Goal: Task Accomplishment & Management: Manage account settings

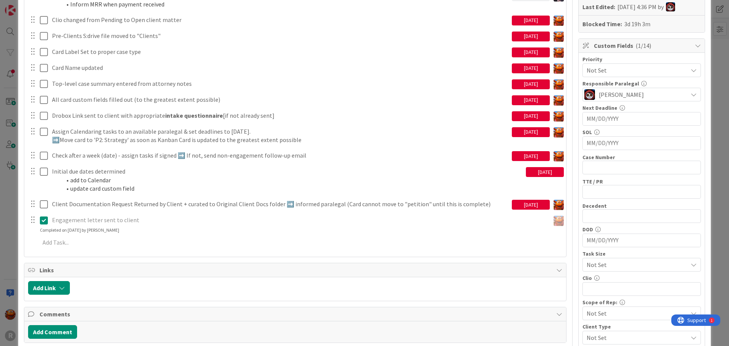
scroll to position [228, 0]
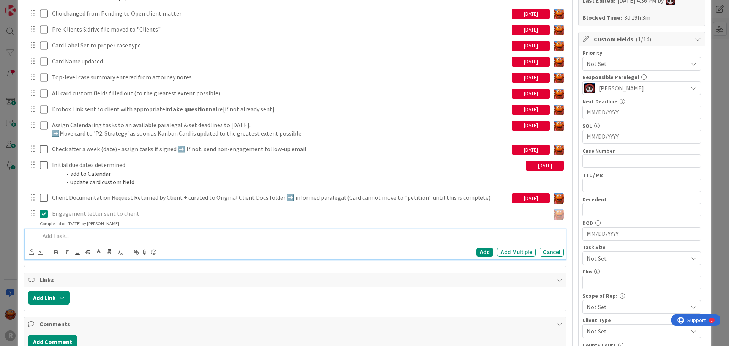
click at [70, 236] on p at bounding box center [300, 236] width 521 height 9
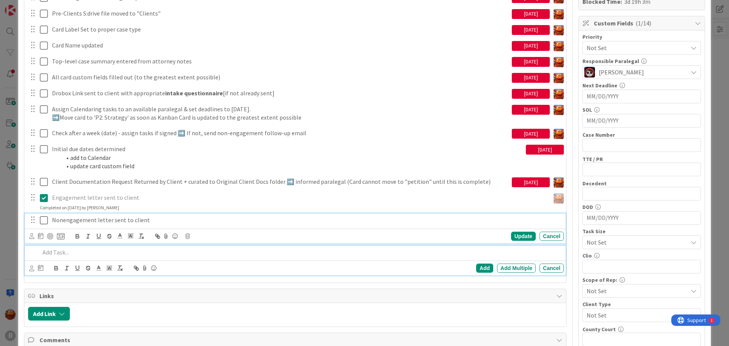
scroll to position [260, 0]
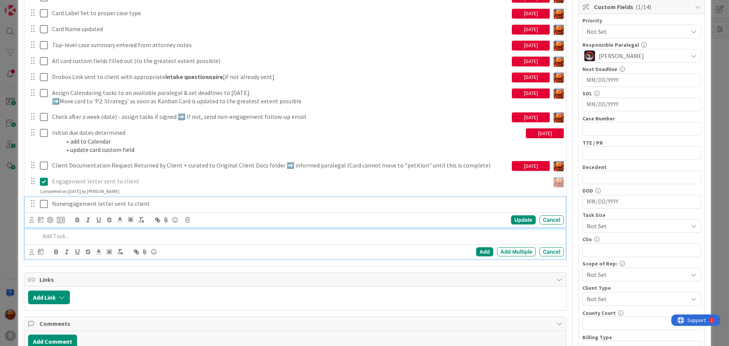
click at [74, 223] on div "Nonengagement letter sent to client Update Cancel" at bounding box center [295, 212] width 541 height 30
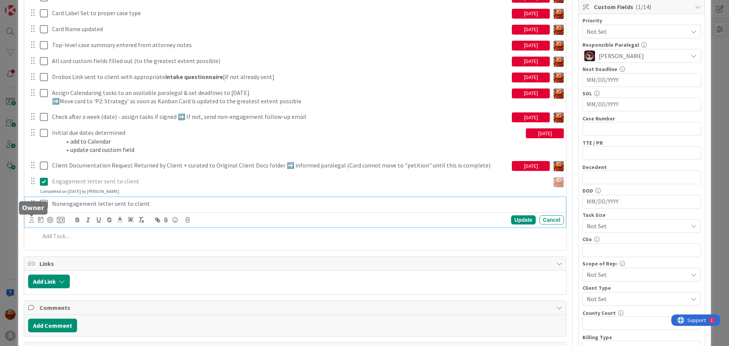
click at [33, 219] on icon at bounding box center [31, 220] width 5 height 6
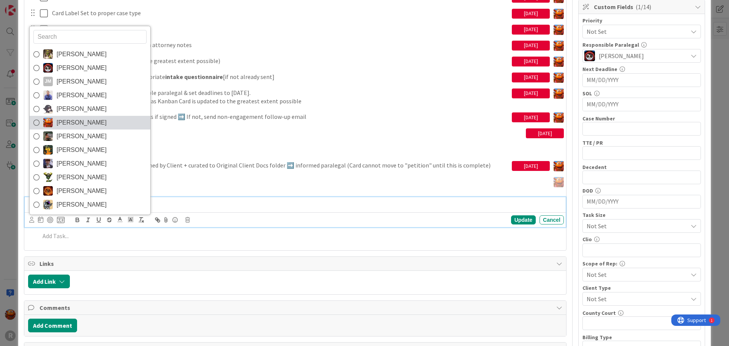
click at [71, 122] on span "[PERSON_NAME]" at bounding box center [82, 122] width 50 height 11
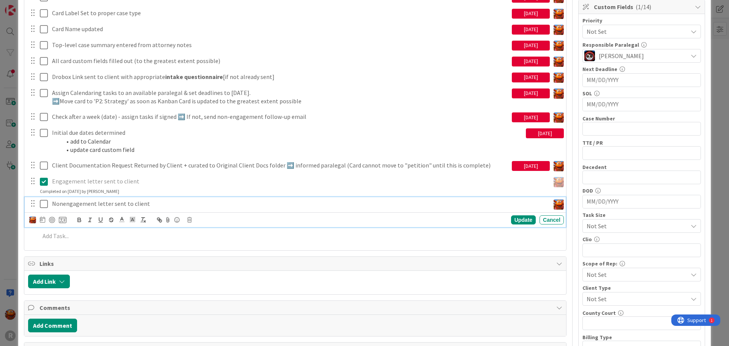
click at [63, 205] on p "Nonengagement letter sent to client" at bounding box center [299, 203] width 495 height 9
click at [379, 204] on p "Non engagement letter sent to client" at bounding box center [299, 203] width 495 height 9
copy p "Non engagement letter sent to client"
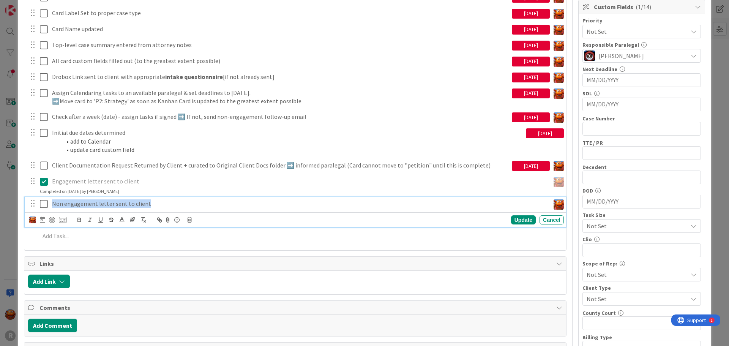
click at [44, 221] on icon at bounding box center [42, 219] width 5 height 6
click at [81, 330] on td "30" at bounding box center [85, 326] width 15 height 14
type input "[DATE]"
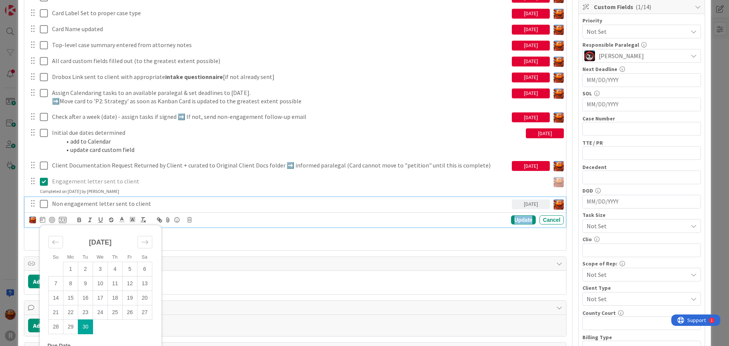
click at [520, 219] on div "Update" at bounding box center [523, 219] width 25 height 9
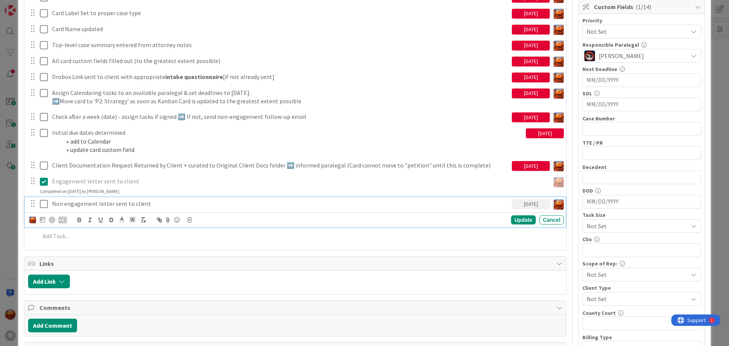
click at [78, 204] on p "Non engagement letter sent to client" at bounding box center [280, 203] width 457 height 9
click at [53, 221] on div at bounding box center [52, 220] width 6 height 6
click at [3, 164] on div "ID 2974 Probate + Conservatorship Workflow (FL2) Intake Title 16 / 128 SHAPIRO,…" at bounding box center [364, 173] width 729 height 346
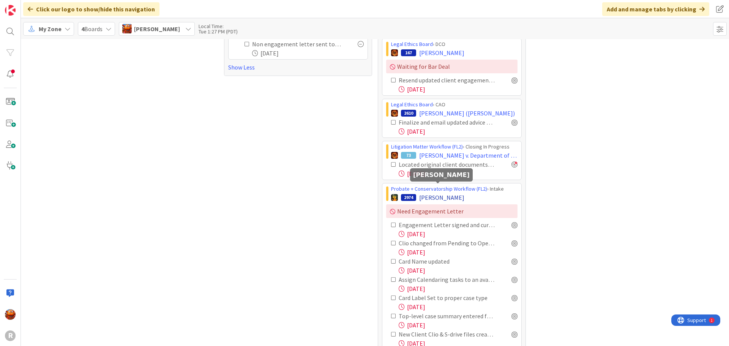
click at [436, 193] on span "[PERSON_NAME]" at bounding box center [441, 197] width 45 height 9
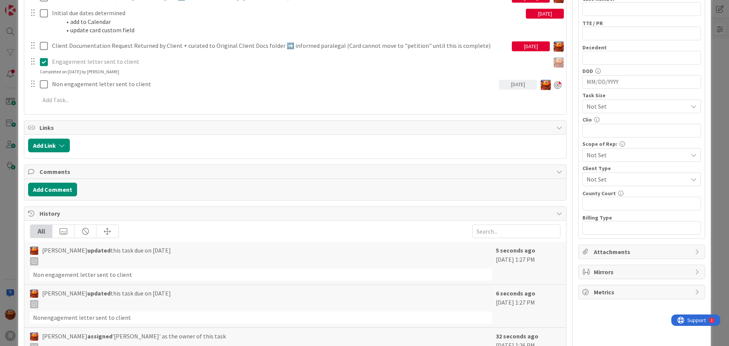
click at [13, 88] on div "ID 2974 Probate + Conservatorship Workflow (FL2) Intake Title 16 / 128 [PERSON_…" at bounding box center [364, 173] width 729 height 346
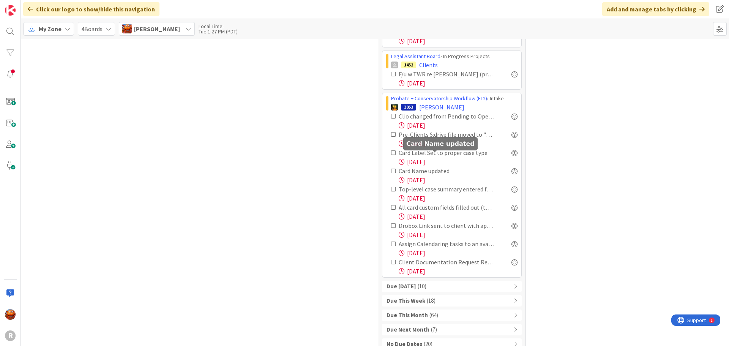
scroll to position [1382, 0]
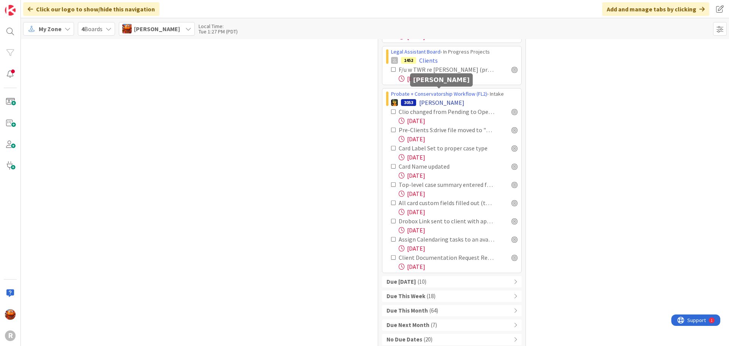
click at [438, 98] on span "[PERSON_NAME]" at bounding box center [441, 102] width 45 height 9
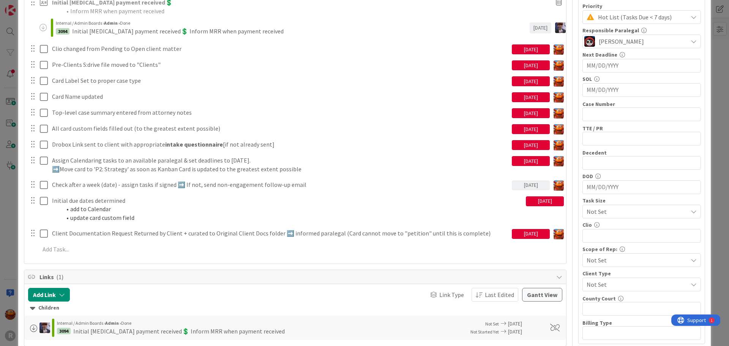
scroll to position [152, 0]
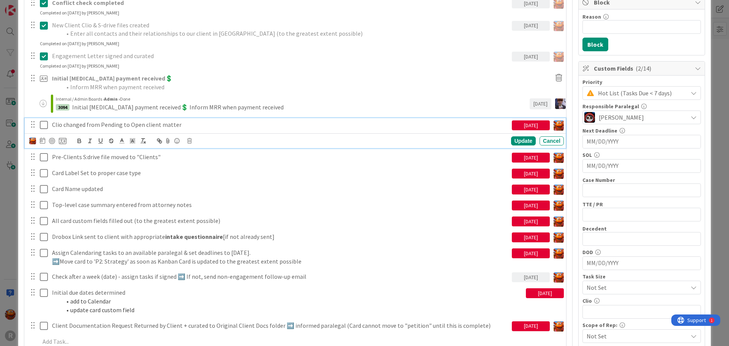
click at [42, 124] on icon at bounding box center [44, 124] width 8 height 9
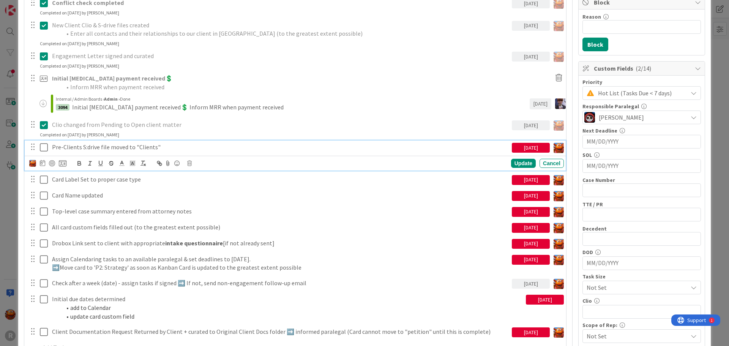
click at [44, 147] on icon at bounding box center [44, 147] width 8 height 9
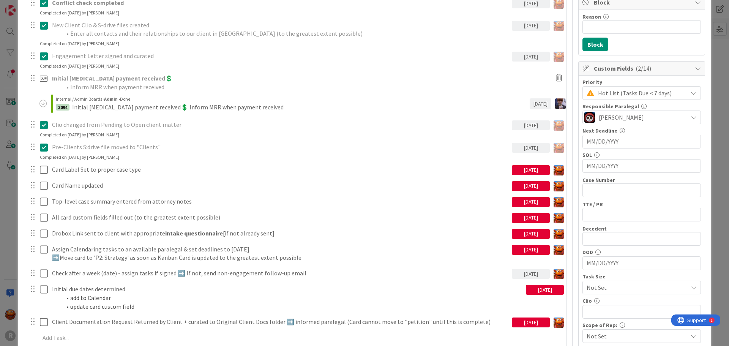
scroll to position [1347, 0]
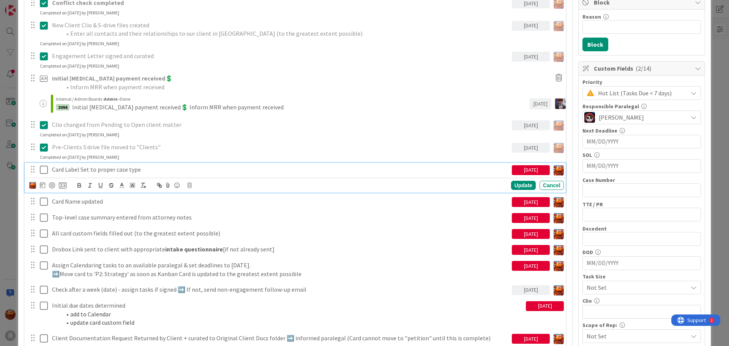
click at [43, 167] on icon at bounding box center [44, 169] width 8 height 9
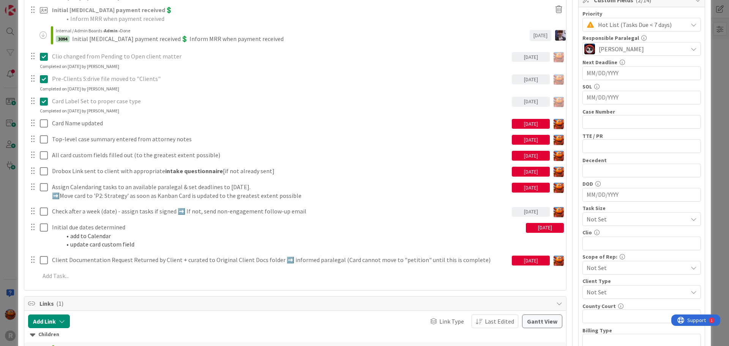
scroll to position [228, 0]
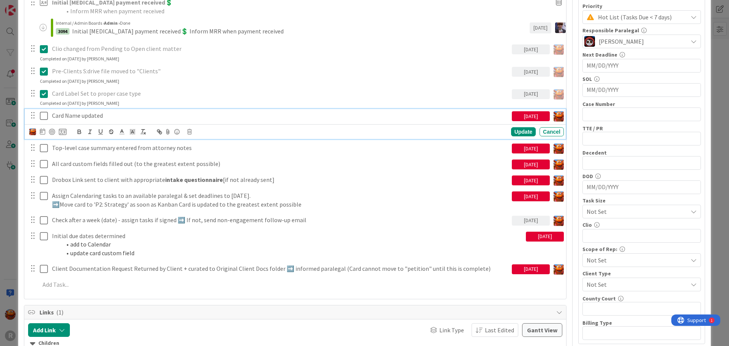
click at [44, 118] on icon at bounding box center [44, 115] width 8 height 9
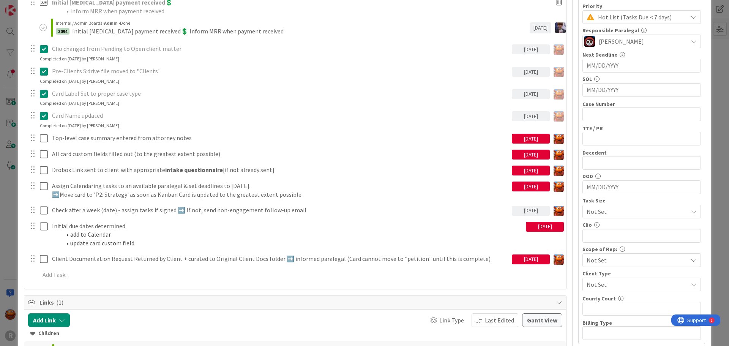
scroll to position [0, 0]
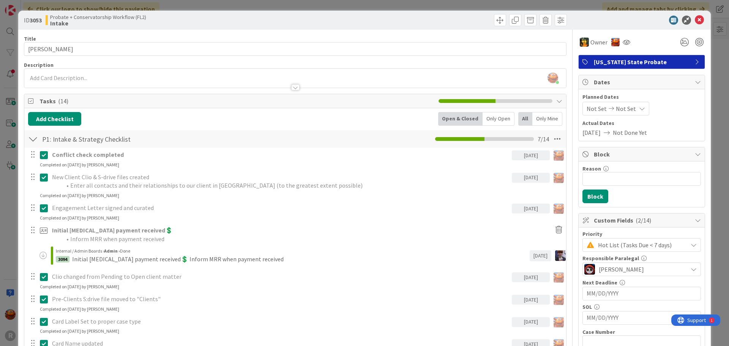
click at [4, 93] on div "ID 3053 Probate + Conservatorship Workflow (FL2) Intake Title 15 / 128 NORDLING…" at bounding box center [364, 173] width 729 height 346
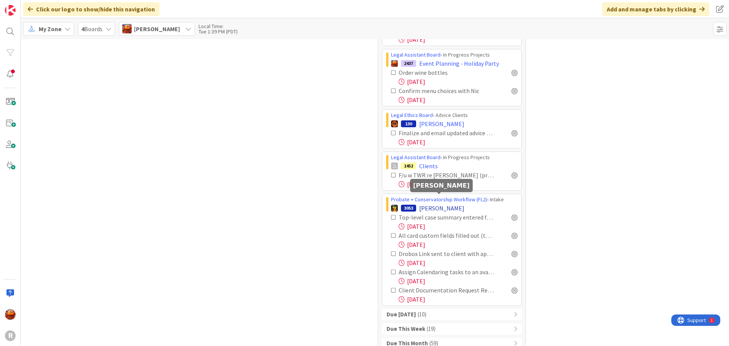
click at [444, 203] on span "[PERSON_NAME]" at bounding box center [441, 207] width 45 height 9
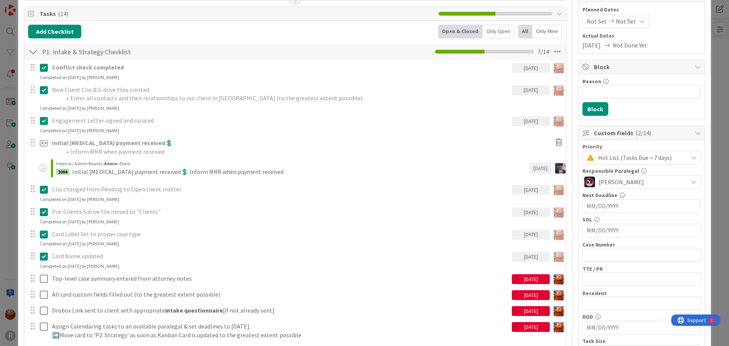
scroll to position [152, 0]
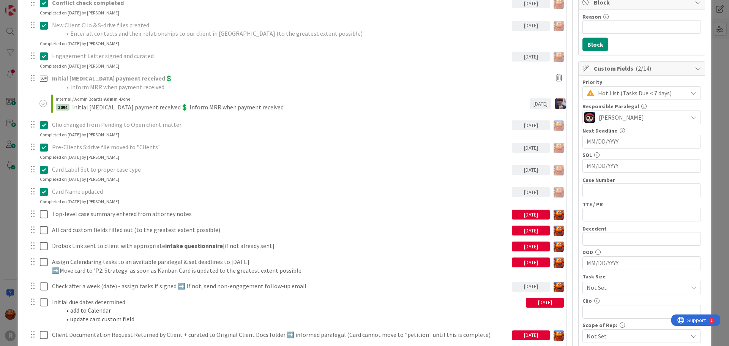
click at [143, 254] on div "Conflict check completed 09/26/2025 Update Cancel Completed on 09/29/2025 by Mi…" at bounding box center [295, 178] width 534 height 364
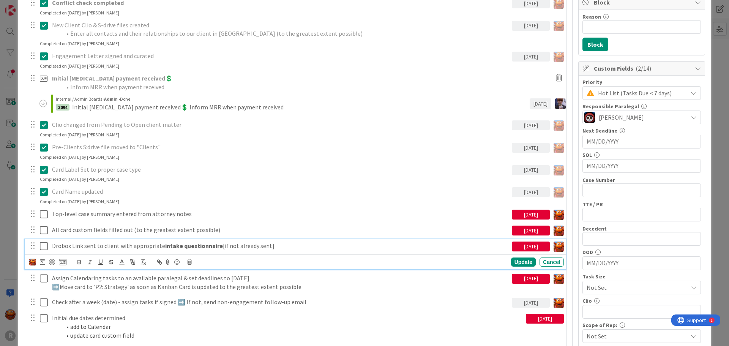
click at [144, 248] on p "Drobox Link sent to client with appropriate intake questionnaire [if not alread…" at bounding box center [280, 245] width 457 height 9
click at [43, 262] on icon at bounding box center [42, 261] width 5 height 6
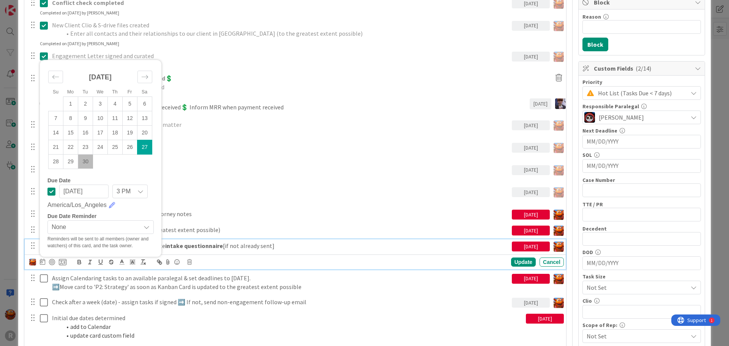
click at [88, 166] on td "30" at bounding box center [85, 161] width 15 height 14
type input "[DATE]"
click at [50, 263] on div at bounding box center [52, 262] width 6 height 6
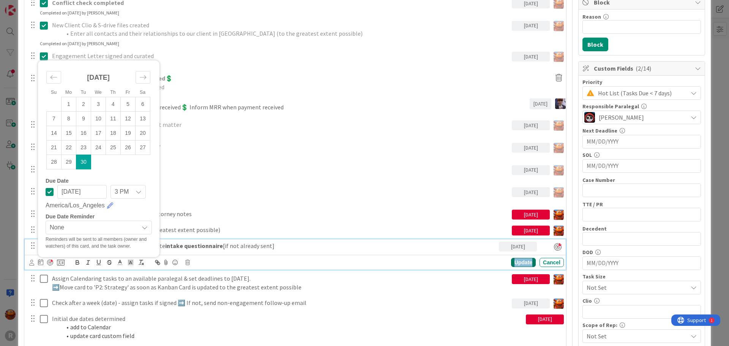
click at [511, 261] on div "Update" at bounding box center [523, 262] width 25 height 9
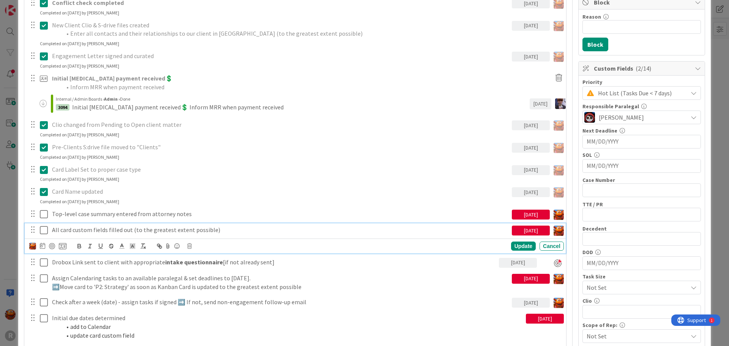
click at [42, 230] on icon at bounding box center [44, 229] width 8 height 9
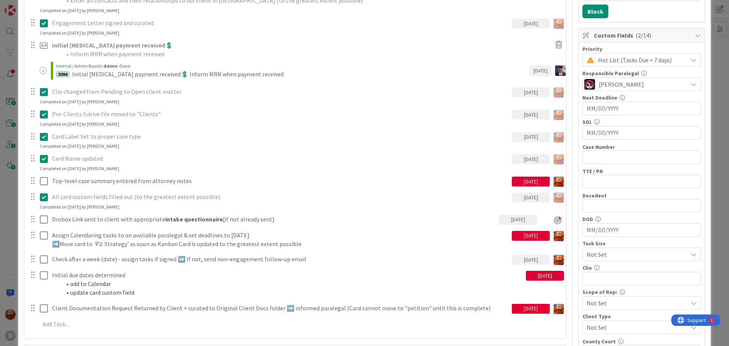
scroll to position [190, 0]
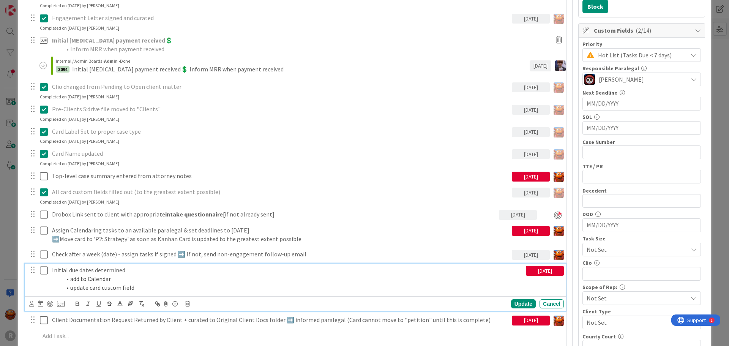
click at [75, 277] on li "add to Calendar" at bounding box center [292, 278] width 462 height 9
click at [31, 305] on icon at bounding box center [31, 304] width 5 height 6
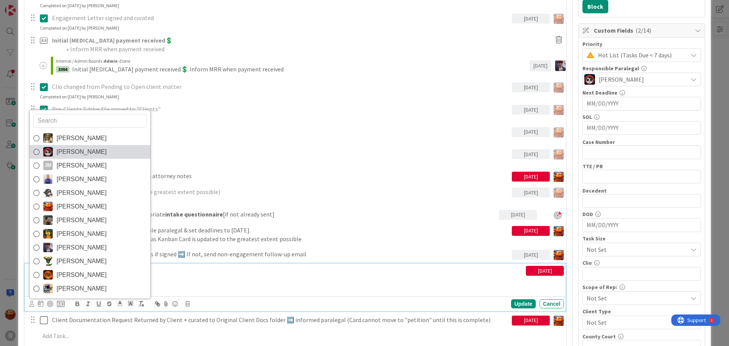
click at [77, 156] on span "[PERSON_NAME]" at bounding box center [82, 151] width 50 height 11
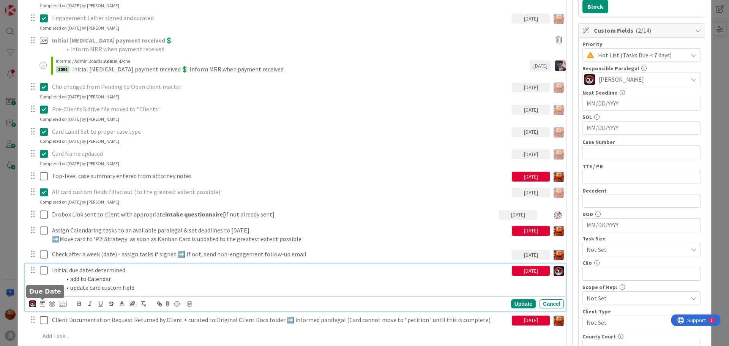
click at [45, 304] on icon at bounding box center [42, 303] width 5 height 6
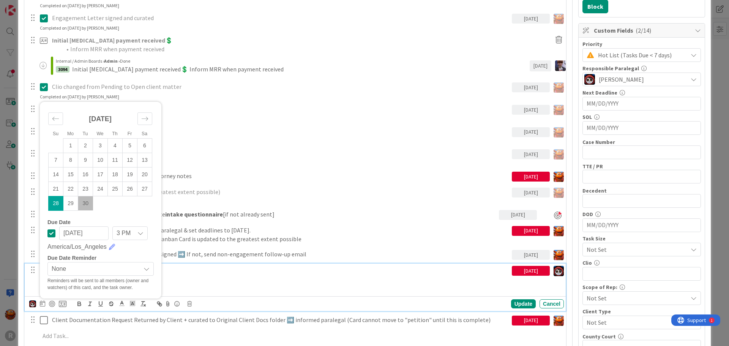
click at [87, 202] on td "30" at bounding box center [85, 203] width 15 height 14
type input "[DATE]"
click at [233, 160] on div "Card Name updated" at bounding box center [280, 153] width 463 height 13
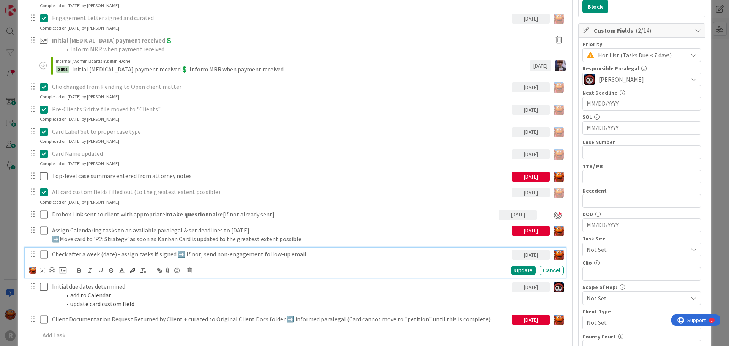
click at [95, 255] on p "Check after a week (date) - assign tasks if signed ➡️ If not, send non-engageme…" at bounding box center [280, 254] width 457 height 9
click at [44, 252] on icon at bounding box center [44, 254] width 8 height 9
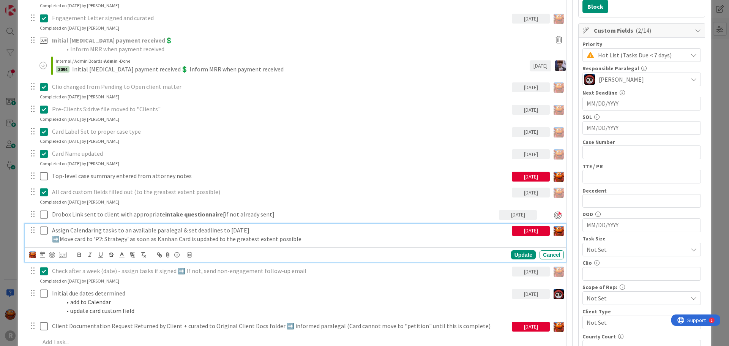
click at [41, 230] on icon at bounding box center [44, 230] width 8 height 9
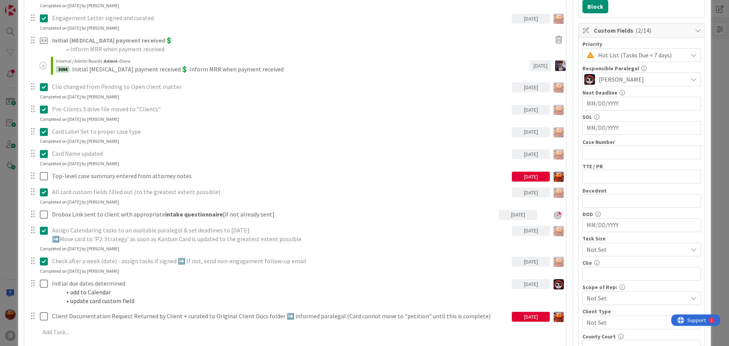
scroll to position [0, 0]
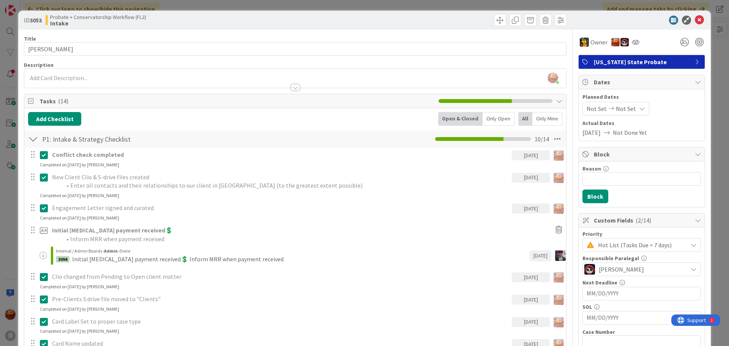
click at [4, 84] on div "ID 3053 Probate + Conservatorship Workflow (FL2) Intake Title 15 / 128 NORDLING…" at bounding box center [364, 173] width 729 height 346
click at [695, 20] on icon at bounding box center [699, 20] width 9 height 9
click at [5, 68] on div "ID 3053 Probate + Conservatorship Workflow (FL2) Intake Title 15 / 128 [PERSON_…" at bounding box center [364, 173] width 729 height 346
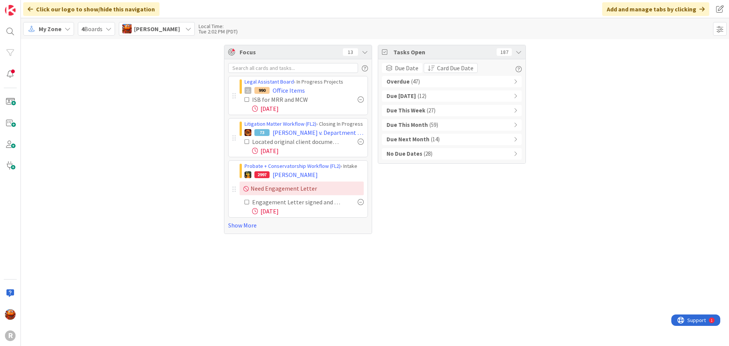
click at [58, 24] on span "My Zone" at bounding box center [50, 28] width 23 height 9
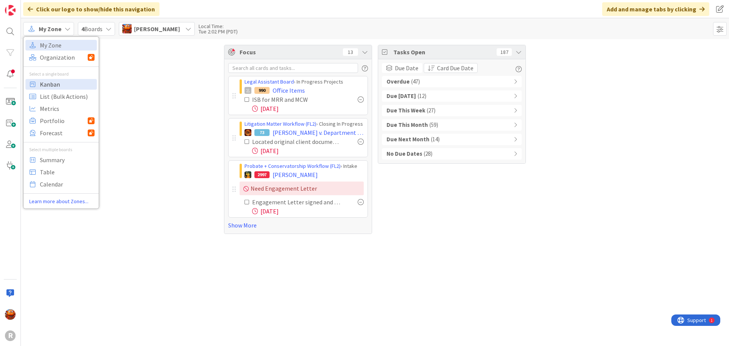
click at [65, 82] on span "Kanban" at bounding box center [67, 84] width 55 height 11
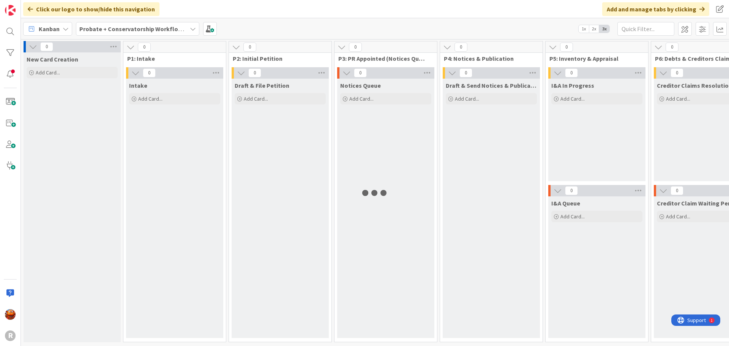
click at [145, 27] on b "Probate + Conservatorship Workflow (FL2)" at bounding box center [138, 29] width 118 height 8
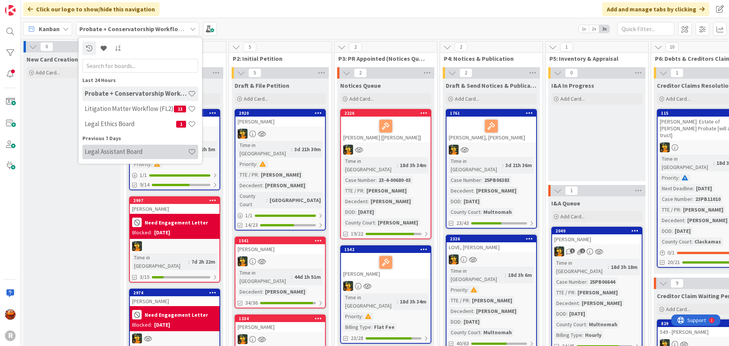
click at [123, 149] on h4 "Legal Assistant Board" at bounding box center [136, 152] width 103 height 8
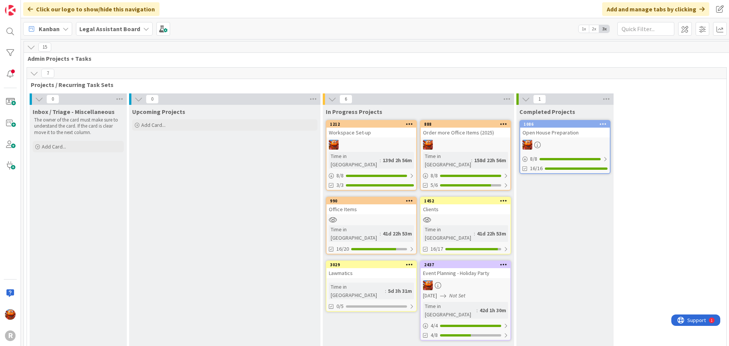
click at [363, 137] on div "1212 Workspace Set-up Time in Column : 139d 2h 56m 8 / 8 3/3" at bounding box center [371, 155] width 91 height 71
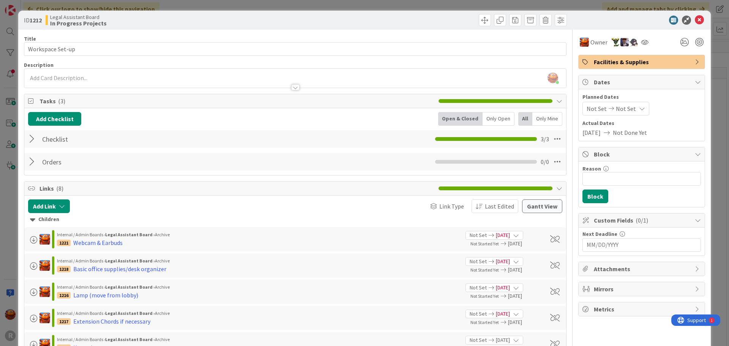
click at [29, 138] on div at bounding box center [33, 139] width 10 height 14
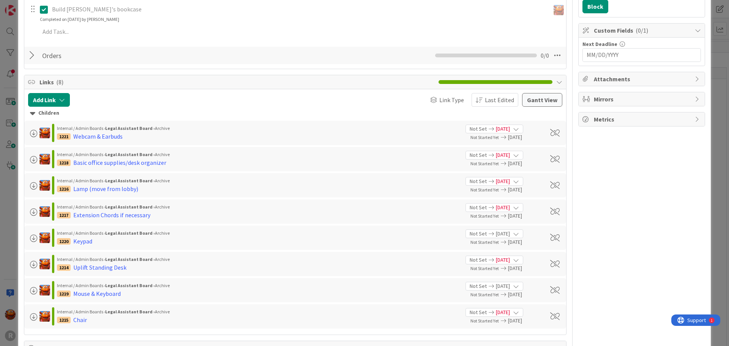
scroll to position [114, 0]
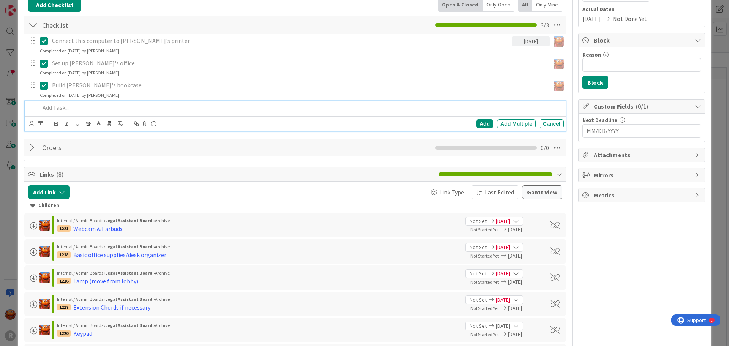
click at [65, 112] on div at bounding box center [300, 107] width 527 height 13
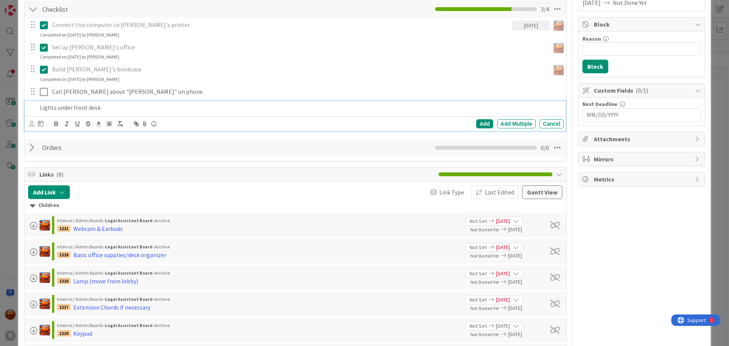
scroll to position [146, 0]
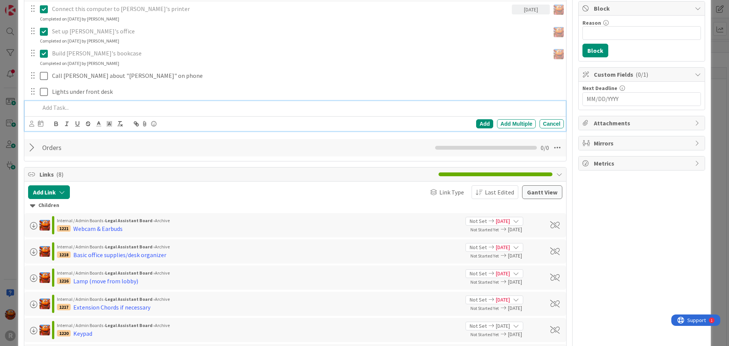
click at [14, 82] on div "ID 1212 Legal Assistant Board In Progress Projects Title 16 / 128 Workspace Set…" at bounding box center [364, 173] width 729 height 346
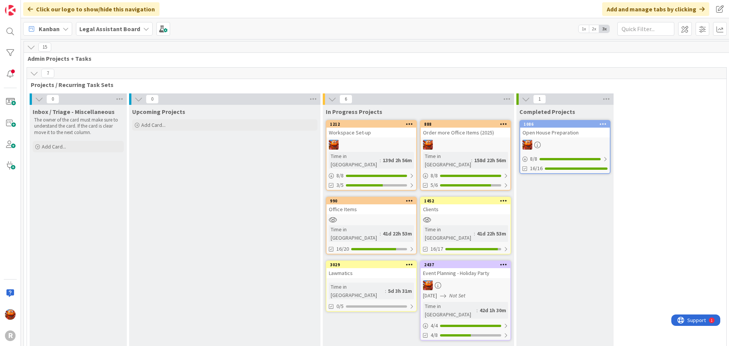
click at [107, 33] on span "Legal Assistant Board" at bounding box center [109, 28] width 61 height 9
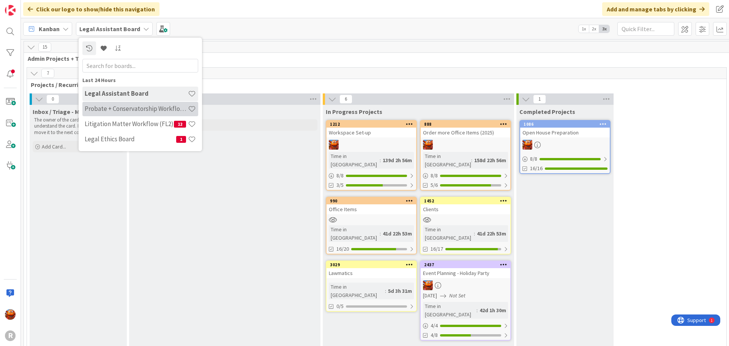
click at [107, 112] on h4 "Probate + Conservatorship Workflow (FL2)" at bounding box center [136, 109] width 103 height 8
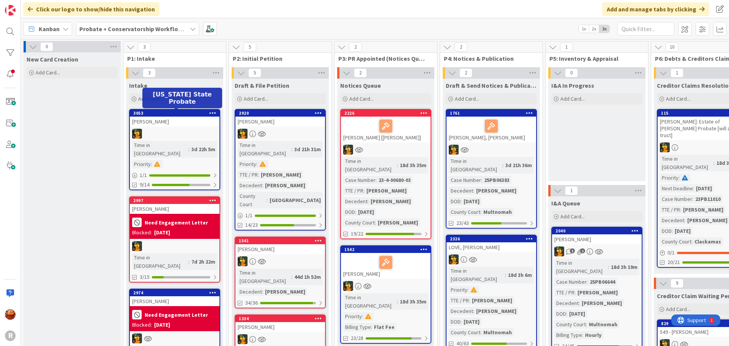
click at [172, 134] on div at bounding box center [175, 134] width 90 height 10
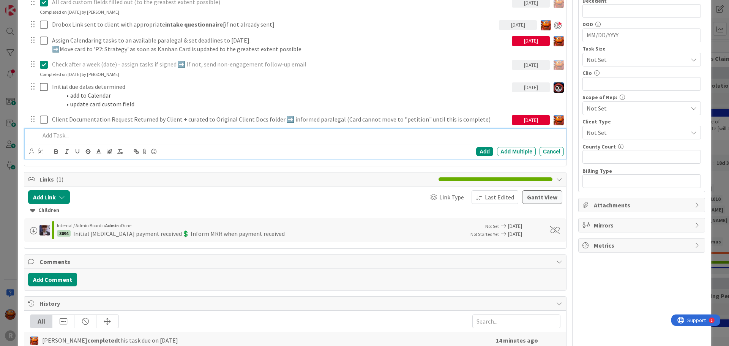
click at [66, 136] on p at bounding box center [300, 135] width 521 height 9
click at [32, 152] on icon at bounding box center [31, 151] width 5 height 6
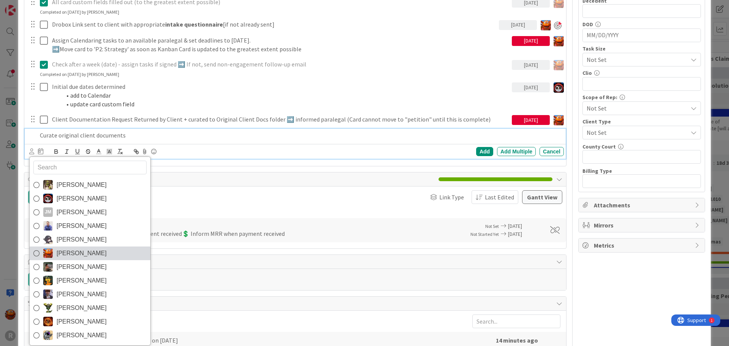
click at [64, 248] on span "[PERSON_NAME]" at bounding box center [82, 252] width 50 height 11
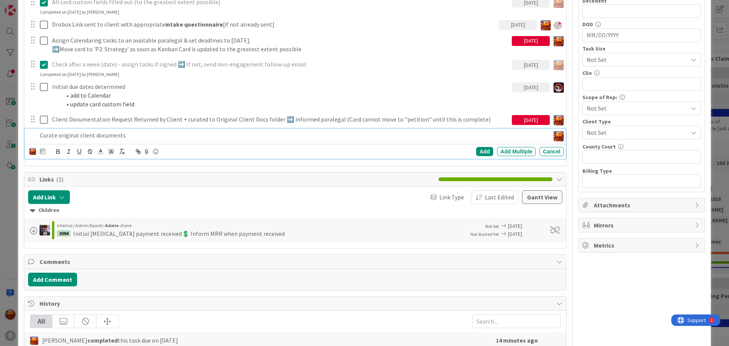
click at [39, 148] on div "[PERSON_NAME] [PERSON_NAME] [PERSON_NAME] [PERSON_NAME] [PERSON_NAME] [PERSON_N…" at bounding box center [37, 151] width 16 height 9
click at [43, 153] on icon at bounding box center [42, 151] width 5 height 6
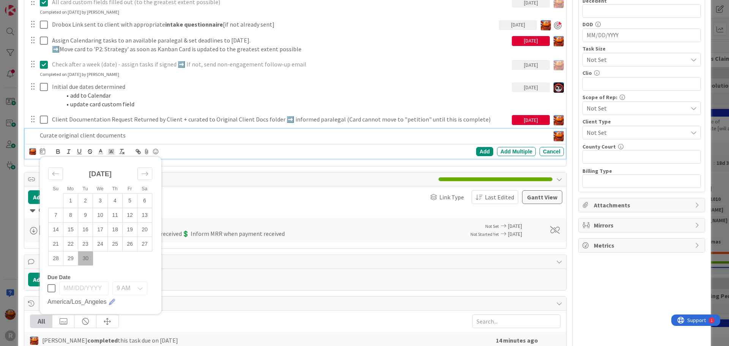
click at [86, 259] on td "30" at bounding box center [85, 258] width 15 height 14
type input "[DATE]"
click at [476, 150] on div "Add" at bounding box center [484, 151] width 17 height 9
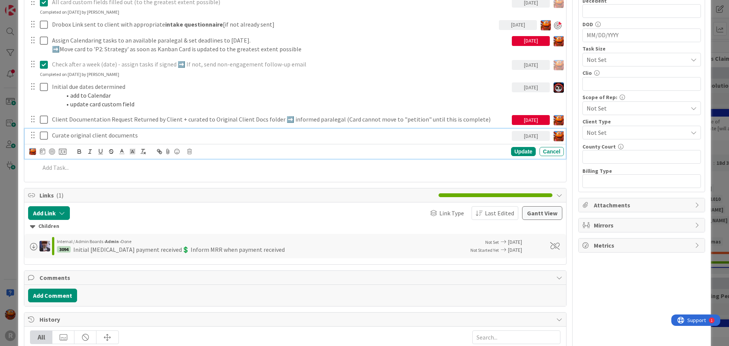
click at [71, 133] on p "Curate original client documents" at bounding box center [280, 135] width 457 height 9
click at [53, 154] on div at bounding box center [52, 151] width 6 height 6
click at [12, 153] on div "ID 3053 Probate + Conservatorship Workflow (FL2) Intake Title 15 / 128 [PERSON_…" at bounding box center [364, 173] width 729 height 346
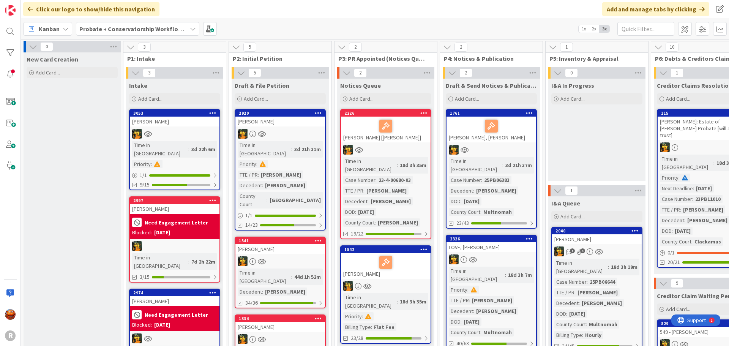
click at [137, 26] on b "Probate + Conservatorship Workflow (FL2)" at bounding box center [138, 29] width 118 height 8
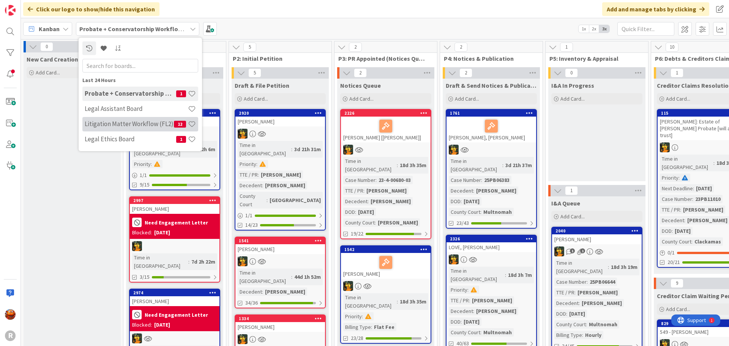
click at [117, 126] on h4 "Litigation Matter Workflow (FL2)" at bounding box center [129, 124] width 89 height 8
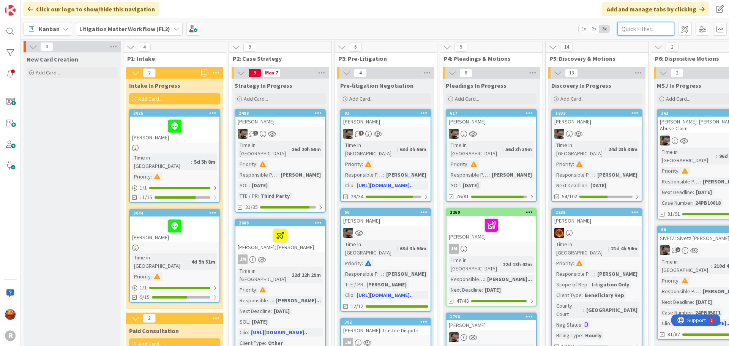
click at [634, 33] on input "text" at bounding box center [645, 29] width 57 height 14
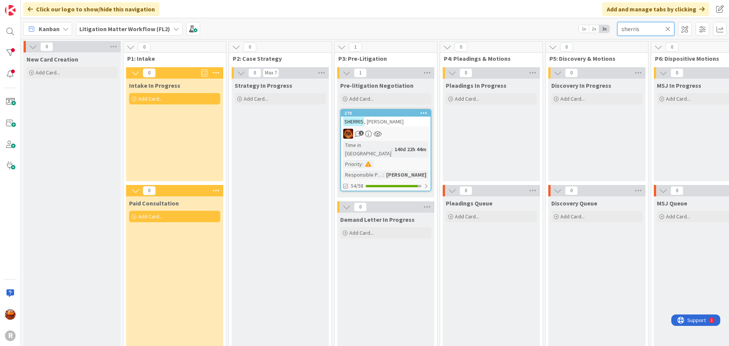
type input "sherris"
click at [400, 124] on div "[PERSON_NAME]" at bounding box center [386, 122] width 90 height 10
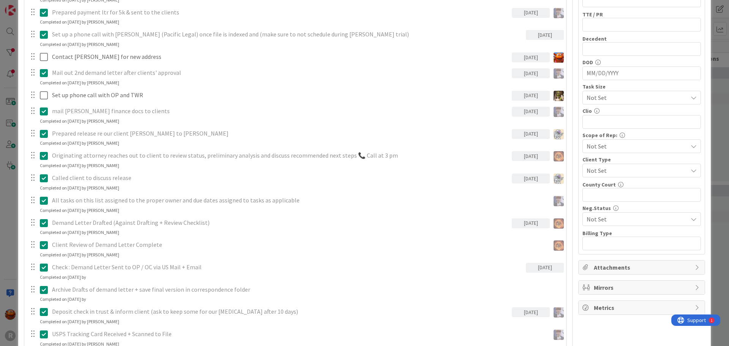
scroll to position [569, 0]
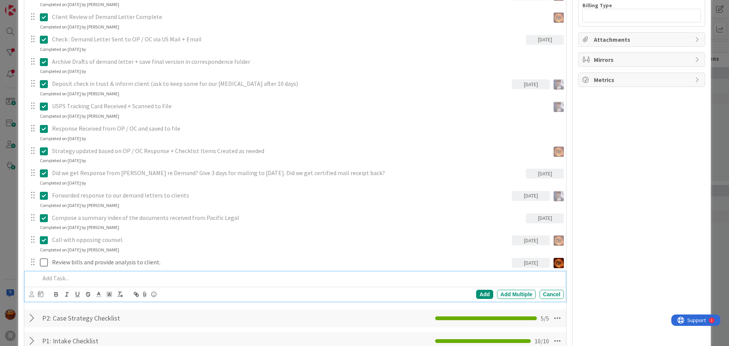
click at [91, 271] on div at bounding box center [300, 277] width 527 height 13
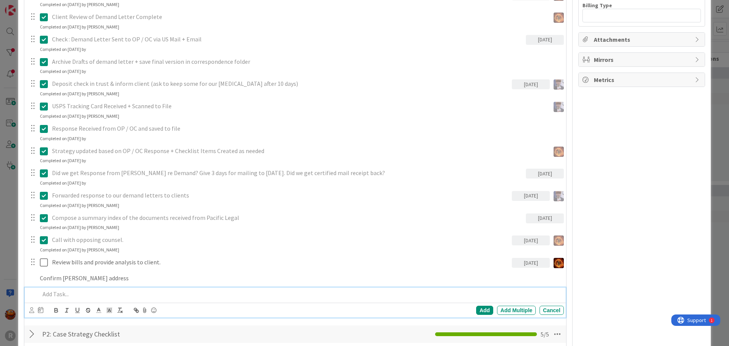
scroll to position [585, 0]
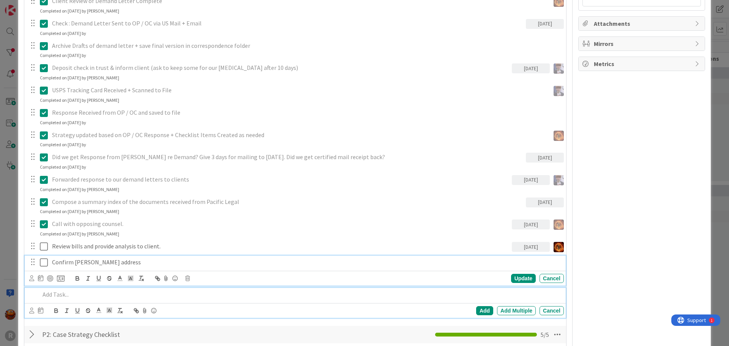
click at [94, 255] on div "Confirm [PERSON_NAME] address Update Cancel" at bounding box center [295, 270] width 541 height 30
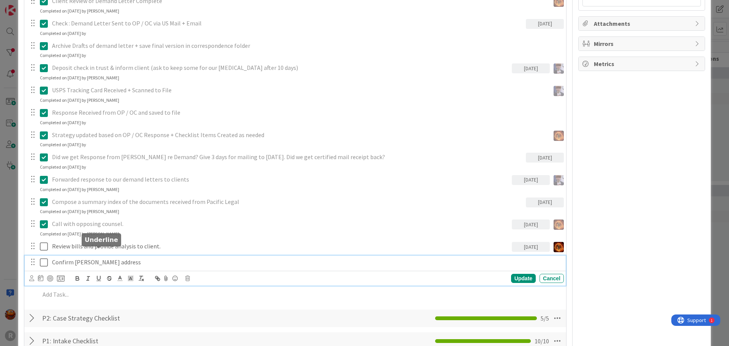
scroll to position [602, 0]
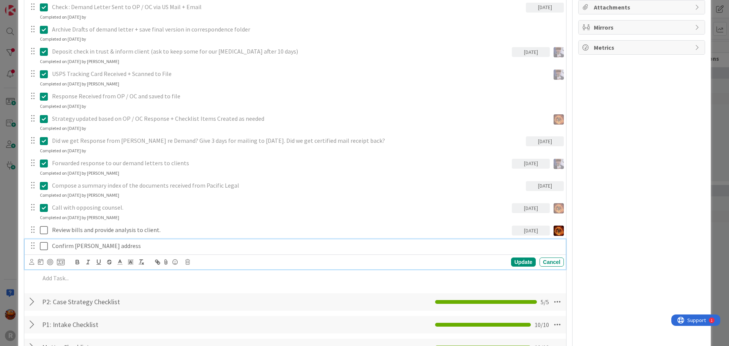
click at [31, 259] on icon at bounding box center [31, 262] width 5 height 6
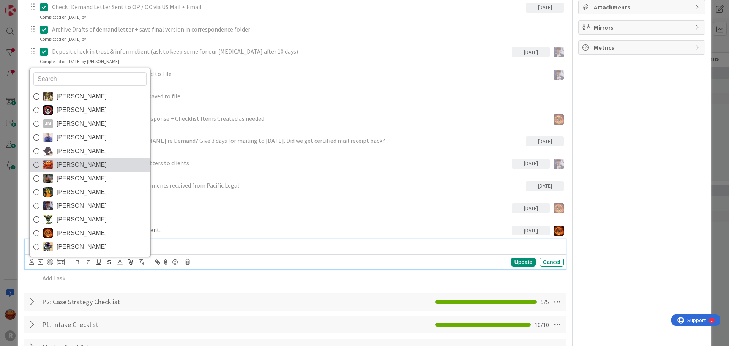
click at [77, 161] on span "[PERSON_NAME]" at bounding box center [82, 164] width 50 height 11
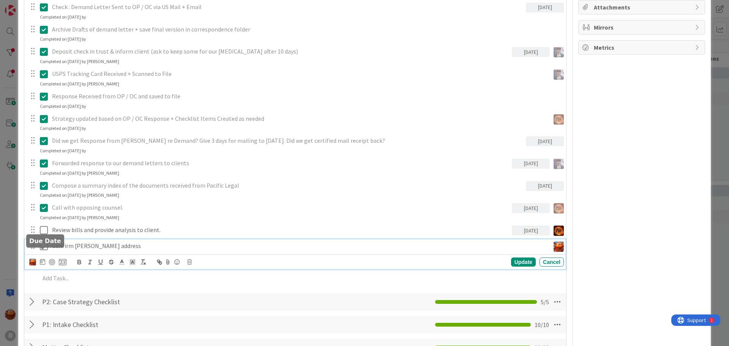
click at [43, 258] on icon at bounding box center [42, 261] width 5 height 6
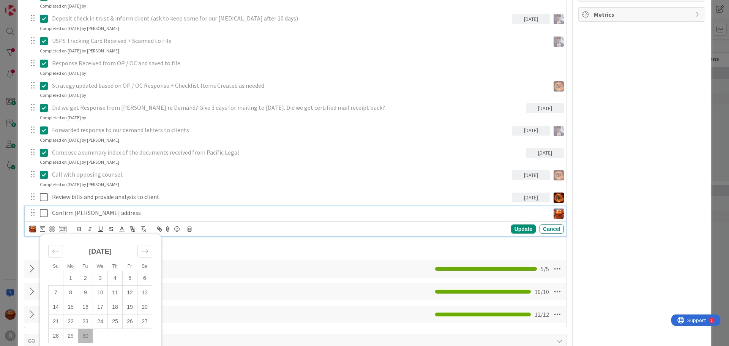
scroll to position [677, 0]
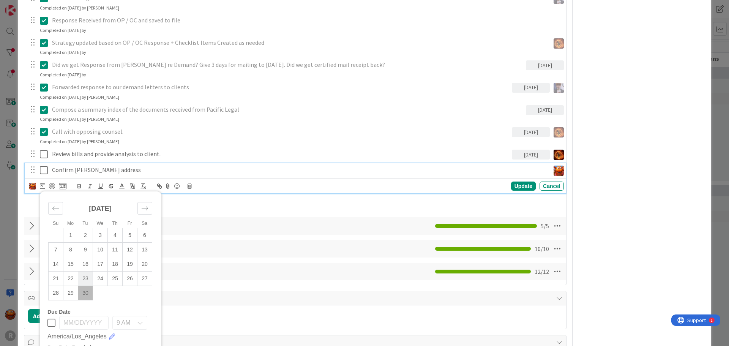
click at [84, 276] on td "23" at bounding box center [85, 278] width 15 height 14
click at [83, 285] on td "30" at bounding box center [85, 292] width 15 height 14
type input "[DATE]"
click at [514, 181] on div "Update" at bounding box center [523, 185] width 25 height 9
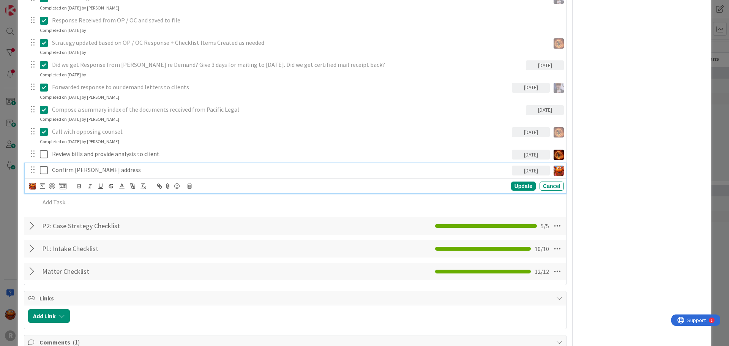
click at [118, 165] on p "Confirm [PERSON_NAME] address" at bounding box center [280, 169] width 457 height 9
click at [51, 183] on div at bounding box center [52, 186] width 6 height 6
click at [11, 191] on div "ID 270 Litigation Matter Workflow (FL2) Pre-litigation Negotiation Title 17 / 1…" at bounding box center [364, 173] width 729 height 346
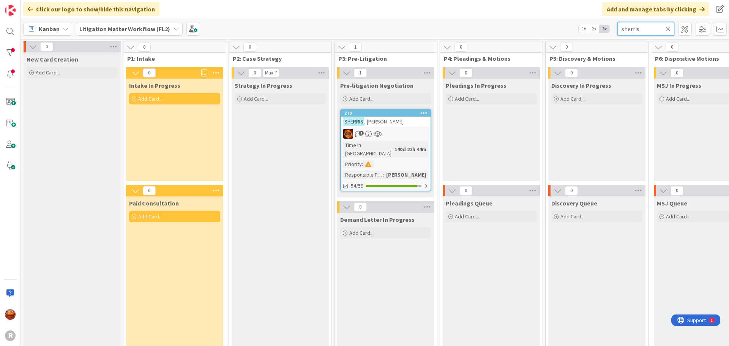
drag, startPoint x: 640, startPoint y: 27, endPoint x: 574, endPoint y: 32, distance: 67.0
click at [574, 32] on div "Kanban Litigation Matter Workflow (FL2) 1x 2x 3x sherris" at bounding box center [375, 28] width 708 height 21
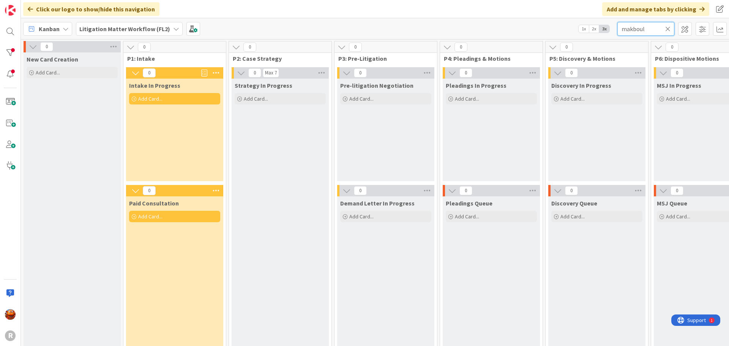
scroll to position [0, 707]
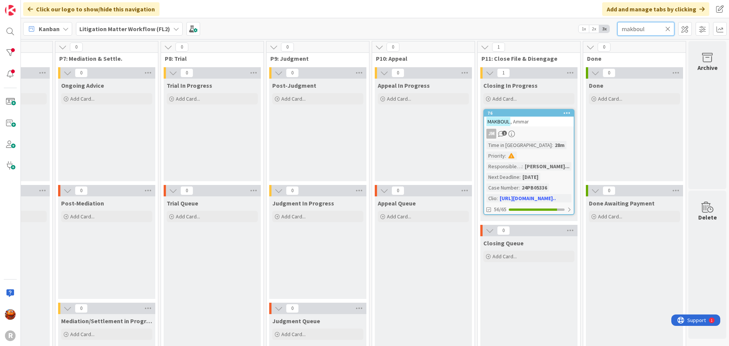
type input "makboul"
click at [531, 126] on div "[PERSON_NAME]" at bounding box center [529, 122] width 90 height 10
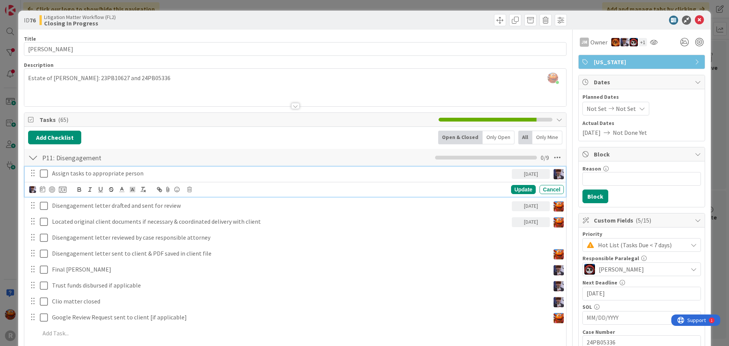
click at [43, 174] on icon at bounding box center [44, 173] width 8 height 9
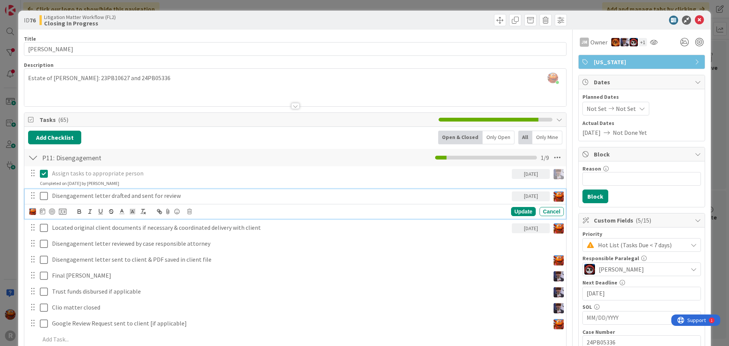
click at [64, 193] on p "Disengagement letter drafted and sent for review" at bounding box center [280, 195] width 457 height 9
click at [44, 209] on icon at bounding box center [42, 211] width 5 height 6
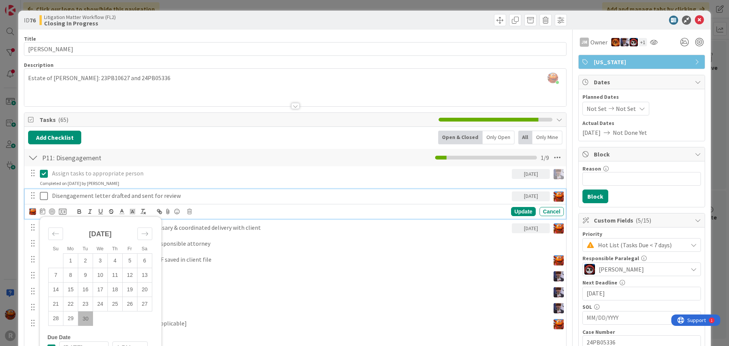
click at [82, 315] on td "30" at bounding box center [85, 318] width 15 height 14
type input "[DATE]"
click at [52, 210] on div at bounding box center [52, 211] width 6 height 6
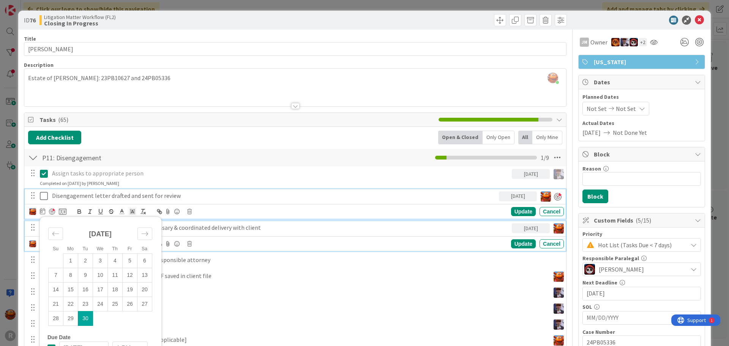
click at [300, 225] on p "Located original client documents if necessary & coordinated delivery with clie…" at bounding box center [280, 227] width 457 height 9
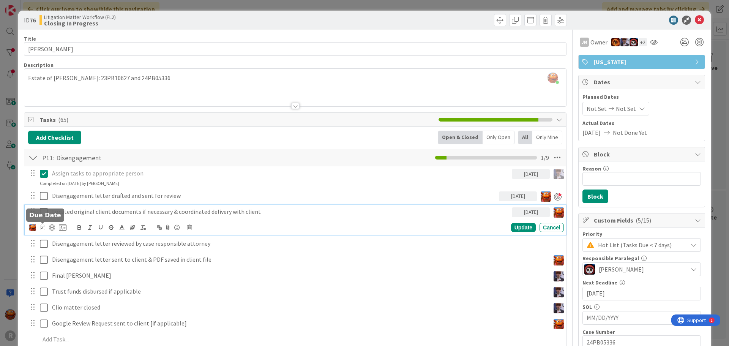
click at [41, 227] on icon at bounding box center [42, 227] width 5 height 6
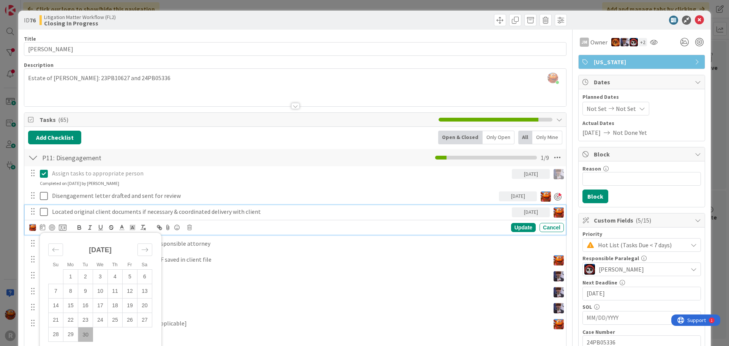
click at [85, 337] on td "30" at bounding box center [85, 334] width 15 height 14
type input "[DATE]"
click at [53, 228] on div at bounding box center [52, 227] width 6 height 6
click at [513, 227] on div "Update" at bounding box center [523, 227] width 25 height 9
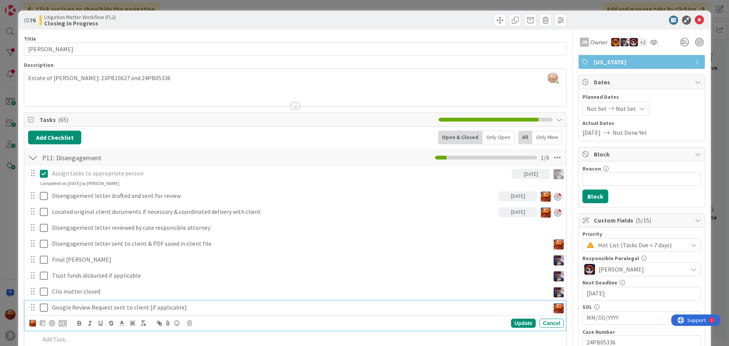
click at [80, 310] on p "Google Review Request sent to client [if applicable]" at bounding box center [299, 307] width 495 height 9
click at [44, 321] on icon at bounding box center [42, 323] width 5 height 6
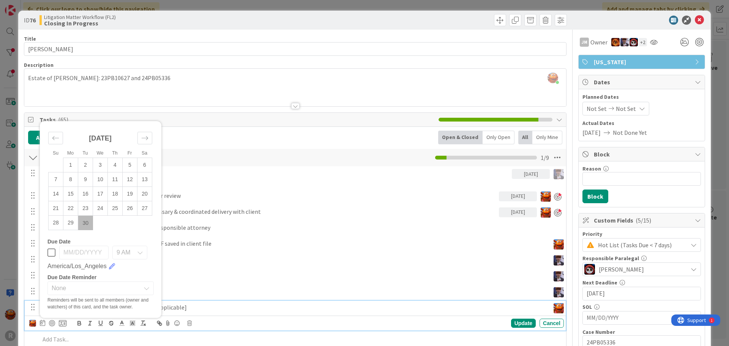
click at [86, 227] on td "30" at bounding box center [85, 223] width 15 height 14
type input "[DATE]"
click at [511, 322] on div "Update" at bounding box center [523, 322] width 25 height 9
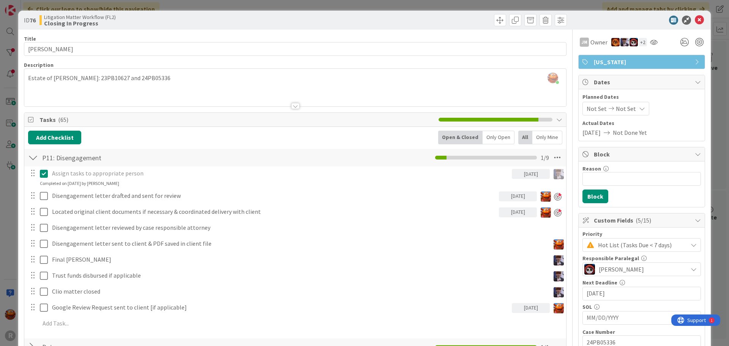
click at [9, 66] on div "ID 76 Litigation Matter Workflow (FL2) Closing In Progress Title 15 / 128 [PERS…" at bounding box center [364, 173] width 729 height 346
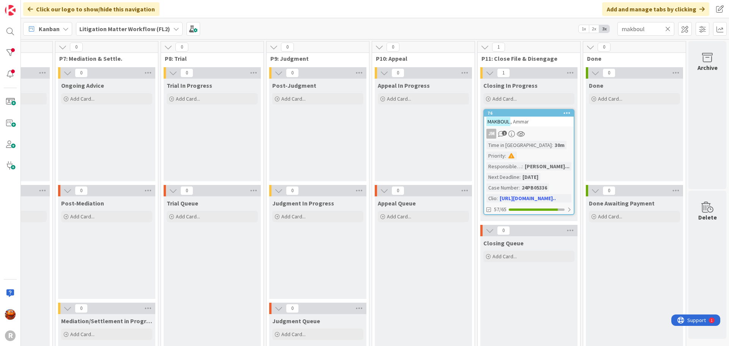
click at [113, 30] on b "Litigation Matter Workflow (FL2)" at bounding box center [124, 29] width 91 height 8
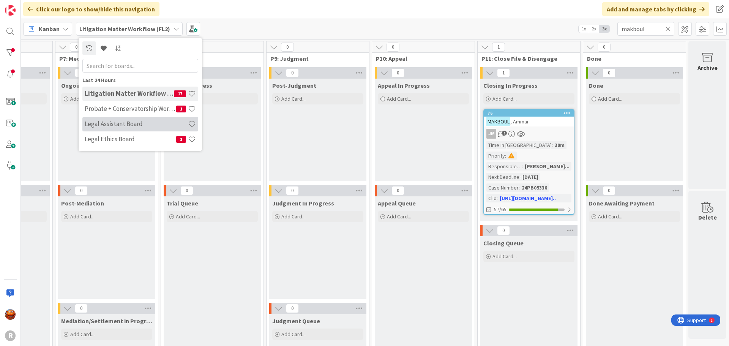
click at [109, 124] on h4 "Legal Assistant Board" at bounding box center [136, 124] width 103 height 8
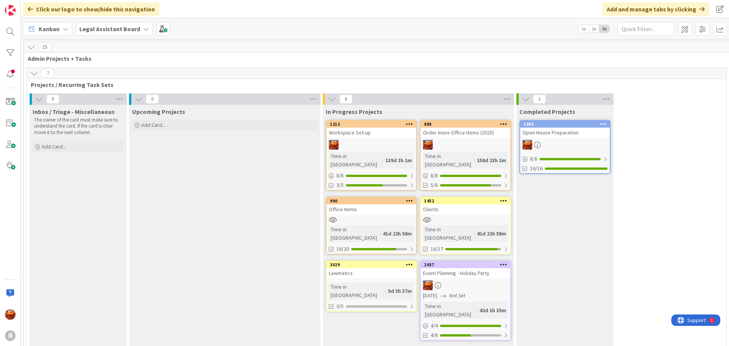
click at [383, 268] on div "Lawmatics" at bounding box center [371, 273] width 90 height 10
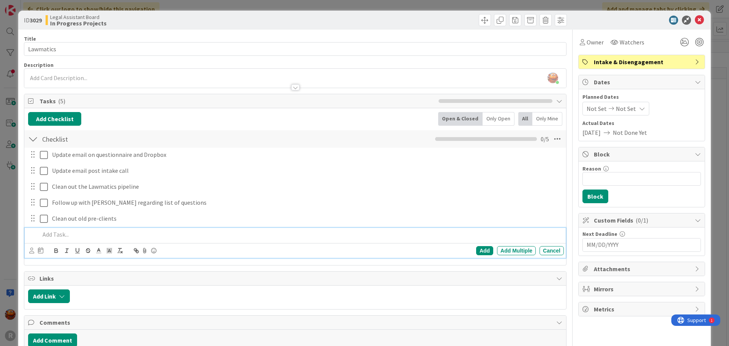
click at [65, 235] on p at bounding box center [300, 234] width 521 height 9
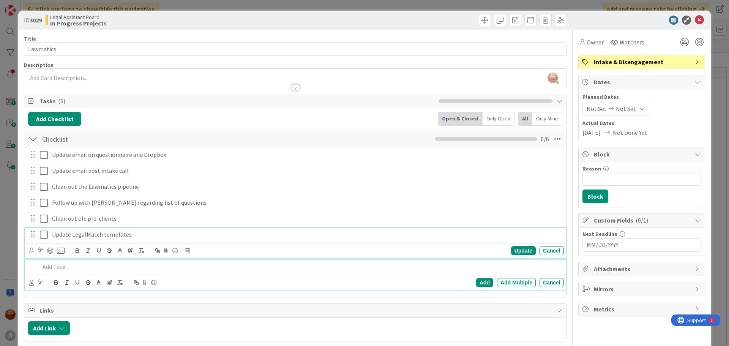
click at [75, 236] on p "Update LegalMatch templates" at bounding box center [306, 234] width 509 height 9
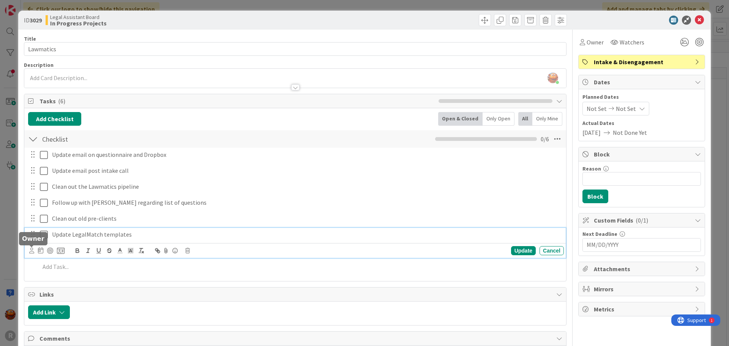
click at [32, 250] on icon at bounding box center [31, 250] width 5 height 6
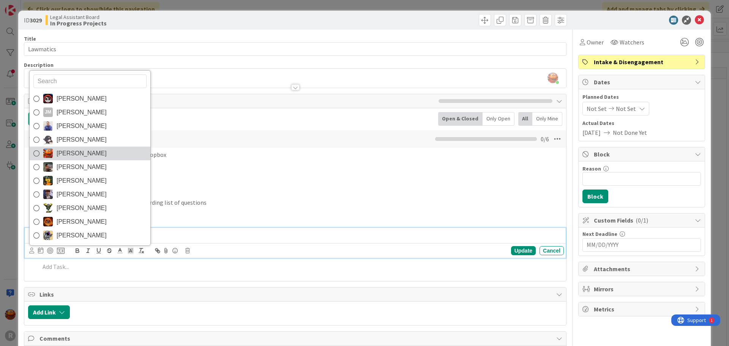
click at [76, 149] on span "[PERSON_NAME]" at bounding box center [82, 153] width 50 height 11
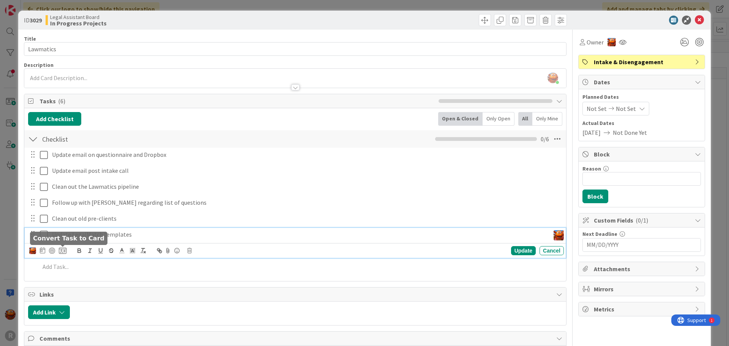
click at [64, 249] on icon at bounding box center [63, 250] width 8 height 7
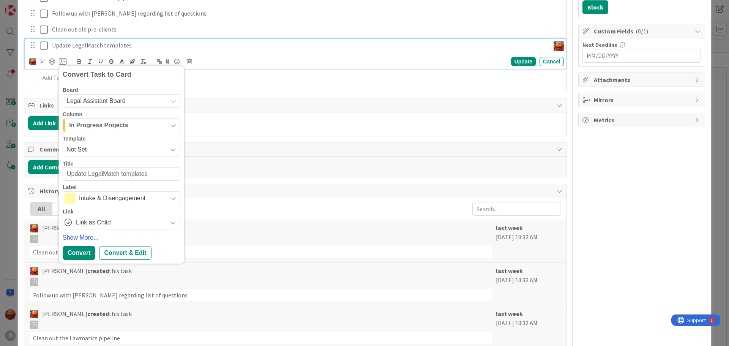
click at [112, 197] on span "Intake & Disengagement" at bounding box center [121, 198] width 84 height 11
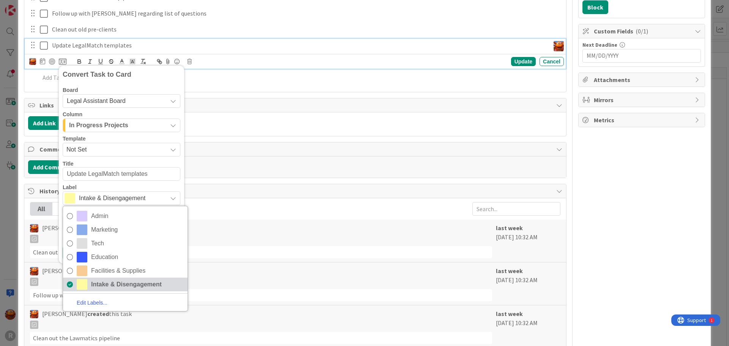
click at [103, 282] on span "Intake & Disengagement" at bounding box center [137, 284] width 93 height 11
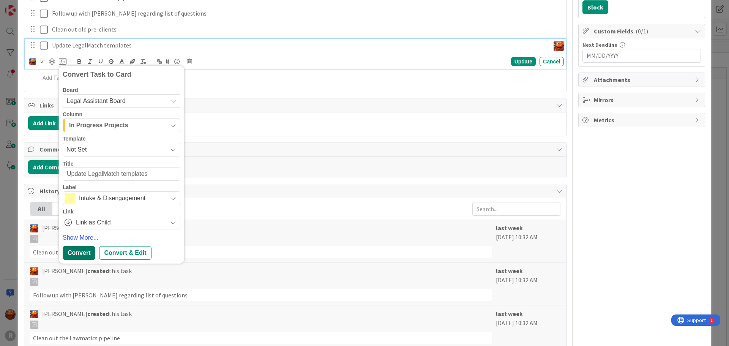
click at [84, 254] on div "Convert" at bounding box center [79, 253] width 33 height 14
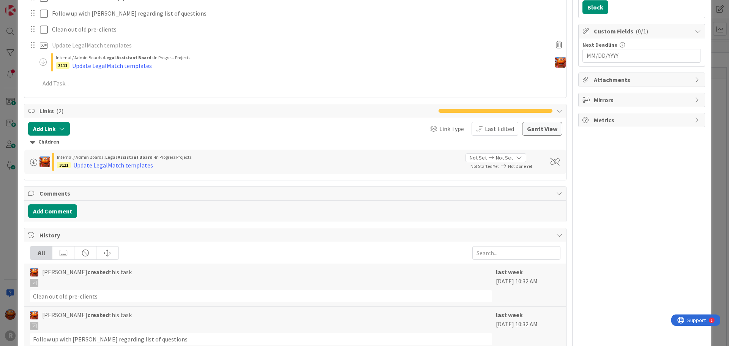
click at [6, 204] on div "ID 3029 Legal Assistant Board In Progress Projects Title 9 / 128 Lawmatics Desc…" at bounding box center [364, 173] width 729 height 346
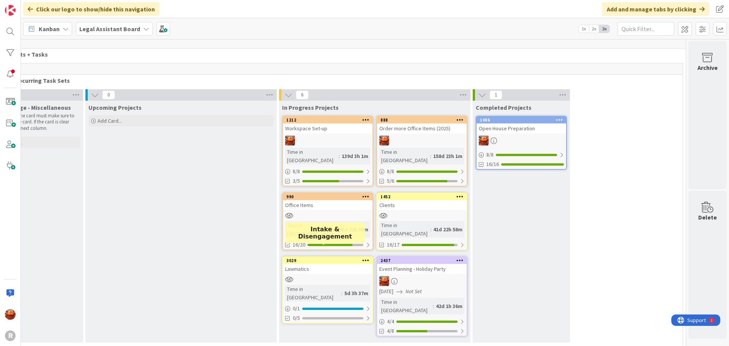
scroll to position [0, 49]
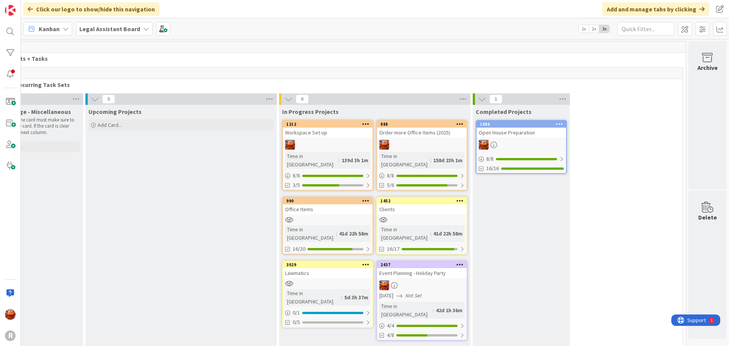
click at [556, 121] on icon at bounding box center [559, 123] width 7 height 5
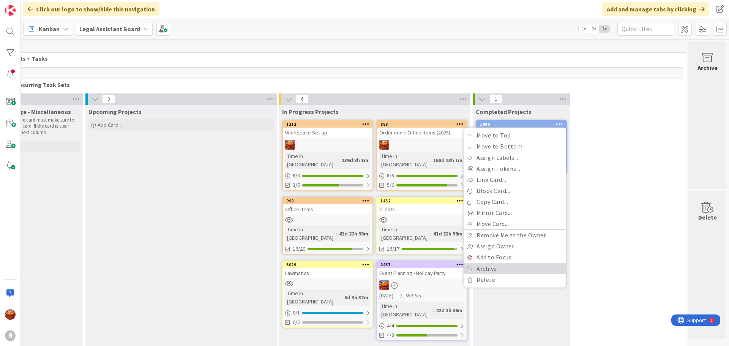
click at [493, 266] on link "Archive" at bounding box center [514, 268] width 102 height 11
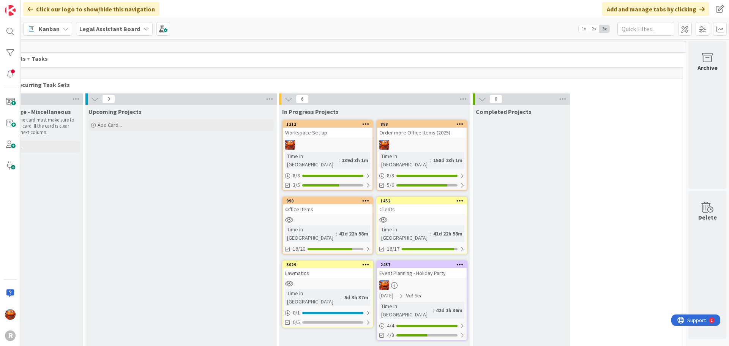
click at [411, 204] on div "Clients" at bounding box center [422, 209] width 90 height 10
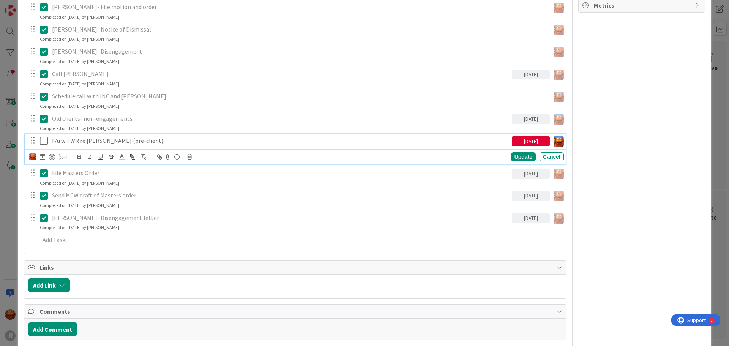
click at [100, 141] on p "F/u w TWR re [PERSON_NAME] (pre-client)" at bounding box center [280, 140] width 457 height 9
click at [63, 154] on icon at bounding box center [63, 156] width 8 height 7
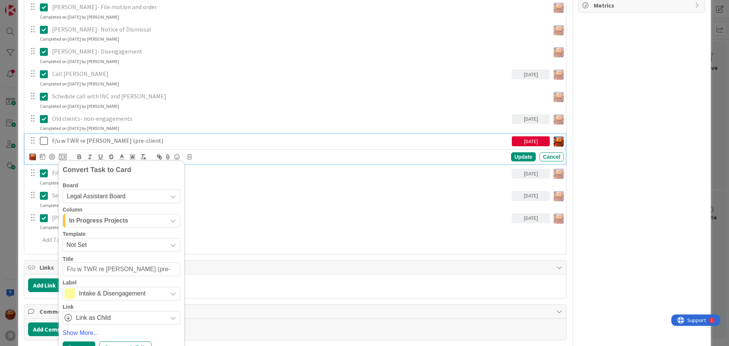
click at [110, 293] on span "Intake & Disengagement" at bounding box center [121, 293] width 84 height 11
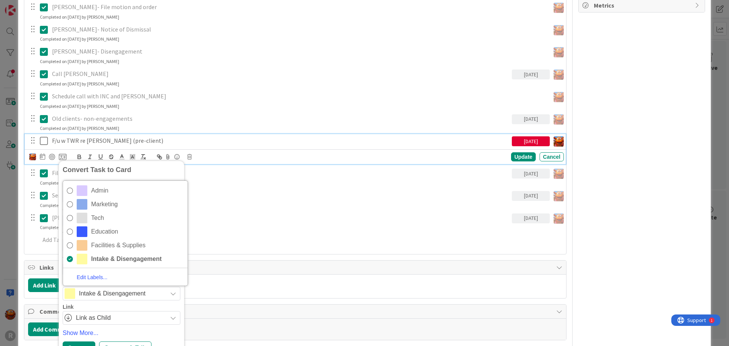
click at [110, 293] on span "Intake & Disengagement" at bounding box center [121, 293] width 84 height 11
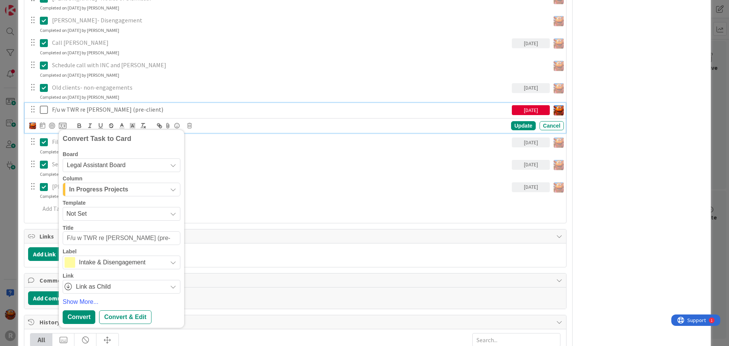
scroll to position [342, 0]
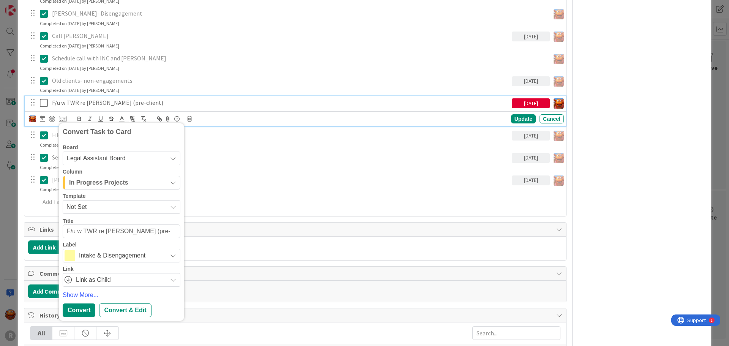
click at [96, 176] on button "In Progress Projects" at bounding box center [122, 183] width 118 height 14
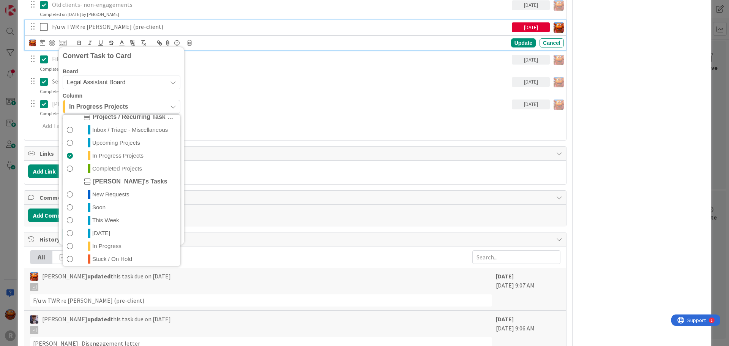
scroll to position [36, 0]
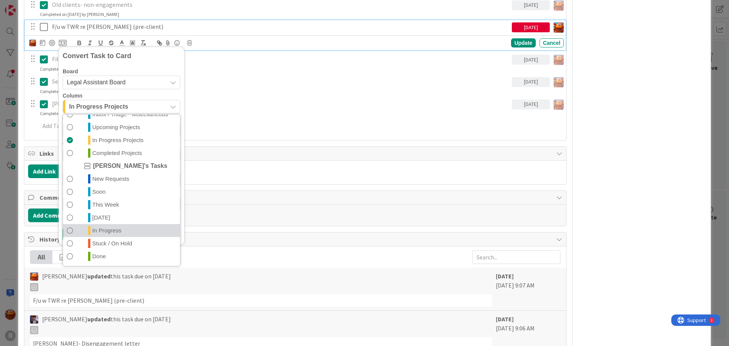
click at [100, 228] on span "In Progress" at bounding box center [106, 230] width 29 height 9
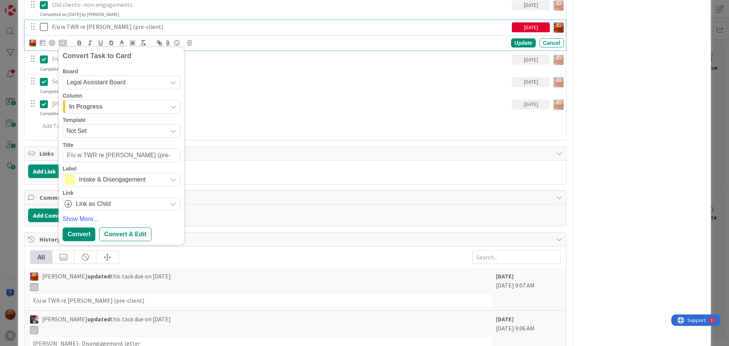
click at [95, 108] on span "In Progress" at bounding box center [85, 107] width 33 height 10
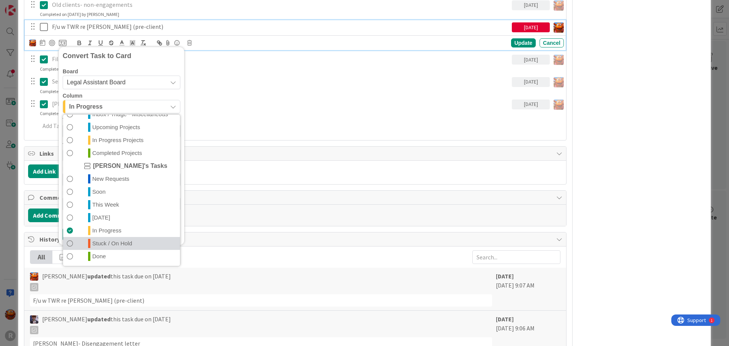
click at [104, 238] on link "Stuck / On Hold" at bounding box center [121, 243] width 117 height 13
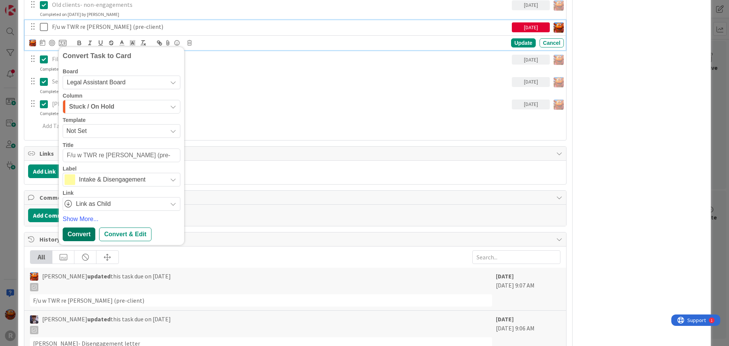
click at [76, 234] on div "Convert" at bounding box center [79, 234] width 33 height 14
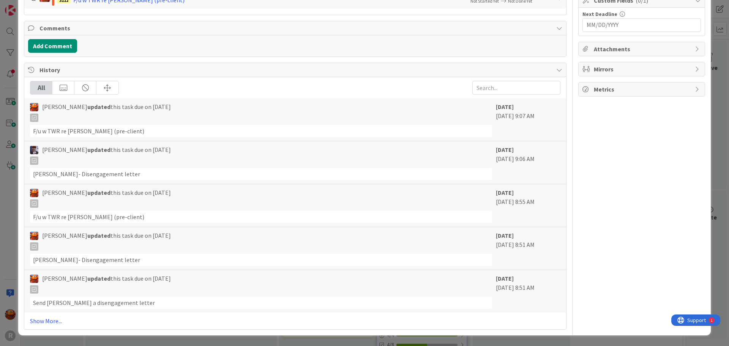
scroll to position [220, 0]
click at [13, 180] on div "ID 1452 Legal Assistant Board In Progress Projects Title 7 / 128 Clients Descri…" at bounding box center [364, 173] width 729 height 346
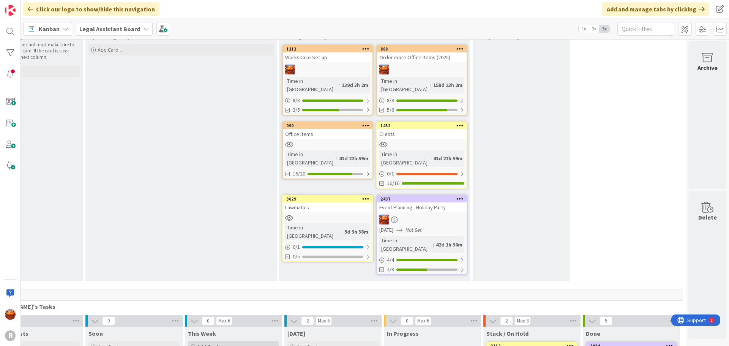
scroll to position [76, 49]
click at [326, 66] on div at bounding box center [328, 69] width 90 height 10
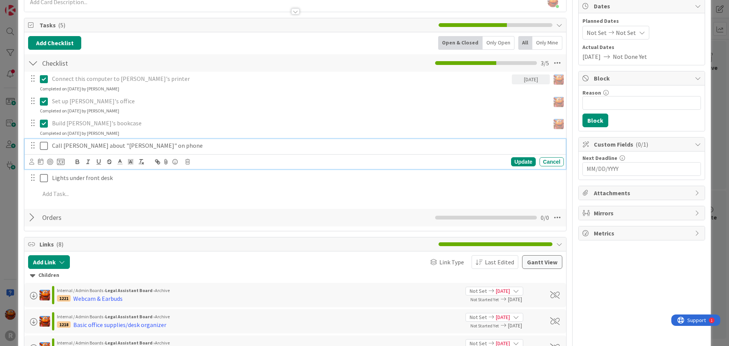
click at [95, 150] on p "Call [PERSON_NAME] about "[PERSON_NAME]" on phone" at bounding box center [306, 145] width 509 height 9
click at [60, 162] on icon at bounding box center [61, 161] width 8 height 7
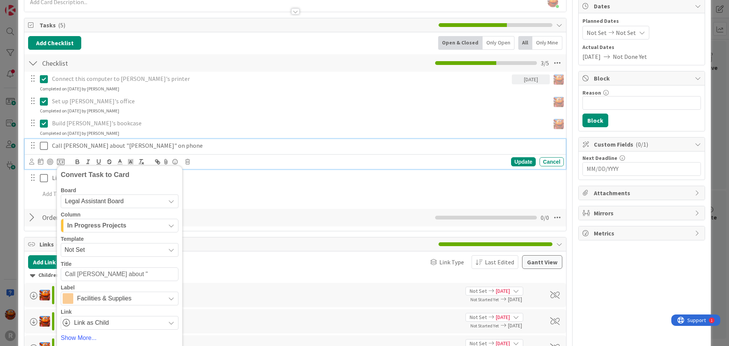
click at [108, 225] on span "In Progress Projects" at bounding box center [96, 226] width 59 height 10
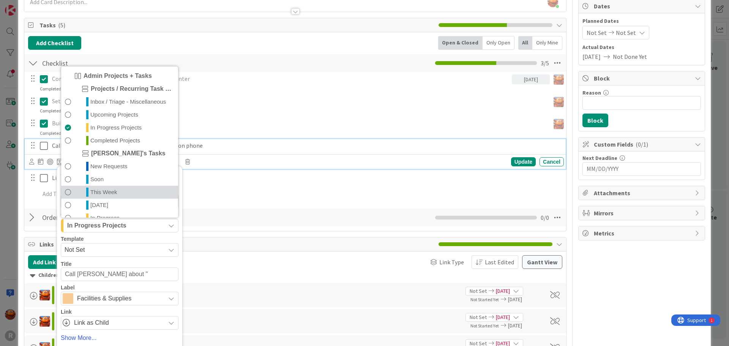
click at [106, 190] on span "This Week" at bounding box center [103, 191] width 27 height 9
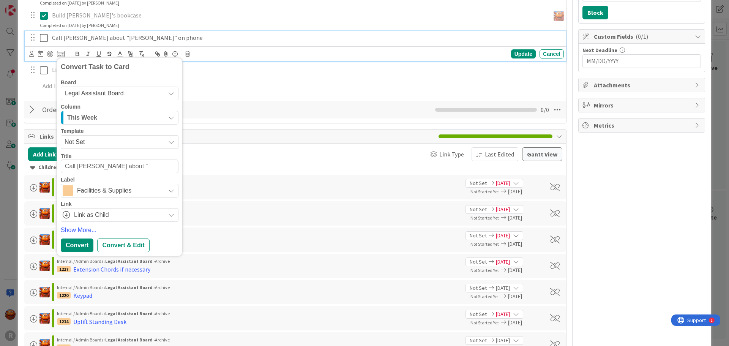
scroll to position [190, 0]
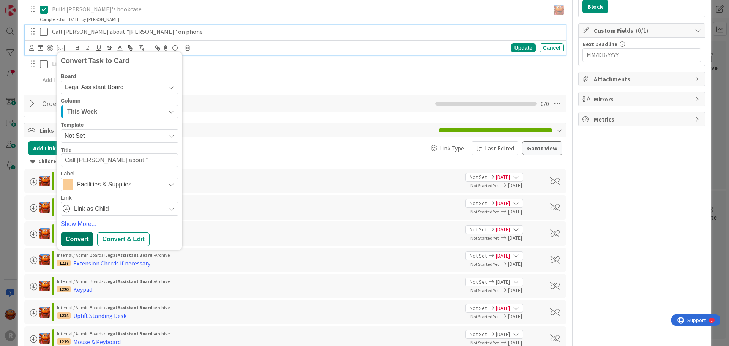
click at [80, 240] on div "Convert" at bounding box center [77, 239] width 33 height 14
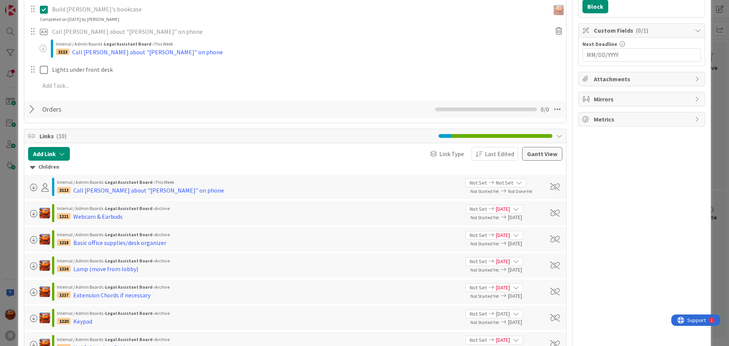
click at [8, 153] on div "ID 1212 Legal Assistant Board In Progress Projects Title 16 / 128 Workspace Set…" at bounding box center [364, 173] width 729 height 346
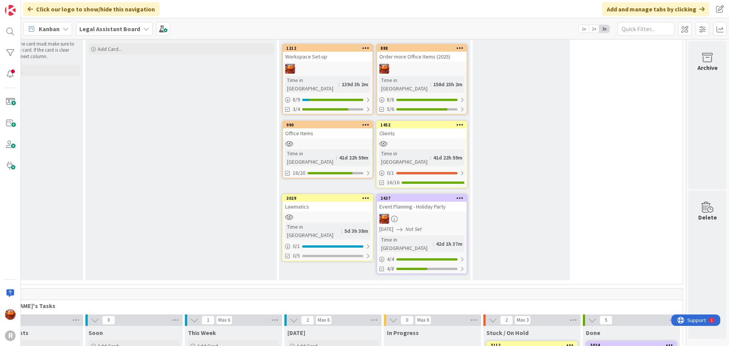
click at [326, 202] on div "Lawmatics" at bounding box center [328, 207] width 90 height 10
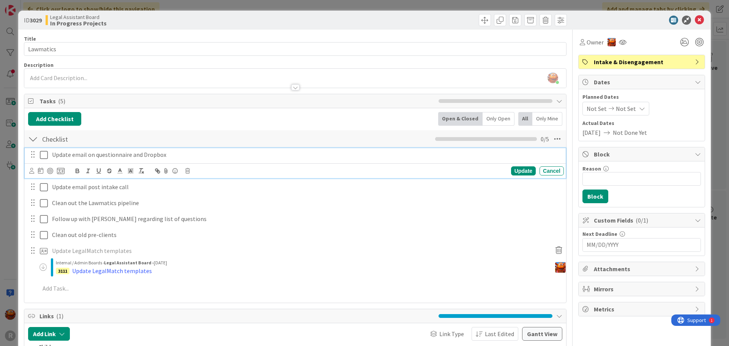
click at [82, 156] on p "Update email on questionnaire and Dropbox" at bounding box center [306, 154] width 509 height 9
click at [61, 171] on icon at bounding box center [61, 170] width 8 height 7
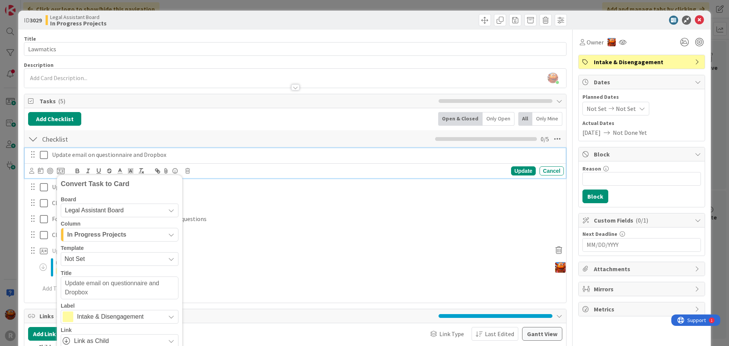
click at [88, 232] on span "In Progress Projects" at bounding box center [96, 235] width 59 height 10
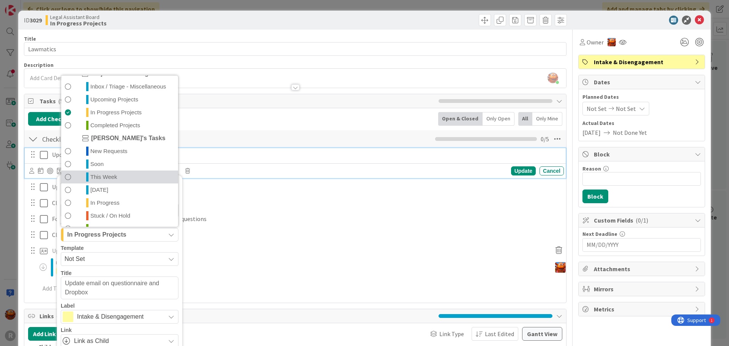
scroll to position [36, 0]
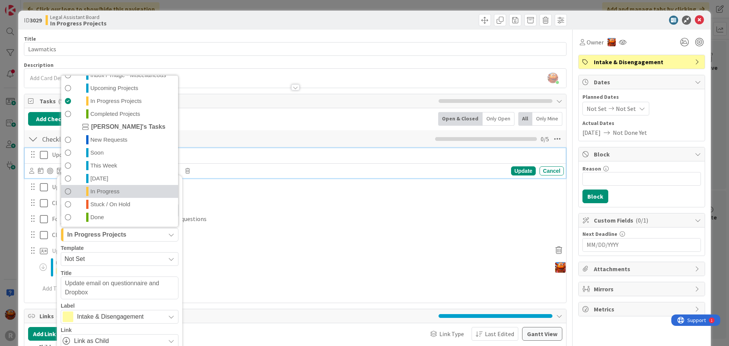
click at [98, 191] on span "In Progress" at bounding box center [104, 191] width 29 height 9
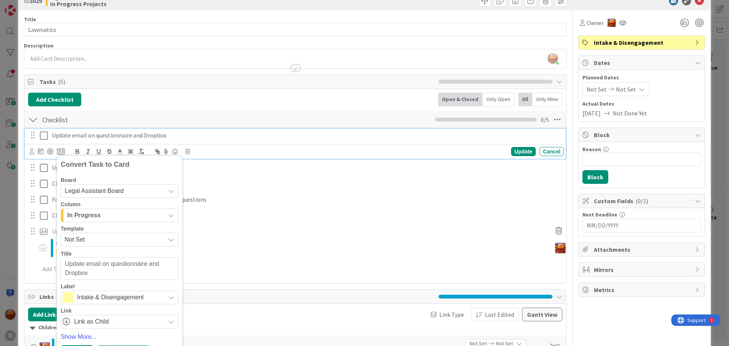
scroll to position [38, 0]
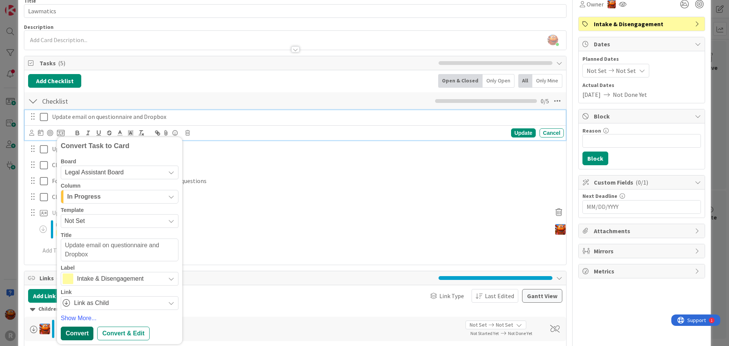
click at [77, 332] on div "Convert" at bounding box center [77, 333] width 33 height 14
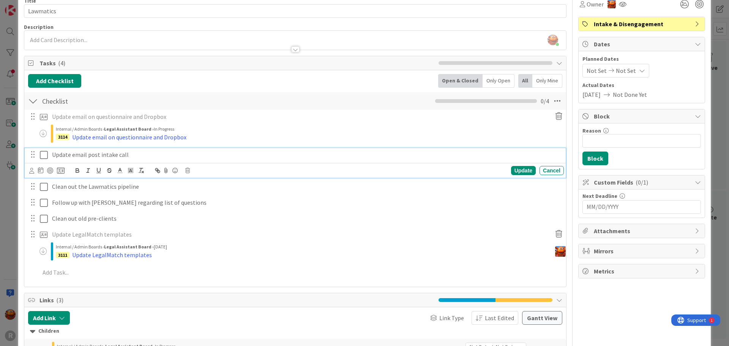
click at [43, 156] on icon at bounding box center [44, 154] width 8 height 9
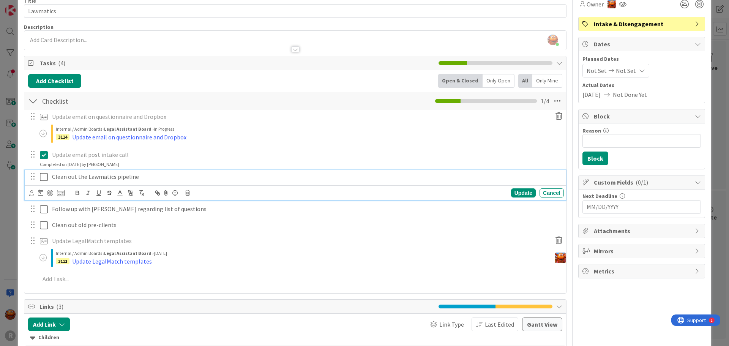
click at [85, 177] on p "Clean out the Lawmatics pipeline" at bounding box center [306, 176] width 509 height 9
click at [61, 194] on icon at bounding box center [61, 192] width 8 height 7
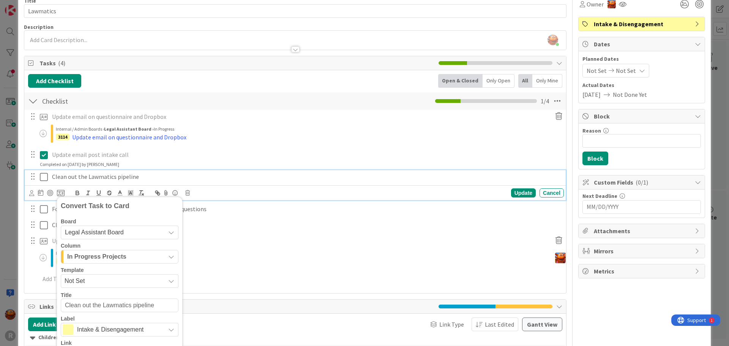
click at [97, 257] on span "In Progress Projects" at bounding box center [96, 257] width 59 height 10
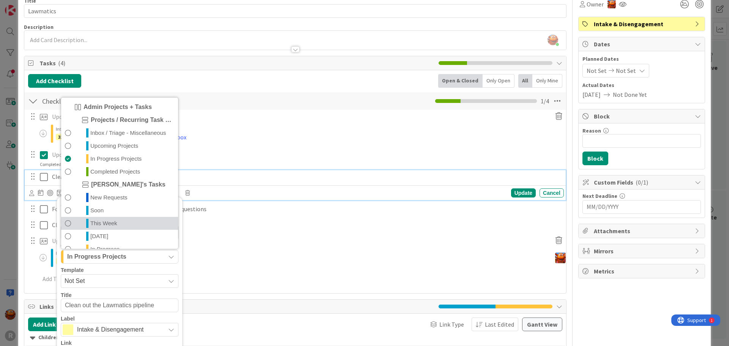
click at [85, 225] on link "This Week" at bounding box center [119, 223] width 117 height 13
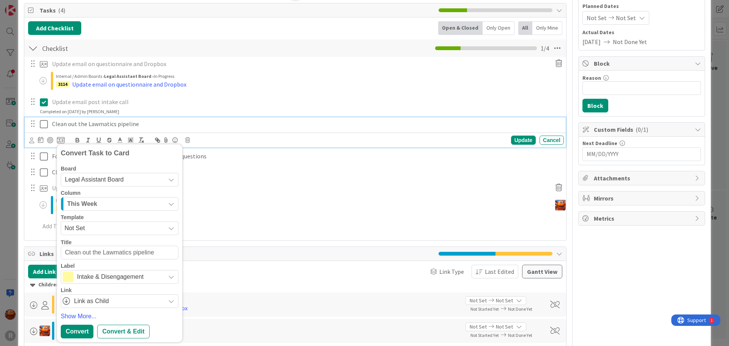
scroll to position [190, 0]
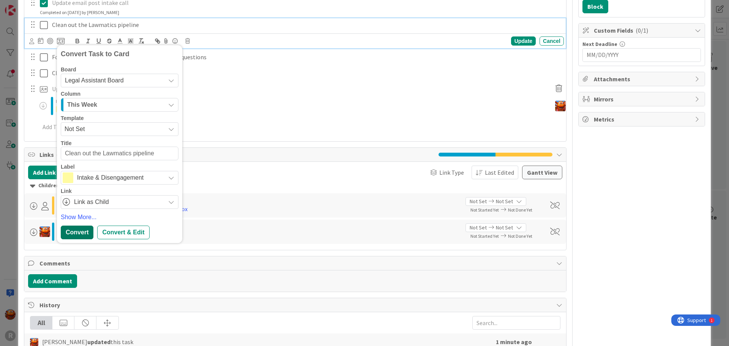
click at [72, 232] on div "Convert" at bounding box center [77, 232] width 33 height 14
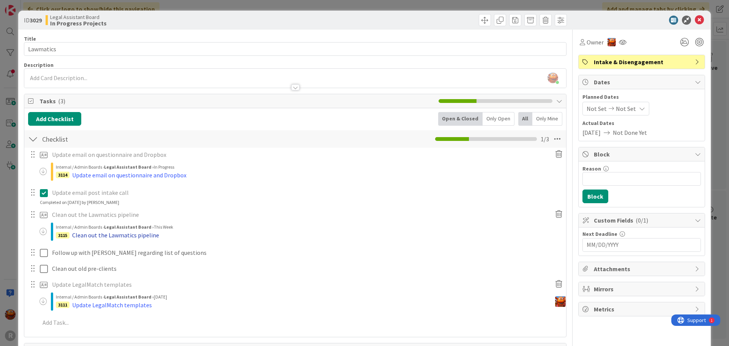
scroll to position [76, 0]
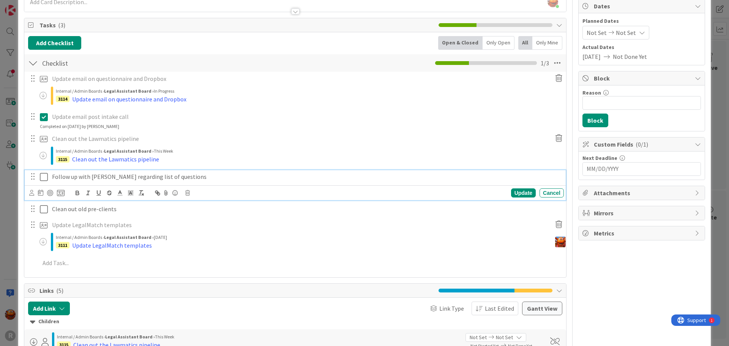
click at [83, 176] on p "Follow up with [PERSON_NAME] regarding list of questions" at bounding box center [306, 176] width 509 height 9
click at [63, 194] on icon at bounding box center [61, 192] width 8 height 7
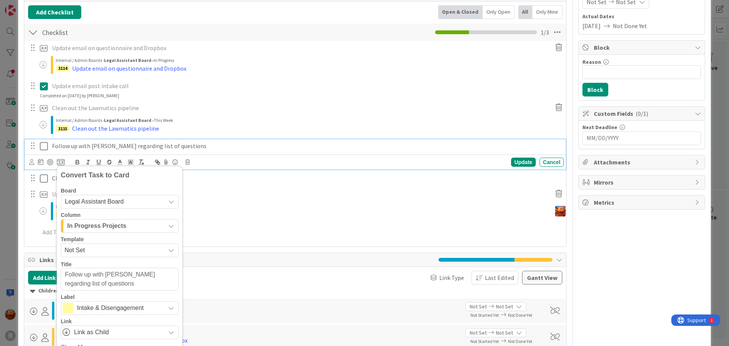
scroll to position [114, 0]
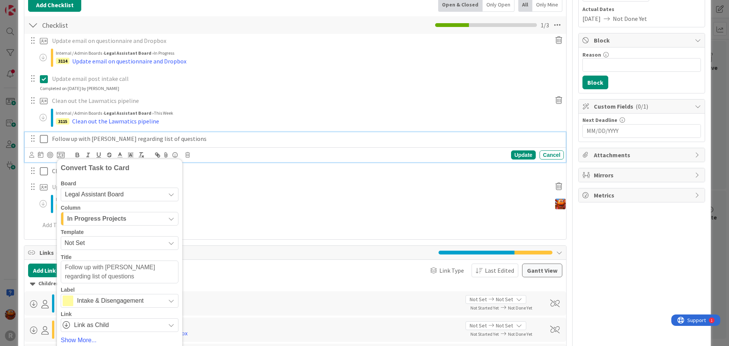
click at [87, 212] on button "In Progress Projects" at bounding box center [120, 219] width 118 height 14
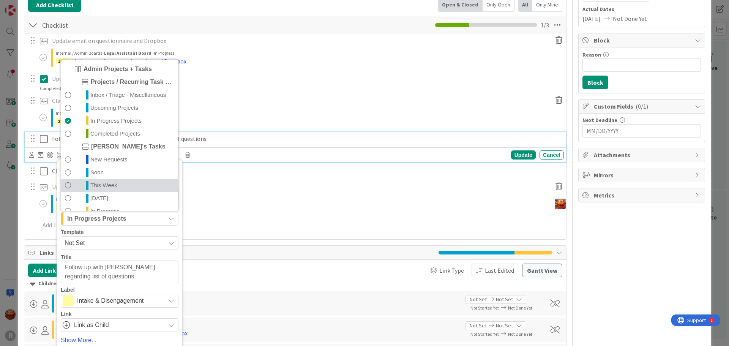
click at [90, 181] on link "This Week" at bounding box center [119, 185] width 117 height 13
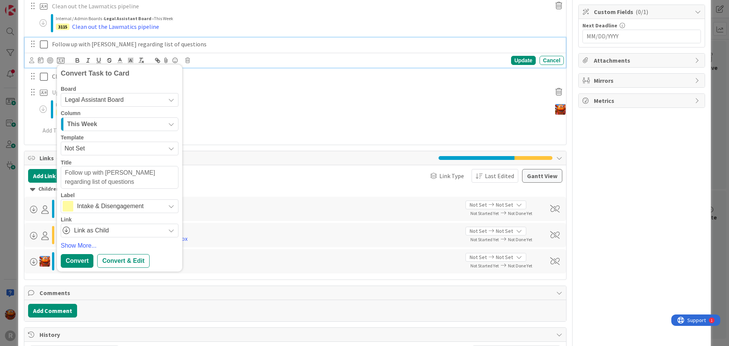
scroll to position [266, 0]
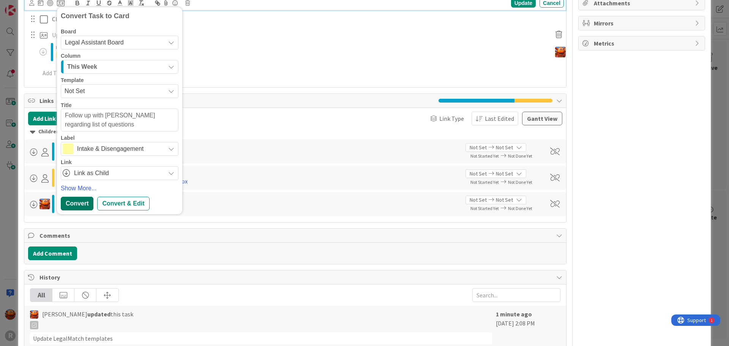
click at [76, 201] on div "Convert" at bounding box center [77, 204] width 33 height 14
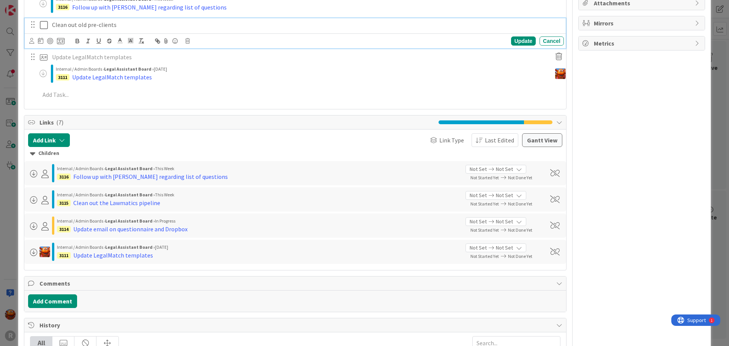
click at [65, 24] on p "Clean out old pre-clients" at bounding box center [306, 24] width 509 height 9
click at [60, 41] on icon at bounding box center [61, 41] width 8 height 7
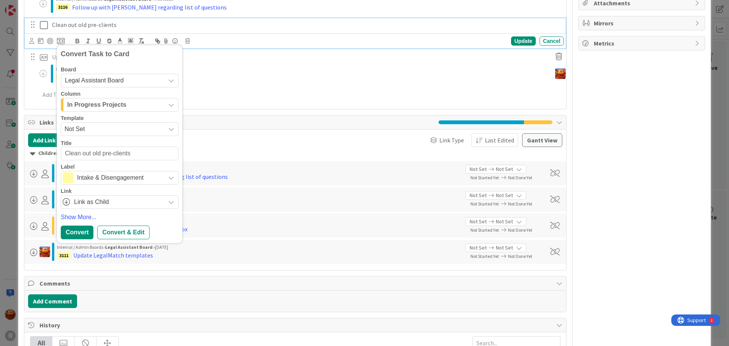
click at [76, 106] on span "In Progress Projects" at bounding box center [96, 105] width 59 height 10
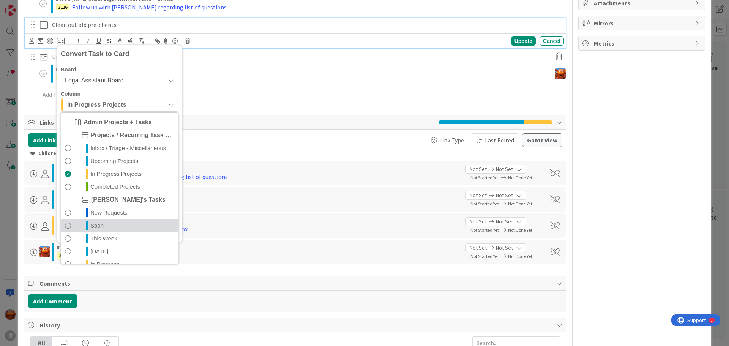
click at [92, 224] on span "Soon" at bounding box center [96, 225] width 13 height 9
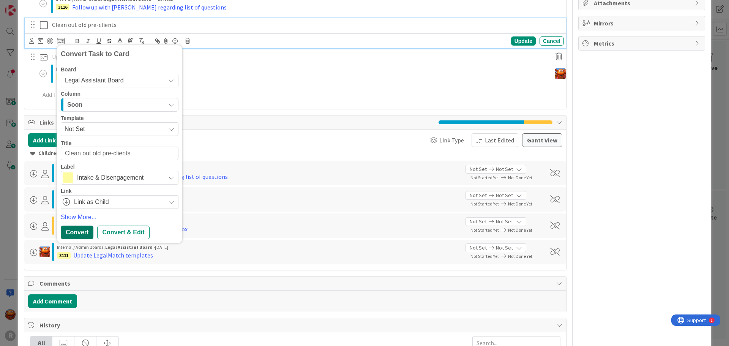
click at [80, 228] on div "Convert" at bounding box center [77, 232] width 33 height 14
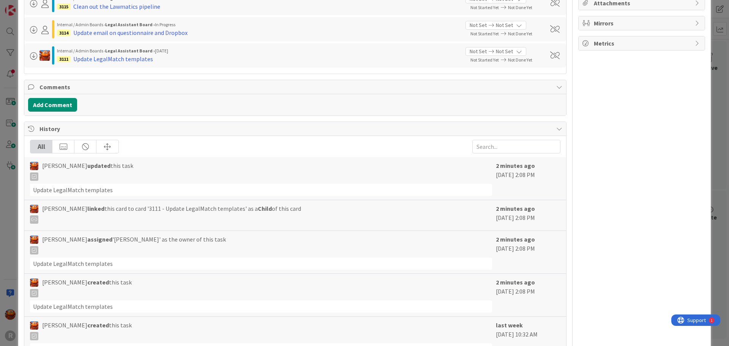
click at [11, 154] on div "ID 3029 Legal Assistant Board In Progress Projects Title 9 / 128 Lawmatics Desc…" at bounding box center [364, 173] width 729 height 346
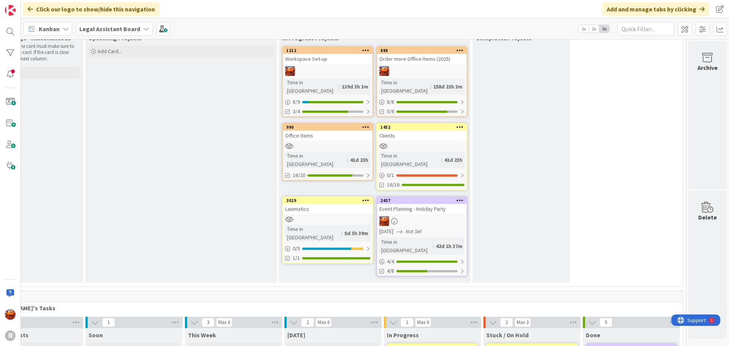
scroll to position [76, 49]
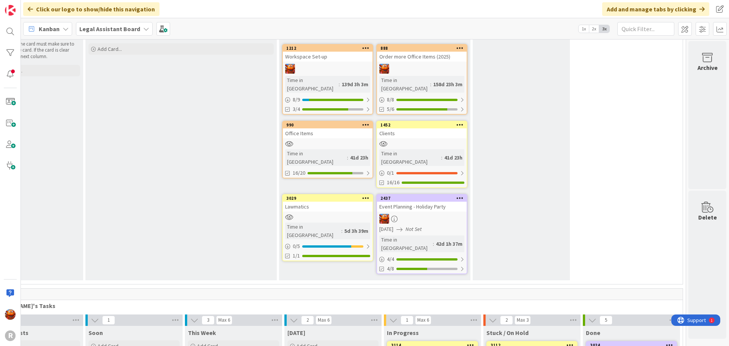
click at [437, 214] on div at bounding box center [422, 219] width 90 height 10
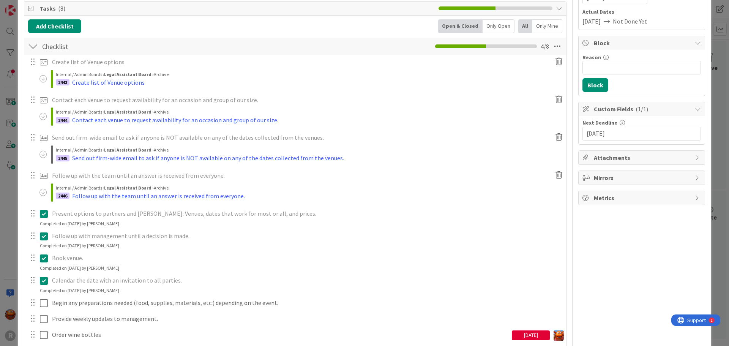
scroll to position [190, 0]
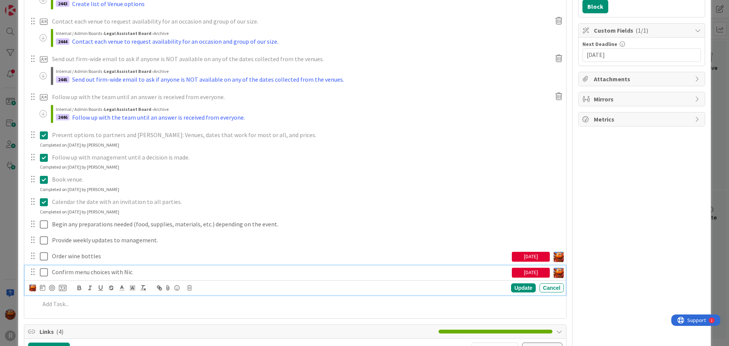
click at [82, 273] on p "Confirm menu choices with Nic" at bounding box center [280, 272] width 457 height 9
click at [65, 289] on icon at bounding box center [63, 287] width 8 height 7
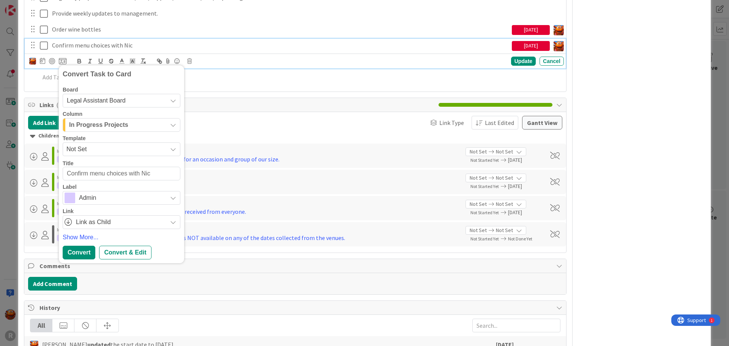
click at [102, 125] on span "In Progress Projects" at bounding box center [98, 125] width 59 height 10
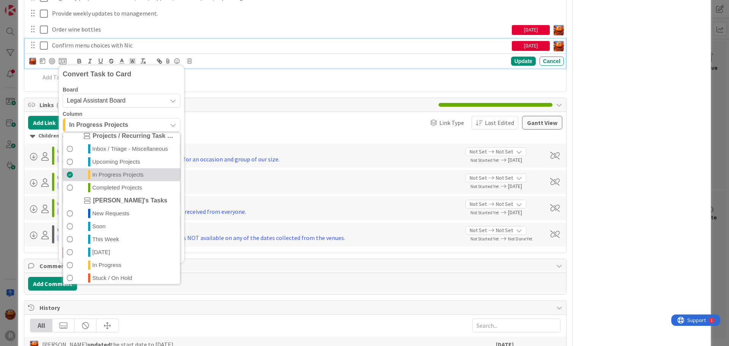
scroll to position [36, 0]
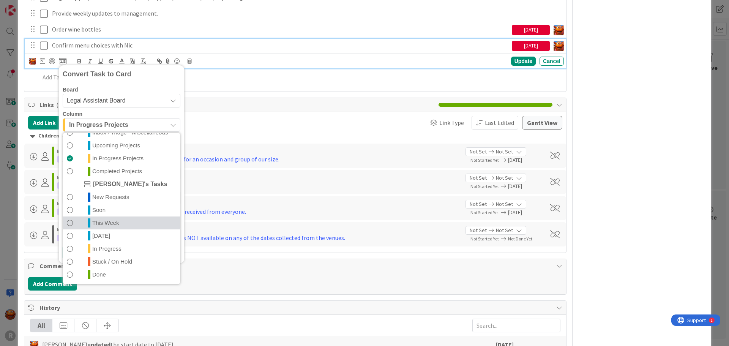
click at [100, 221] on span "This Week" at bounding box center [105, 222] width 27 height 9
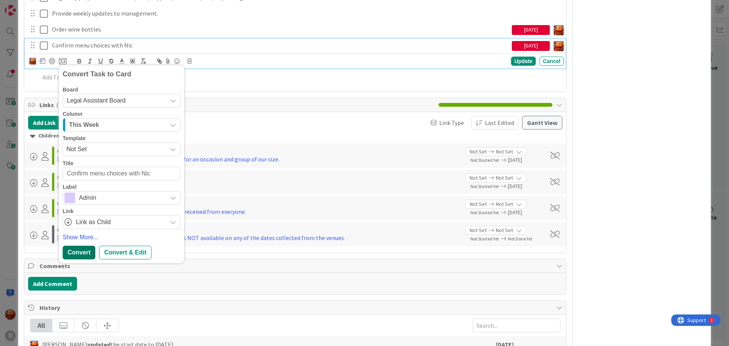
click at [87, 249] on div "Convert" at bounding box center [79, 253] width 33 height 14
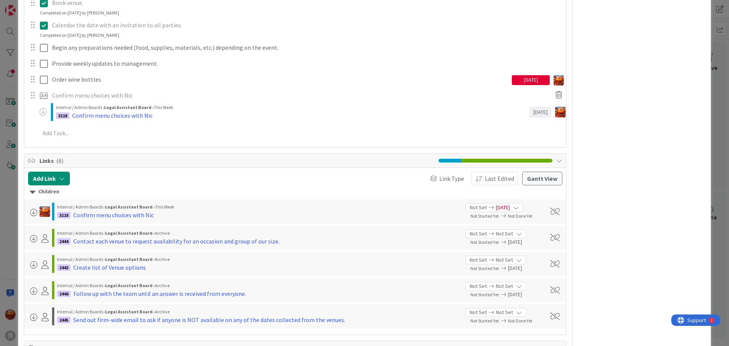
scroll to position [340, 0]
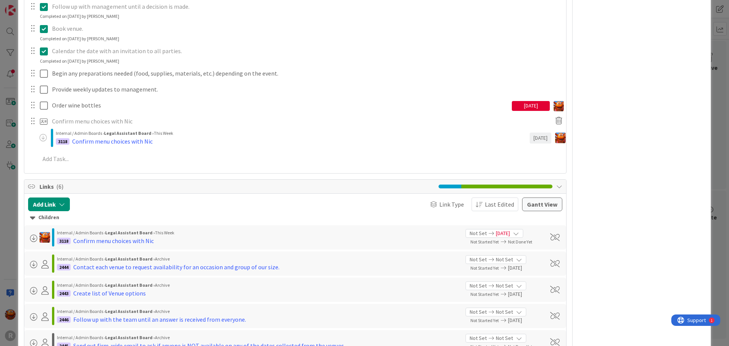
click at [6, 126] on div "ID 2437 Legal Assistant Board In Progress Projects Title 30 / 128 Event Plannin…" at bounding box center [364, 173] width 729 height 346
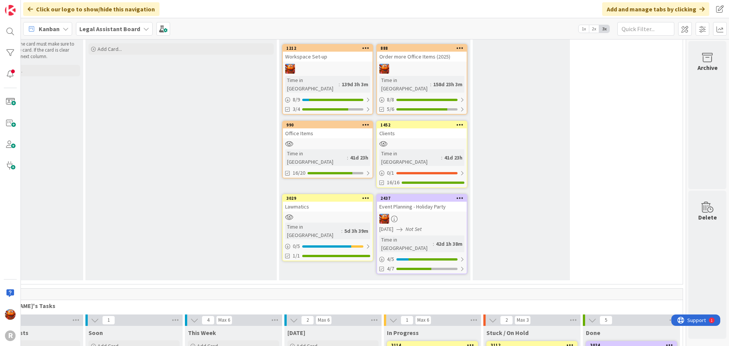
click at [351, 140] on div at bounding box center [328, 143] width 90 height 6
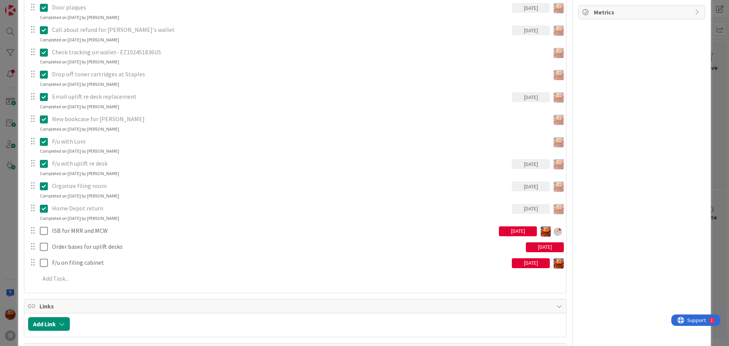
scroll to position [304, 0]
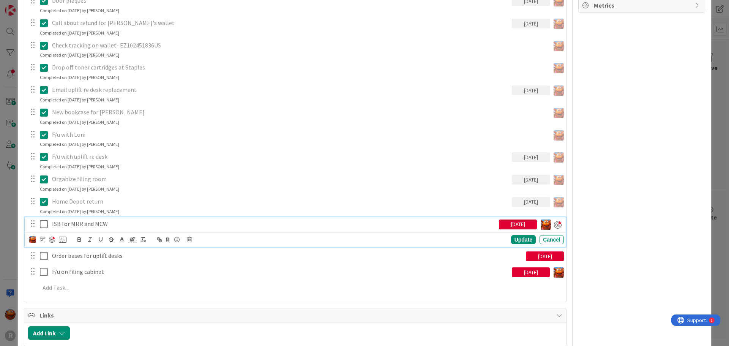
click at [89, 229] on div "ISB for MRR and MCW" at bounding box center [274, 223] width 450 height 13
click at [67, 242] on div "Update Cancel" at bounding box center [296, 239] width 534 height 11
click at [65, 240] on icon at bounding box center [63, 239] width 8 height 7
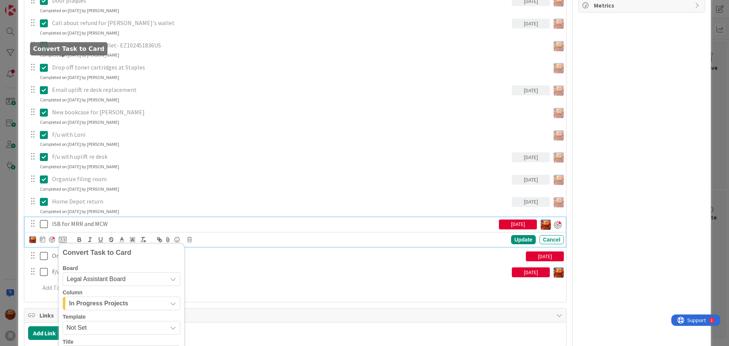
scroll to position [482, 0]
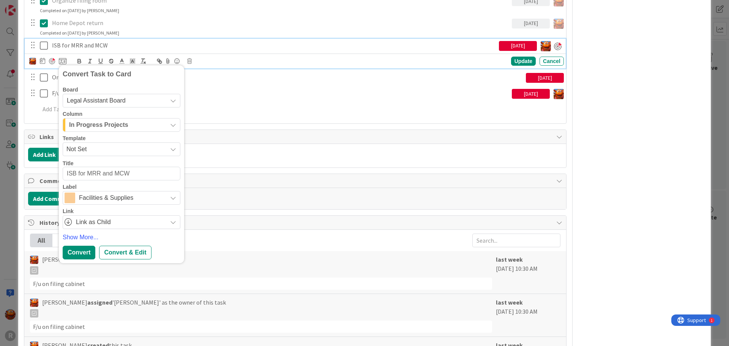
click at [107, 122] on span "In Progress Projects" at bounding box center [98, 125] width 59 height 10
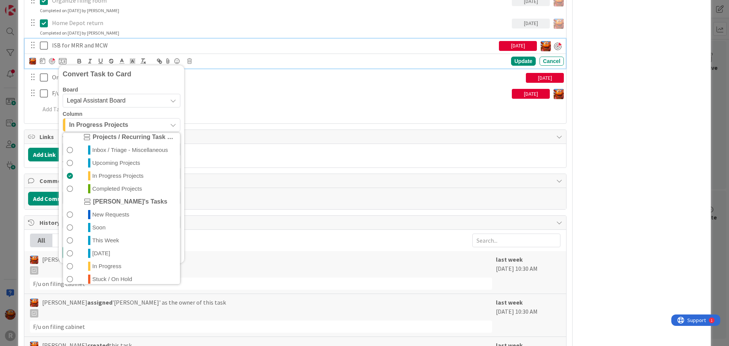
scroll to position [36, 0]
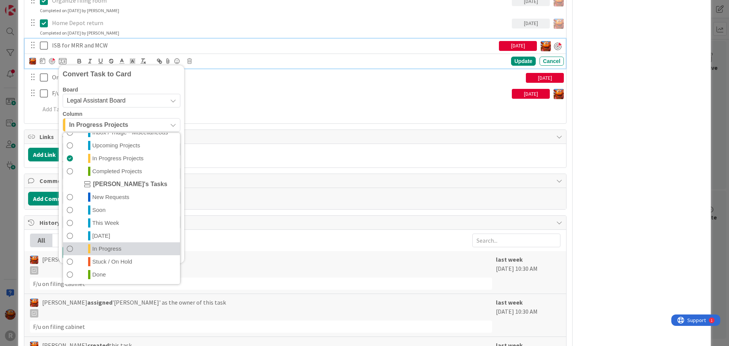
click at [99, 252] on span "In Progress" at bounding box center [106, 248] width 29 height 9
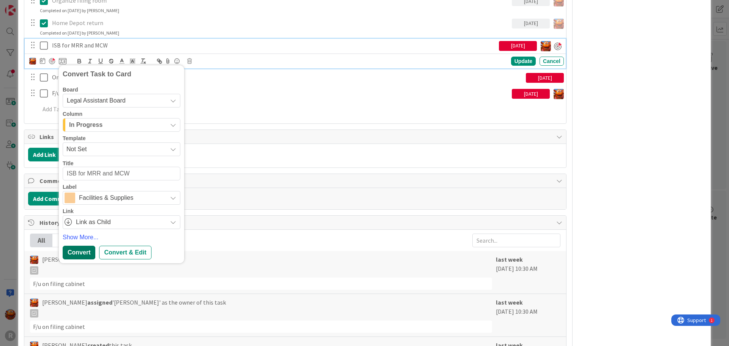
click at [85, 249] on div "Convert" at bounding box center [79, 253] width 33 height 14
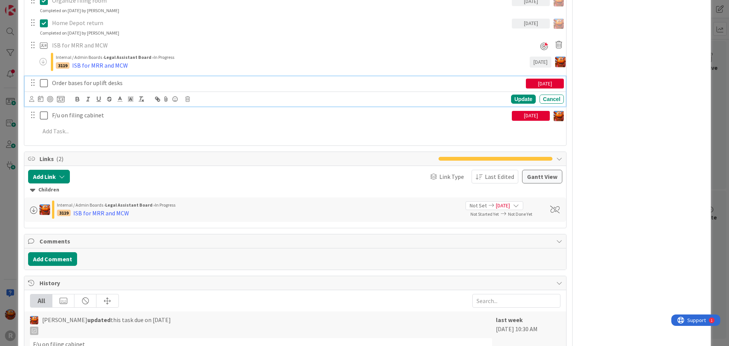
click at [90, 80] on p "Order bases for uplift desks" at bounding box center [287, 83] width 471 height 9
click at [63, 101] on icon at bounding box center [61, 99] width 8 height 7
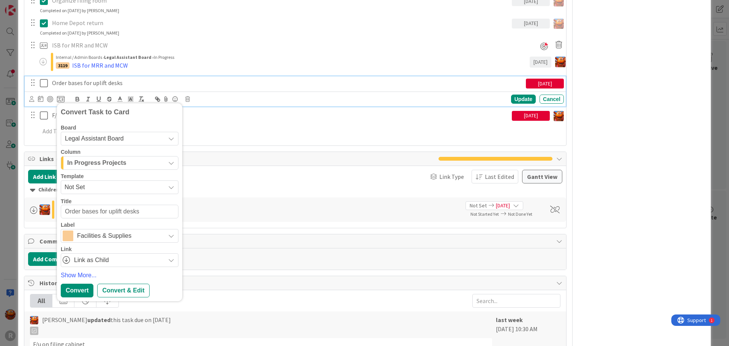
click at [100, 161] on span "In Progress Projects" at bounding box center [96, 163] width 59 height 10
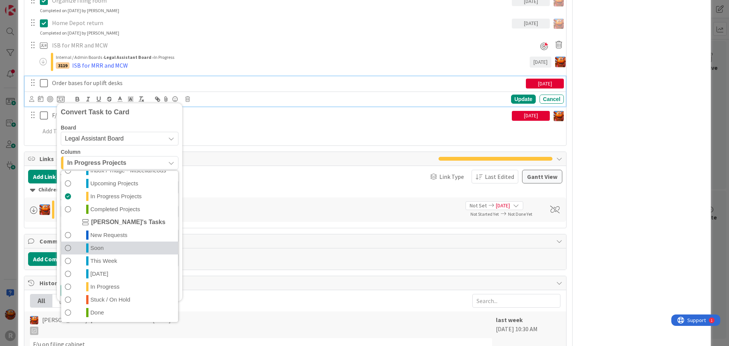
click at [98, 247] on span "Soon" at bounding box center [96, 247] width 13 height 9
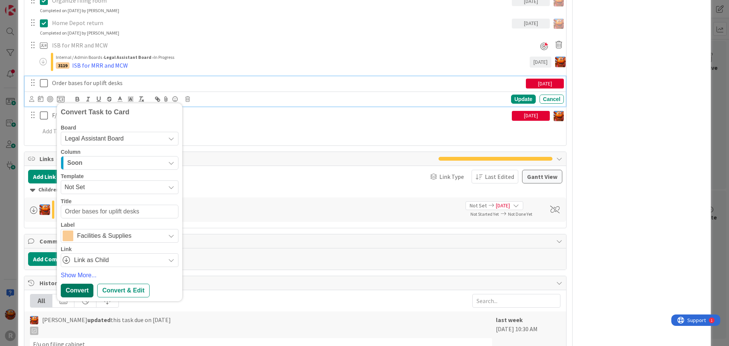
click at [73, 289] on div "Convert" at bounding box center [77, 291] width 33 height 14
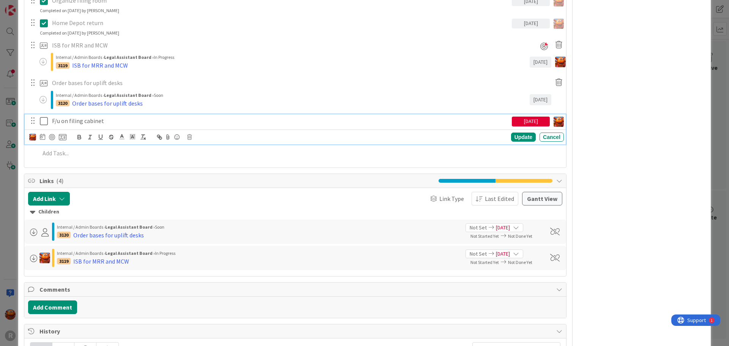
click at [70, 122] on p "F/u on filing cabinet" at bounding box center [280, 121] width 457 height 9
click at [520, 121] on div "[DATE]" at bounding box center [531, 122] width 38 height 10
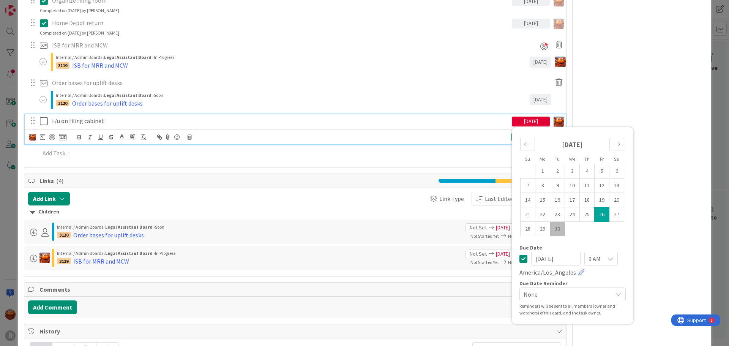
click at [553, 230] on td "30" at bounding box center [557, 228] width 15 height 14
type textarea "x"
type input "[DATE]"
click at [519, 260] on icon at bounding box center [523, 258] width 8 height 9
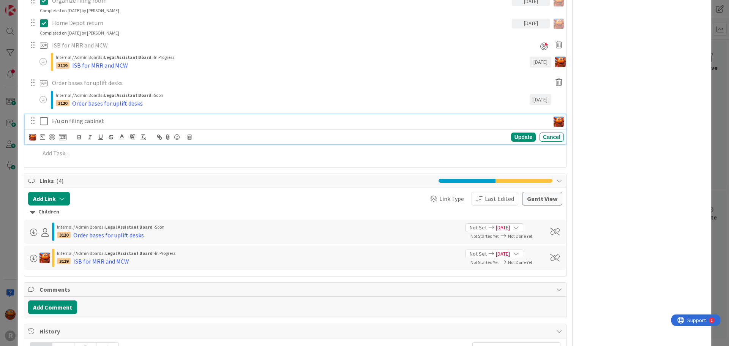
type textarea "x"
click at [514, 136] on div "Update" at bounding box center [523, 136] width 25 height 9
click at [16, 86] on div "ID 990 Legal Assistant Board In Progress Projects Title 12 / 128 Office Items D…" at bounding box center [364, 173] width 729 height 346
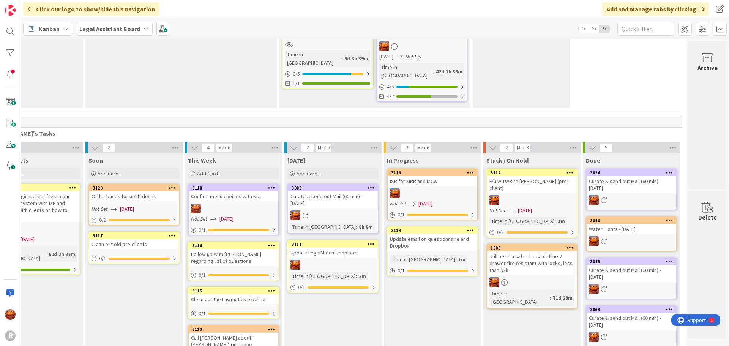
scroll to position [289, 49]
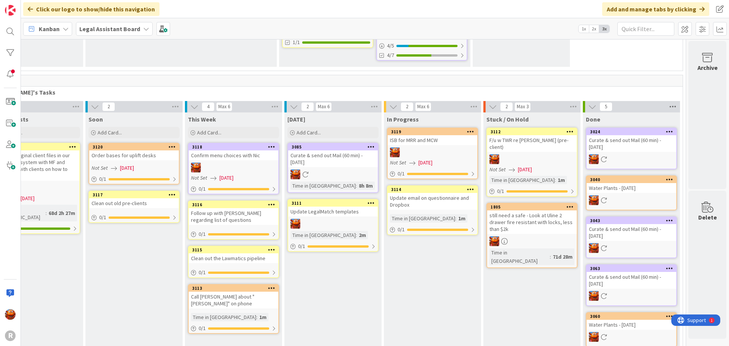
click at [668, 101] on icon at bounding box center [673, 106] width 10 height 11
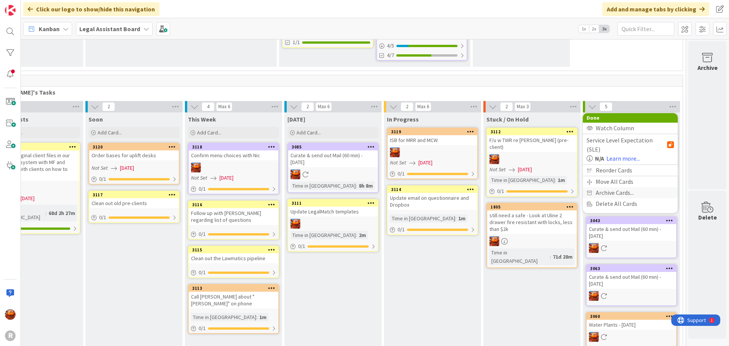
click at [610, 187] on span "Archive Cards..." at bounding box center [615, 192] width 38 height 11
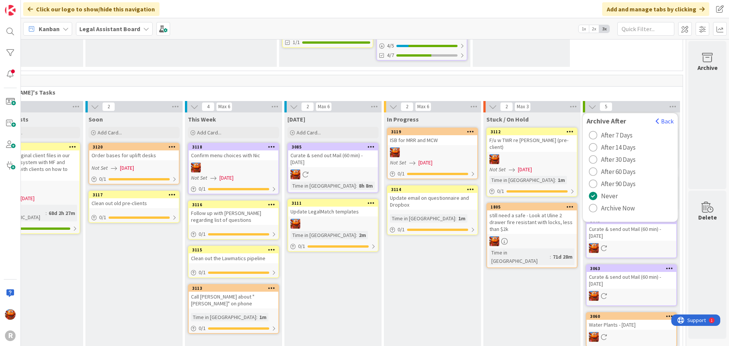
click at [612, 202] on span "Archive Now" at bounding box center [618, 207] width 34 height 11
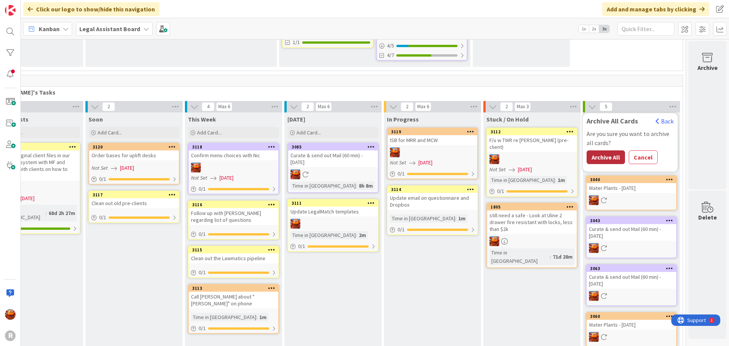
click at [602, 150] on button "Archive All" at bounding box center [605, 157] width 38 height 14
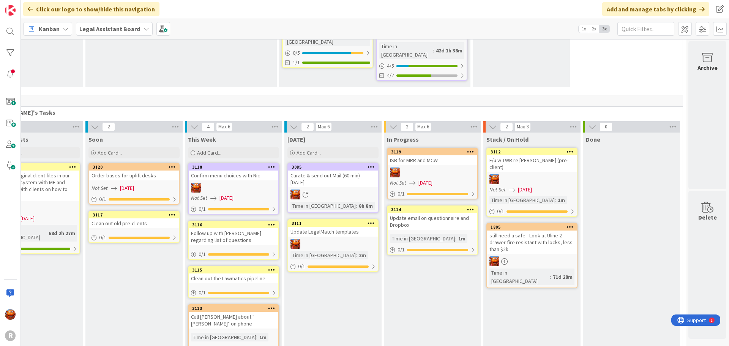
scroll to position [0, 49]
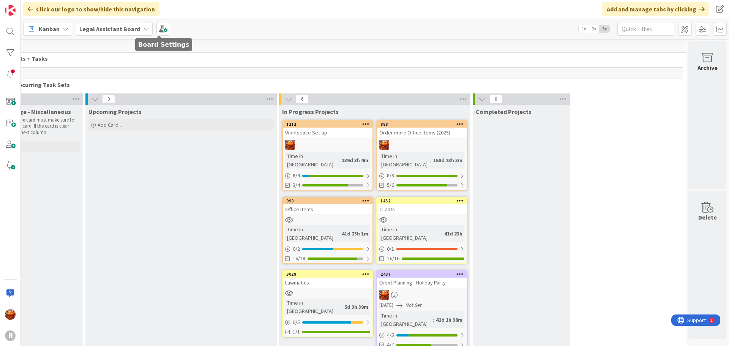
click at [119, 31] on b "Legal Assistant Board" at bounding box center [109, 29] width 61 height 8
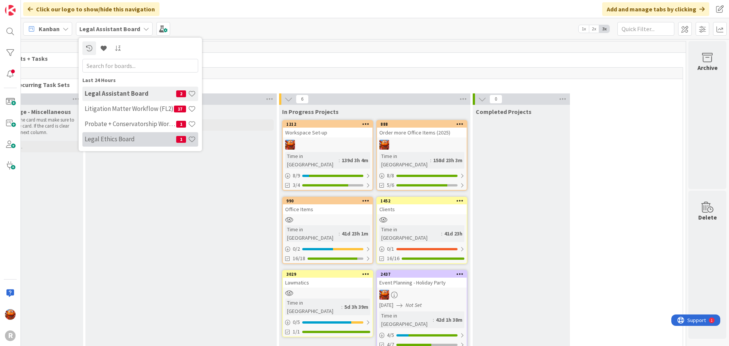
click at [126, 139] on h4 "Legal Ethics Board" at bounding box center [130, 139] width 91 height 8
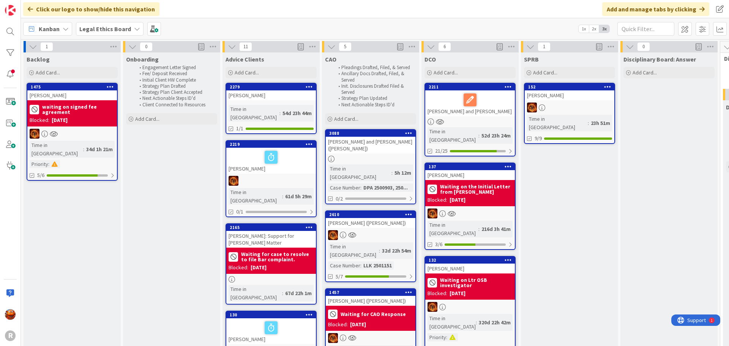
click at [90, 133] on div at bounding box center [72, 134] width 90 height 10
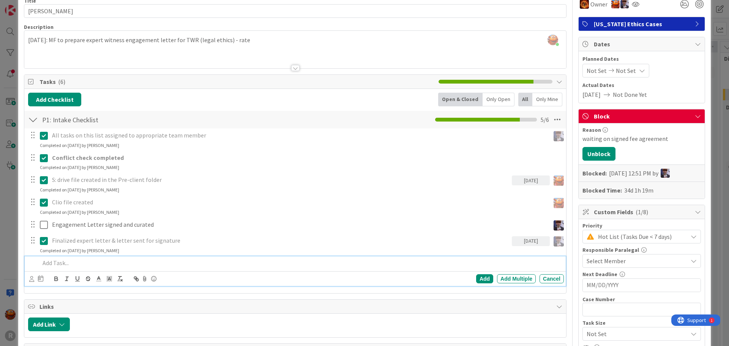
click at [67, 261] on p at bounding box center [300, 262] width 521 height 9
click at [7, 209] on div "ID 1475 Legal Ethics Board Backlog Title 10 / 128 [PERSON_NAME] Description [PE…" at bounding box center [364, 173] width 729 height 346
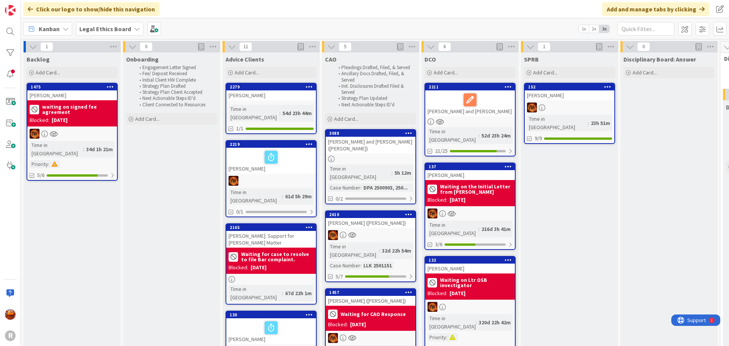
click at [98, 30] on b "Legal Ethics Board" at bounding box center [105, 29] width 52 height 8
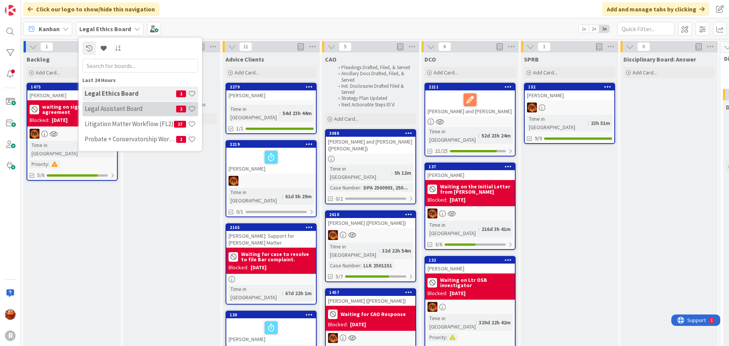
click at [112, 110] on h4 "Legal Assistant Board" at bounding box center [130, 109] width 91 height 8
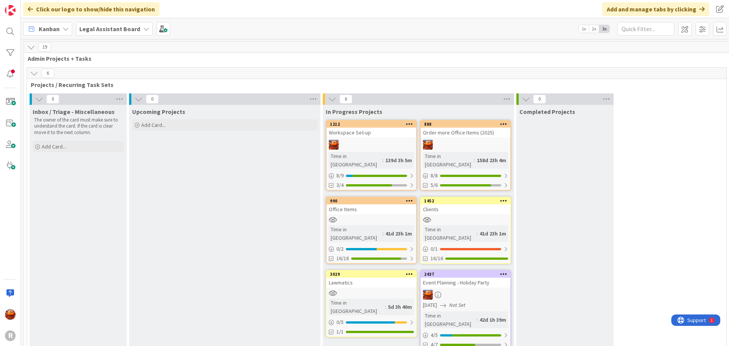
click at [113, 31] on b "Legal Assistant Board" at bounding box center [109, 29] width 61 height 8
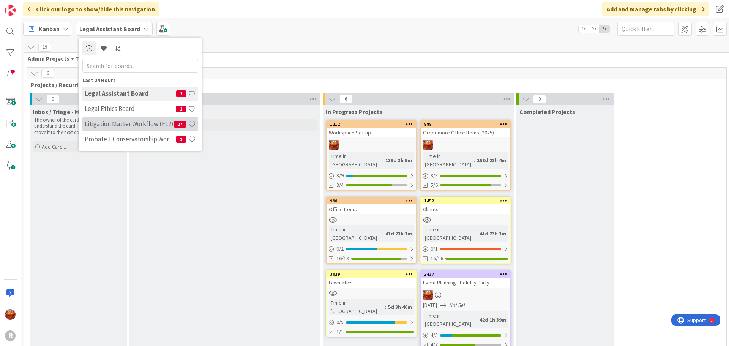
click at [110, 118] on div "Litigation Matter Workflow (FL2) 17" at bounding box center [140, 124] width 116 height 14
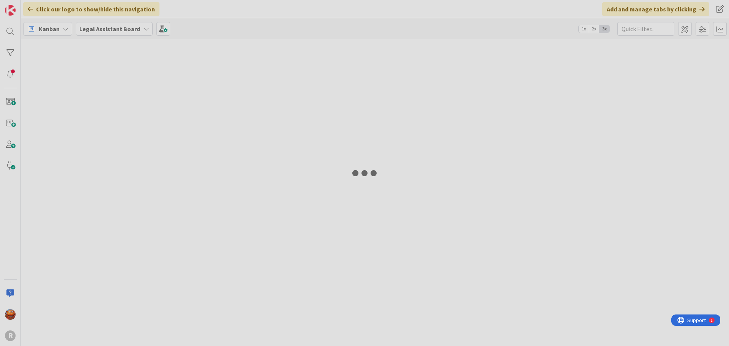
type input "makboul"
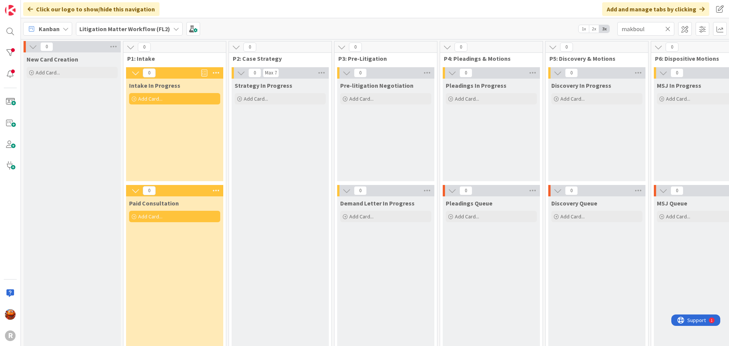
click at [665, 28] on icon at bounding box center [667, 28] width 5 height 7
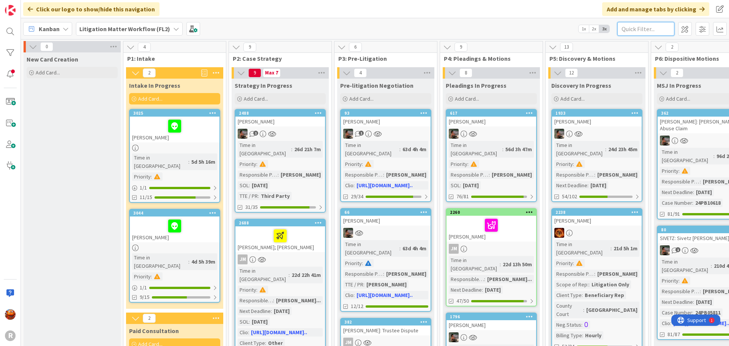
click at [635, 27] on input "text" at bounding box center [645, 29] width 57 height 14
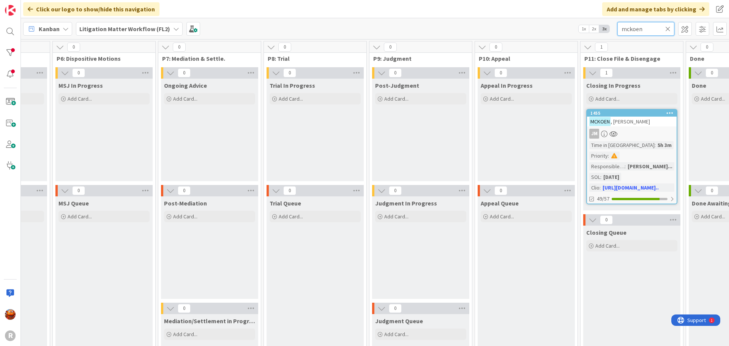
scroll to position [0, 707]
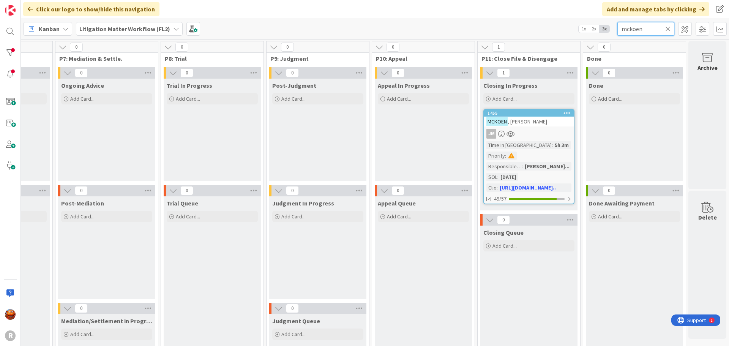
type input "mckoen"
click at [558, 143] on div "Time in Column : 5h 3m Priority : Responsible Paralegal : [PERSON_NAME]... SOL …" at bounding box center [528, 166] width 85 height 51
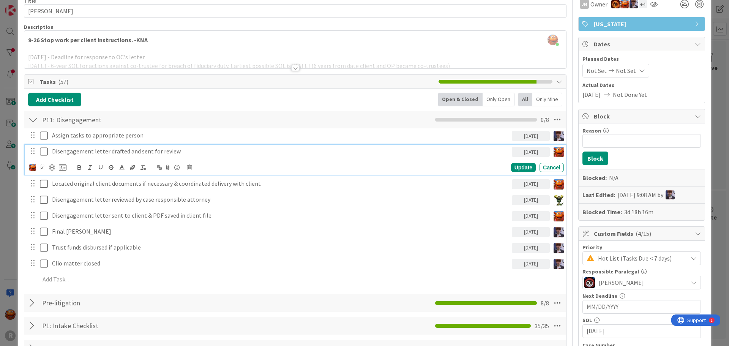
click at [74, 153] on p "Disengagement letter drafted and sent for review" at bounding box center [280, 151] width 457 height 9
click at [43, 167] on icon at bounding box center [42, 167] width 5 height 6
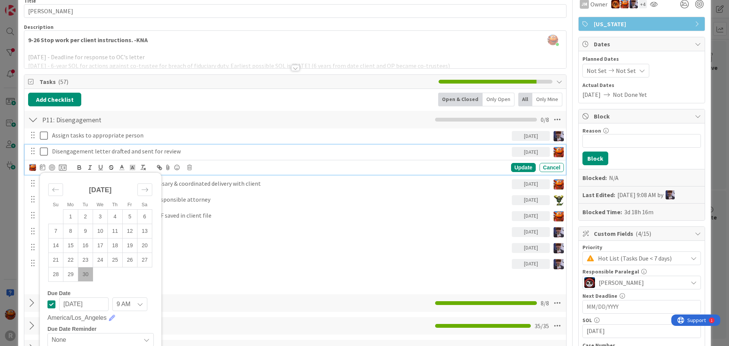
click at [84, 277] on td "30" at bounding box center [85, 274] width 15 height 14
type input "[DATE]"
click at [55, 168] on div at bounding box center [52, 167] width 6 height 6
click at [517, 169] on div "Update" at bounding box center [523, 167] width 25 height 9
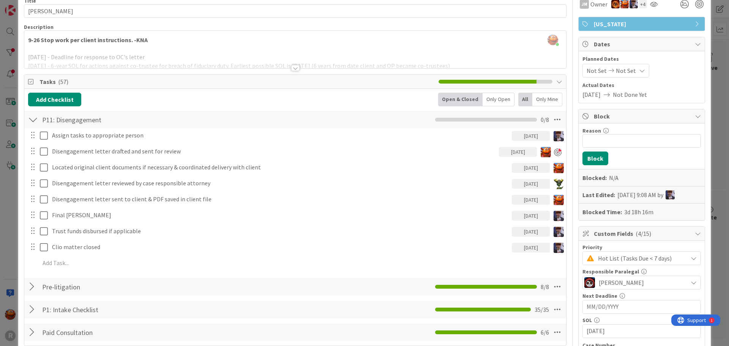
click at [7, 38] on div "ID 1455 Litigation Matter Workflow (FL2) Closing In Progress Title 13 / 128 [PE…" at bounding box center [364, 173] width 729 height 346
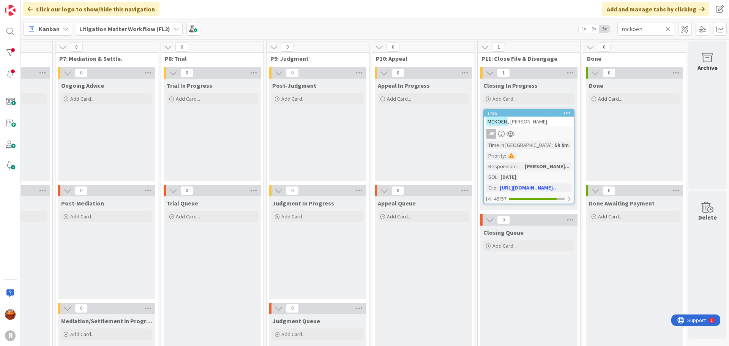
click at [98, 36] on div "Kanban Litigation Matter Workflow (FL2) 1x 2x 3x mckoen" at bounding box center [375, 28] width 708 height 21
click at [98, 30] on b "Litigation Matter Workflow (FL2)" at bounding box center [124, 29] width 91 height 8
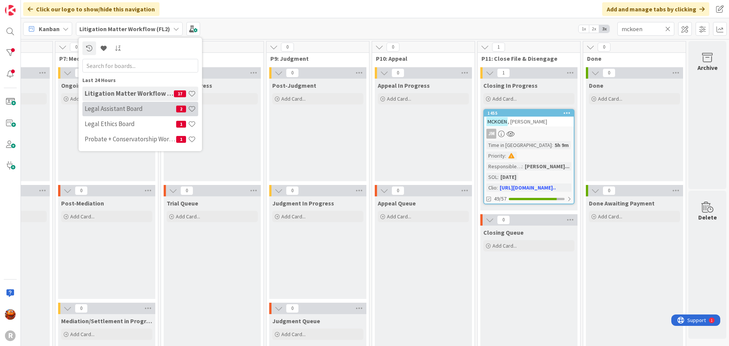
click at [106, 102] on div "Legal Assistant Board 2" at bounding box center [140, 109] width 116 height 14
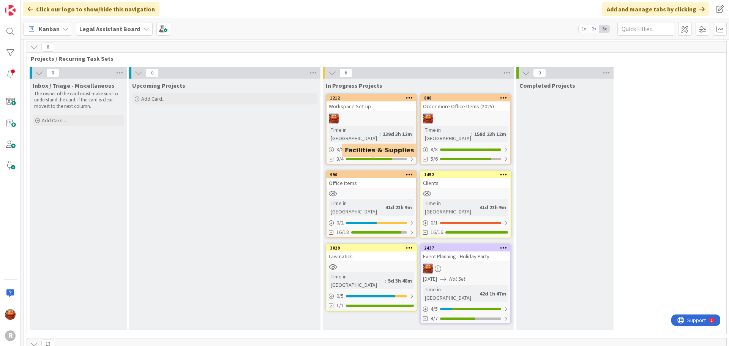
scroll to position [38, 0]
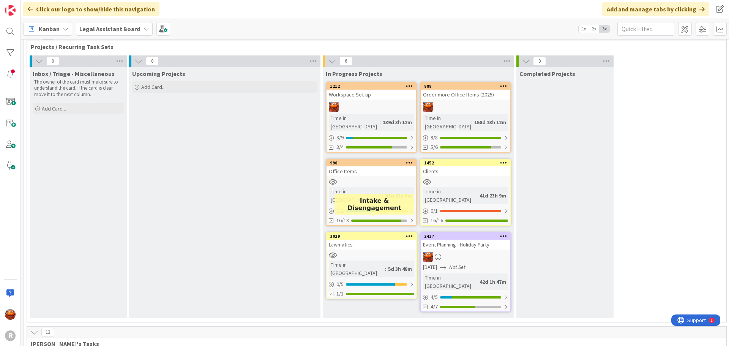
click at [392, 265] on div "5d 3h 48m" at bounding box center [400, 269] width 28 height 8
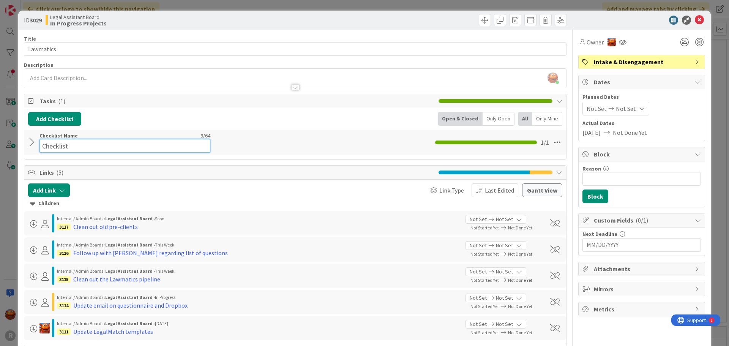
click at [53, 137] on div "Checklist Name 9 / 64 Checklist" at bounding box center [124, 142] width 171 height 20
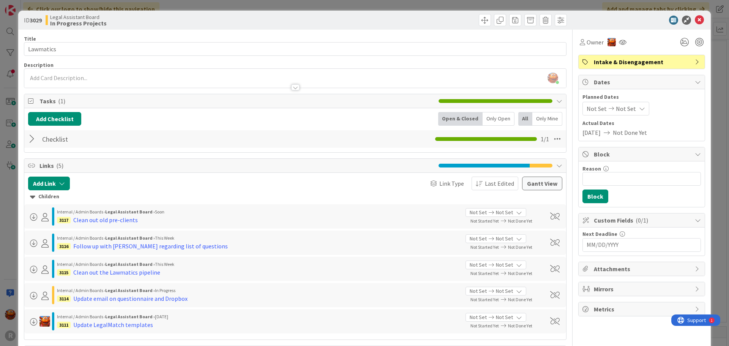
click at [32, 142] on div at bounding box center [33, 139] width 10 height 14
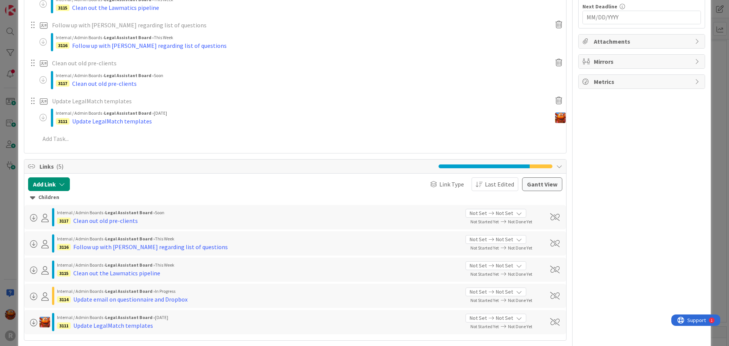
scroll to position [190, 0]
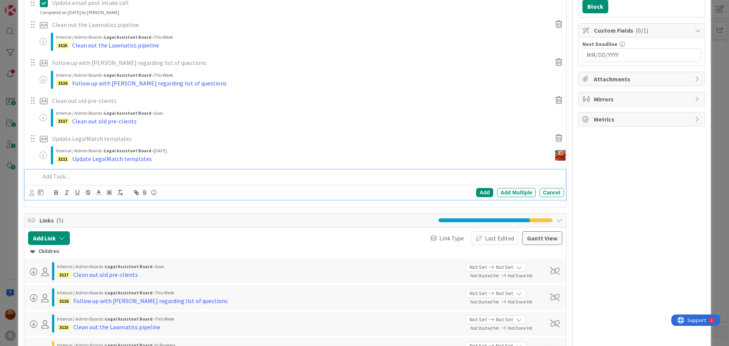
click at [83, 174] on p at bounding box center [300, 176] width 521 height 9
click at [112, 176] on p "New acct for [PERSON_NAME]" at bounding box center [300, 176] width 521 height 9
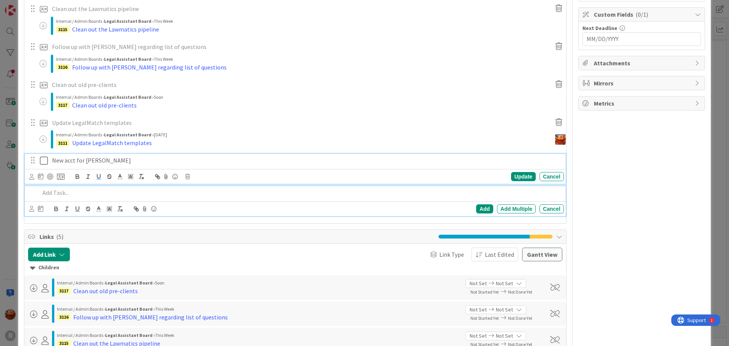
click at [101, 162] on div "New acct for [PERSON_NAME] Update Cancel" at bounding box center [295, 169] width 541 height 30
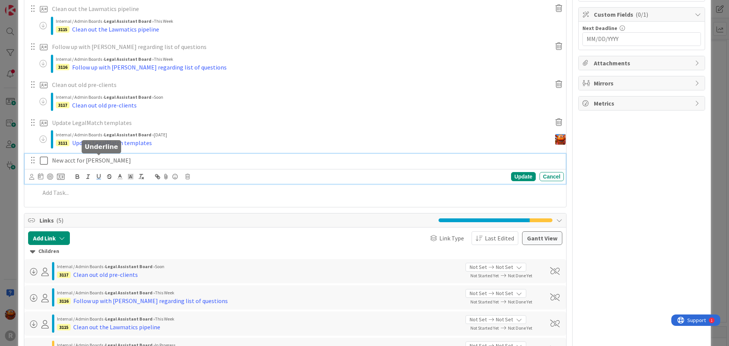
scroll to position [222, 0]
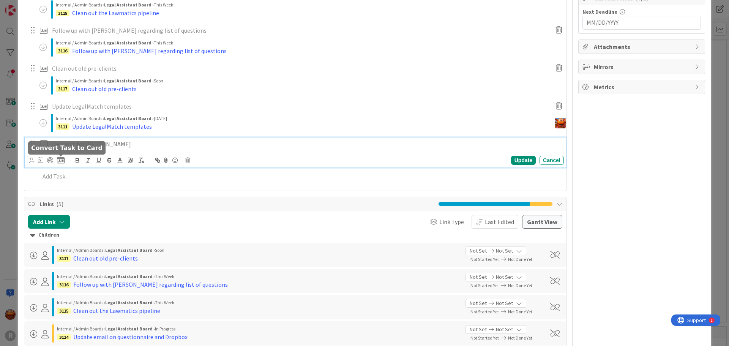
click at [59, 163] on icon at bounding box center [61, 160] width 8 height 7
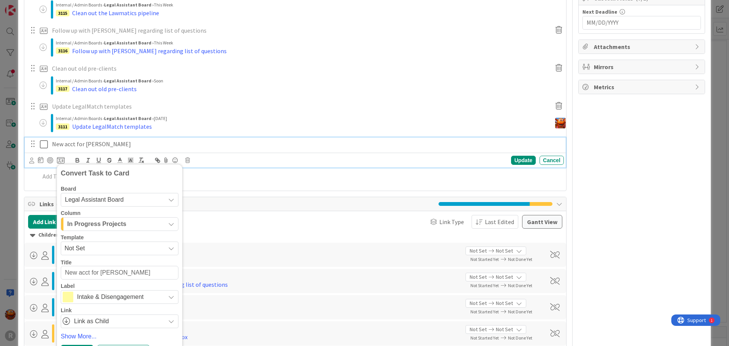
click at [85, 223] on span "In Progress Projects" at bounding box center [96, 224] width 59 height 10
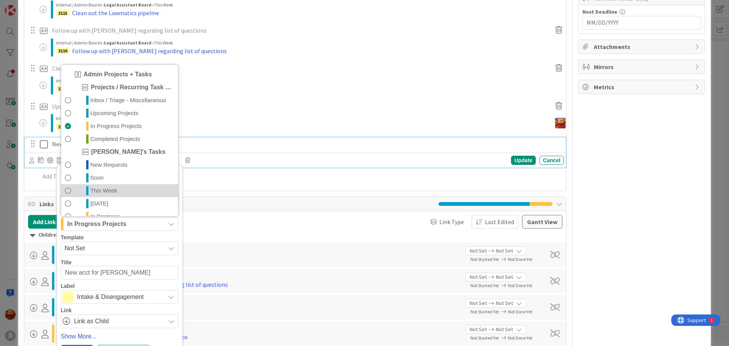
click at [92, 192] on span "This Week" at bounding box center [103, 190] width 27 height 9
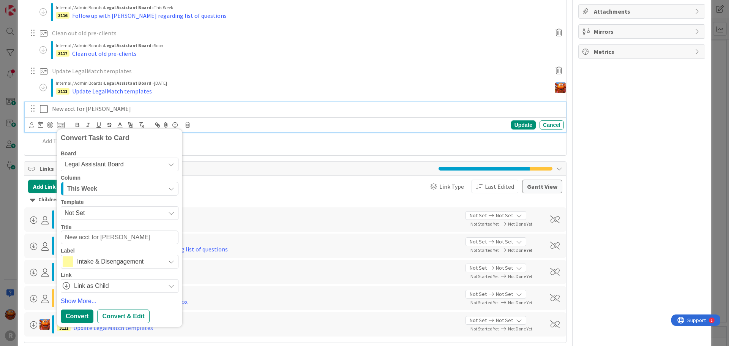
scroll to position [298, 0]
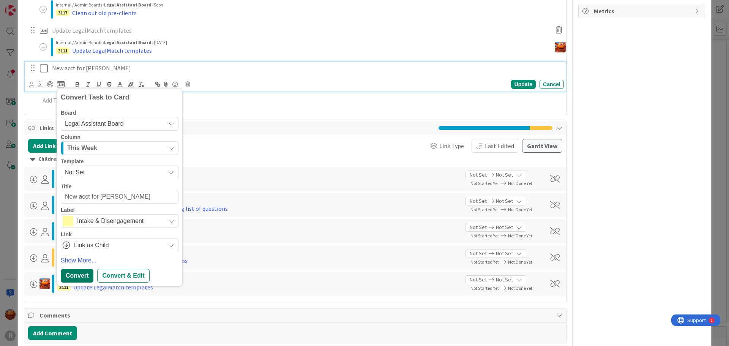
click at [79, 276] on div "Convert" at bounding box center [77, 276] width 33 height 14
type textarea "x"
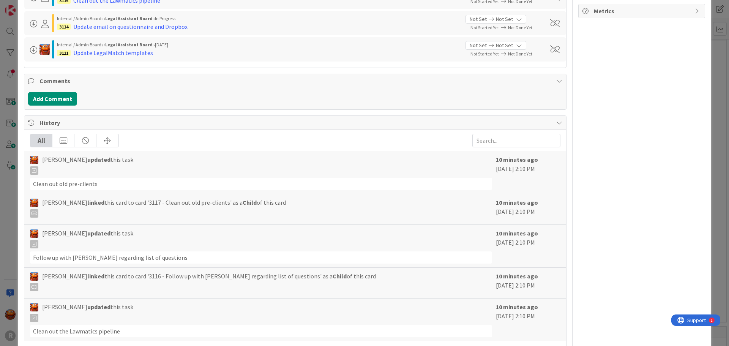
click at [9, 184] on div "ID 3029 Legal Assistant Board In Progress Projects Title 9 / 128 Lawmatics Desc…" at bounding box center [364, 173] width 729 height 346
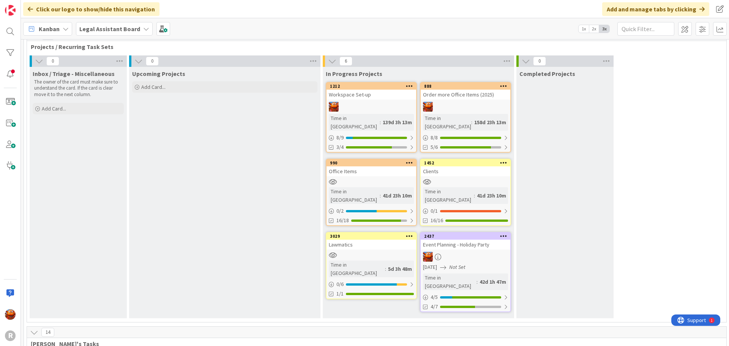
click at [107, 27] on b "Legal Assistant Board" at bounding box center [109, 29] width 61 height 8
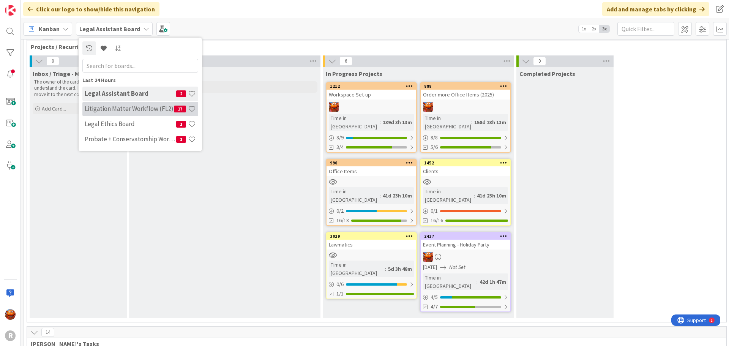
click at [117, 106] on h4 "Litigation Matter Workflow (FL2)" at bounding box center [129, 109] width 89 height 8
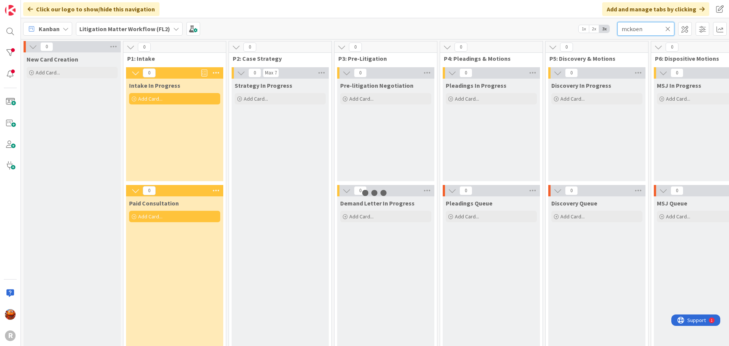
click at [631, 30] on input "mckoen" at bounding box center [645, 29] width 57 height 14
type input "[PERSON_NAME]"
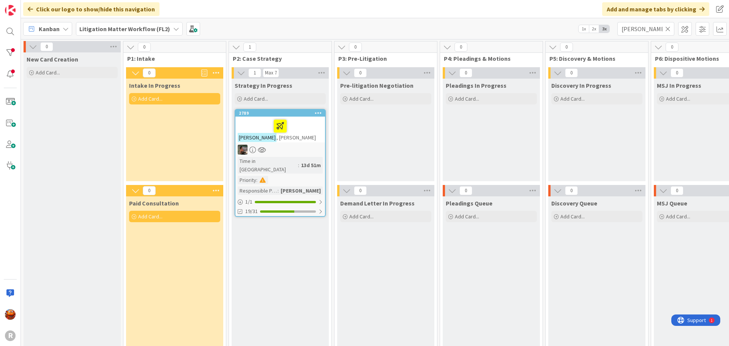
click at [303, 134] on div "[PERSON_NAME]" at bounding box center [280, 130] width 90 height 26
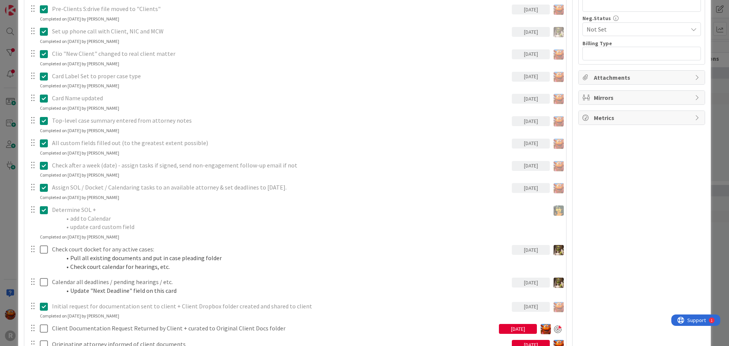
scroll to position [645, 0]
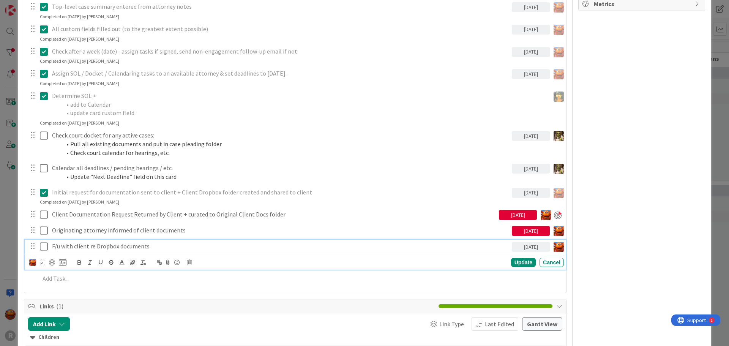
click at [98, 244] on p "F/u with client re Dropbox documents" at bounding box center [280, 246] width 457 height 9
click at [52, 263] on div at bounding box center [52, 262] width 6 height 6
click at [513, 261] on div "Update" at bounding box center [523, 262] width 25 height 9
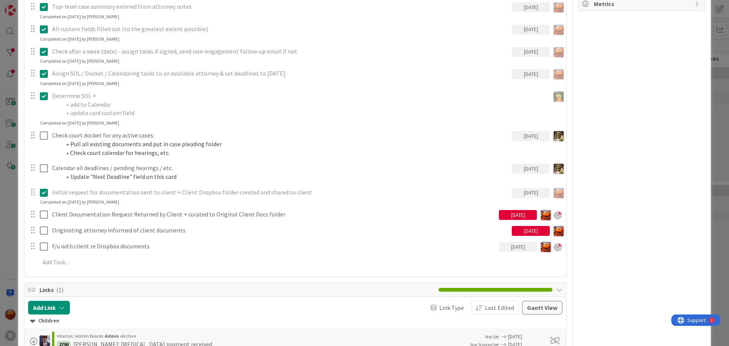
click at [11, 206] on div "ID 2789 Litigation Matter Workflow (FL2) Strategy In Progress Title 11 / 128 [P…" at bounding box center [364, 173] width 729 height 346
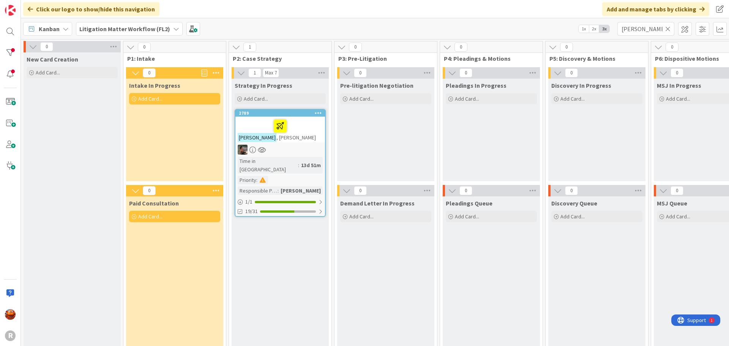
click at [58, 35] on div "Kanban" at bounding box center [47, 29] width 49 height 14
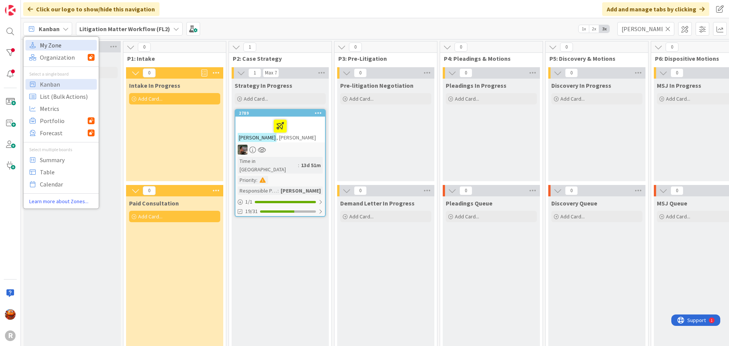
click at [52, 46] on span "My Zone" at bounding box center [67, 44] width 55 height 11
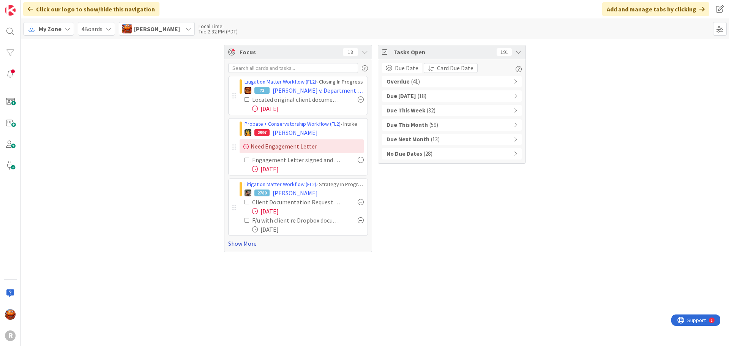
click at [252, 247] on link "Show More" at bounding box center [298, 243] width 140 height 9
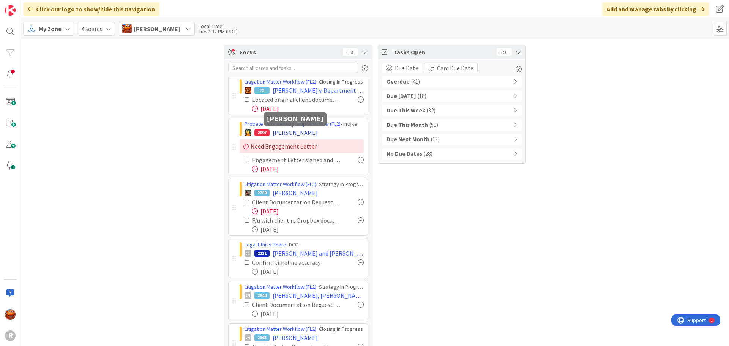
click at [294, 134] on span "[PERSON_NAME]" at bounding box center [295, 132] width 45 height 9
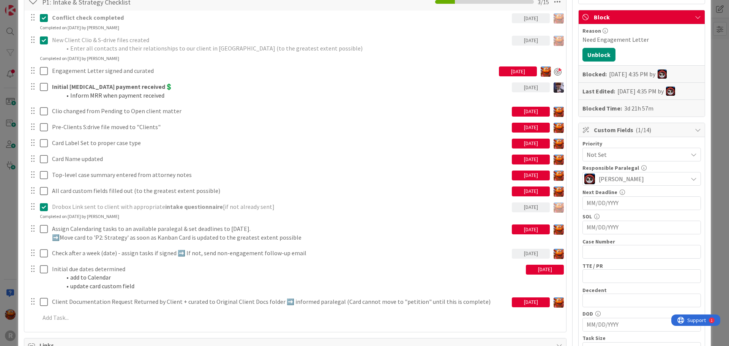
scroll to position [152, 0]
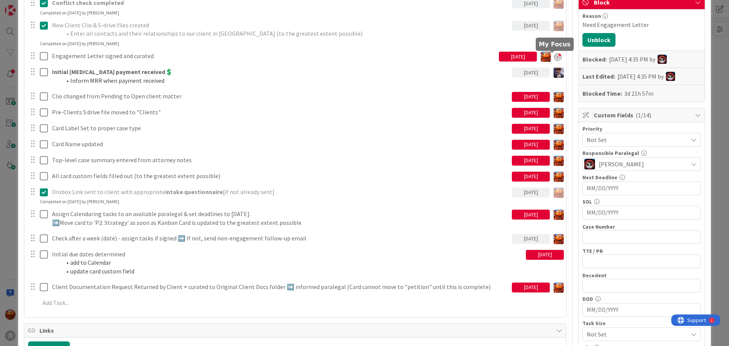
click at [555, 57] on div at bounding box center [558, 57] width 8 height 8
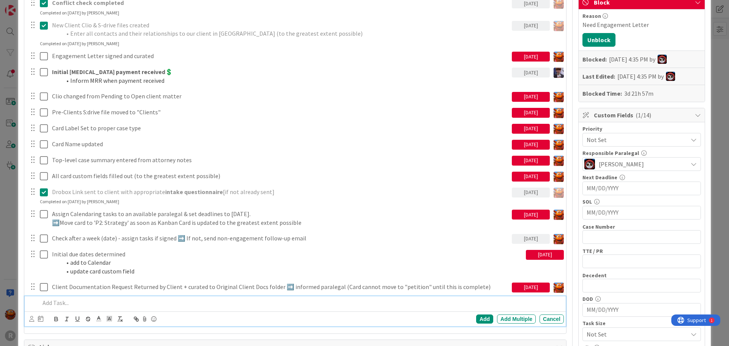
click at [63, 307] on div at bounding box center [300, 302] width 527 height 13
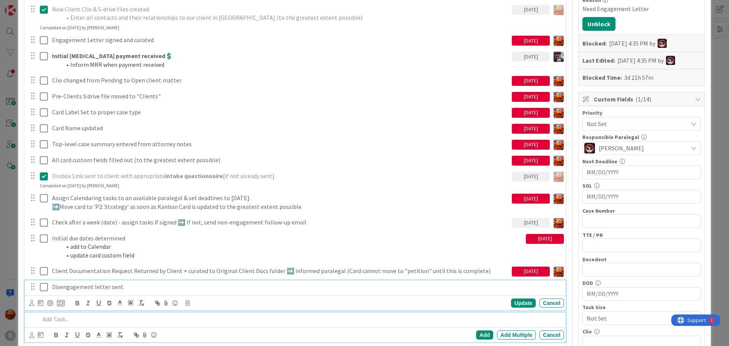
click at [56, 284] on div "Disengagement letter sent Update Cancel" at bounding box center [295, 295] width 541 height 30
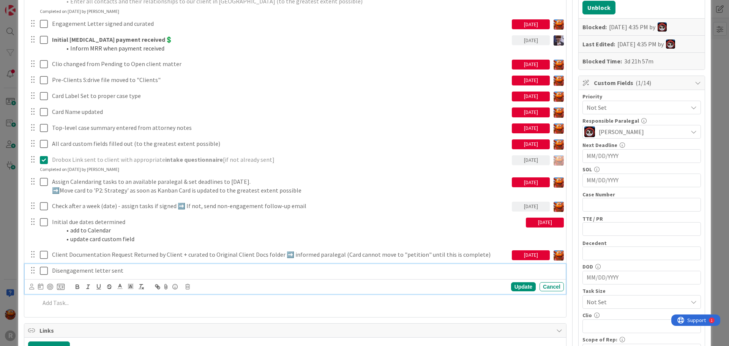
click at [55, 271] on p "Disengagement letter sent" at bounding box center [306, 270] width 509 height 9
click at [55, 271] on p "Non engagement letter sent" at bounding box center [306, 270] width 509 height 9
click at [30, 288] on icon at bounding box center [31, 287] width 5 height 6
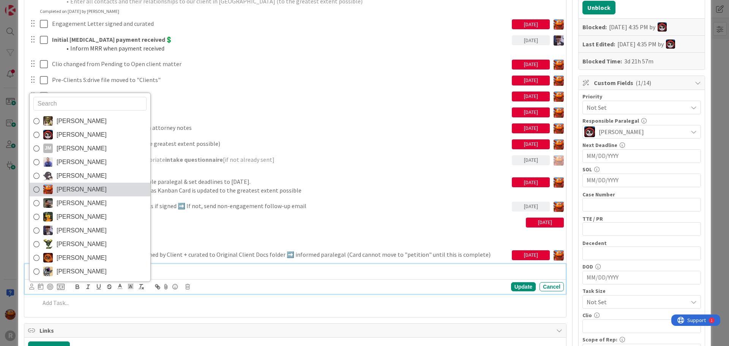
click at [75, 184] on span "[PERSON_NAME]" at bounding box center [82, 189] width 50 height 11
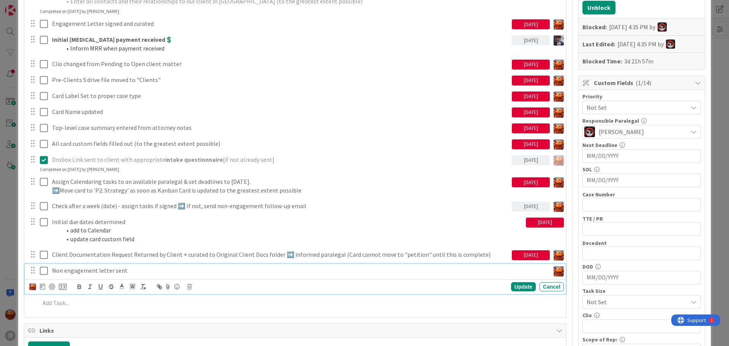
click at [41, 288] on icon at bounding box center [42, 286] width 5 height 6
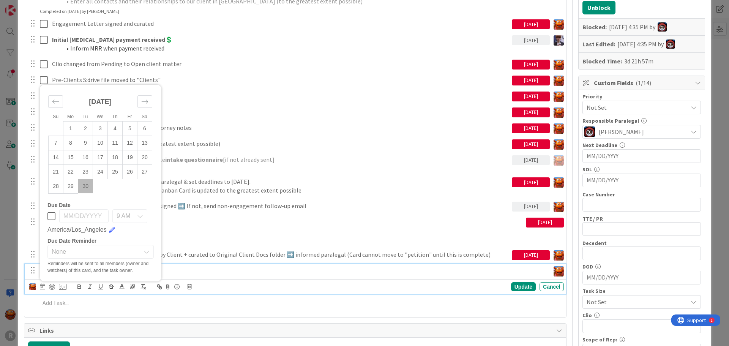
click at [87, 183] on td "30" at bounding box center [85, 186] width 15 height 14
type input "[DATE]"
click at [54, 288] on div at bounding box center [52, 287] width 6 height 6
click at [515, 285] on div "Update" at bounding box center [523, 286] width 25 height 9
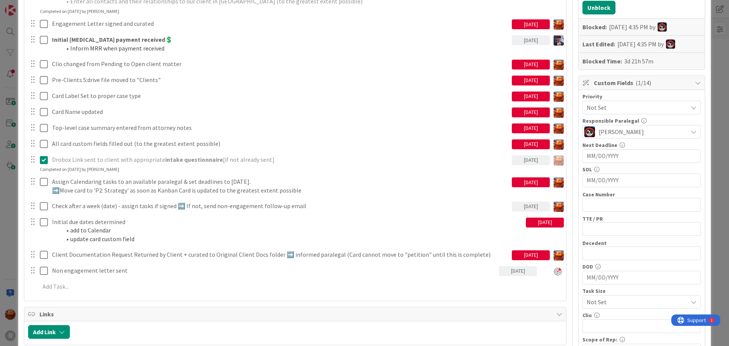
click at [6, 187] on div "ID 2997 Probate + Conservatorship Workflow (FL2) Intake Title 15 / 128 [PERSON_…" at bounding box center [364, 173] width 729 height 346
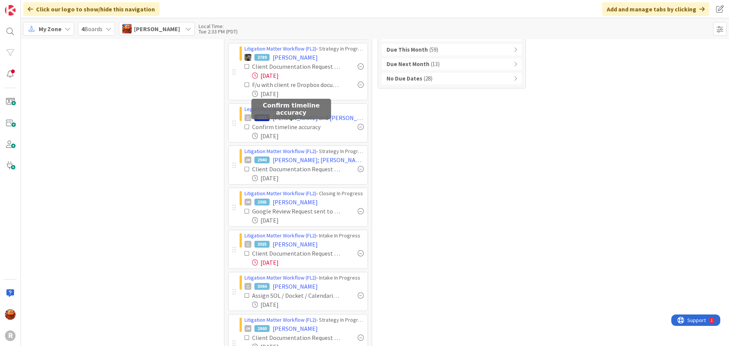
scroll to position [76, 0]
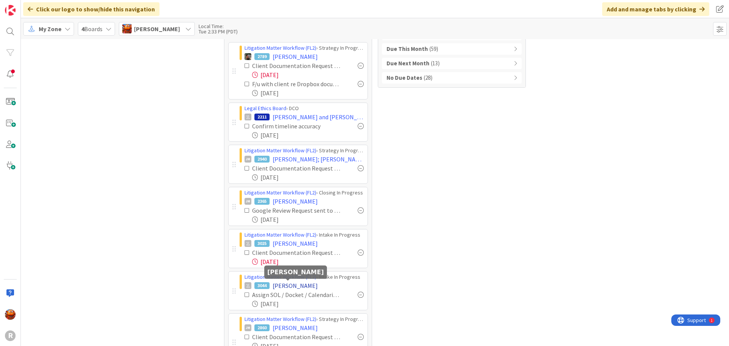
click at [290, 284] on span "[PERSON_NAME]" at bounding box center [295, 285] width 45 height 9
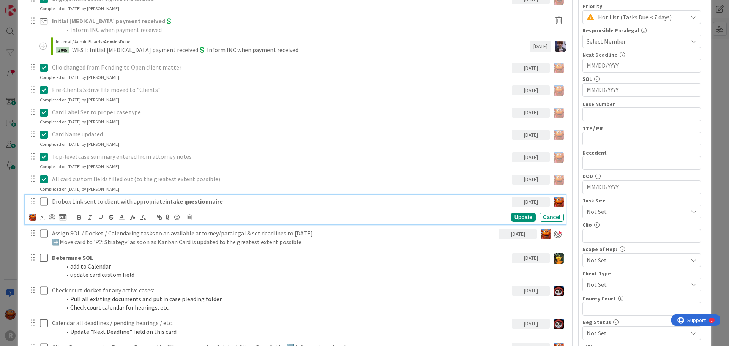
click at [99, 201] on p "Drobox Link sent to client with appropriate intake questionnaire" at bounding box center [280, 201] width 457 height 9
click at [54, 217] on div at bounding box center [52, 217] width 6 height 6
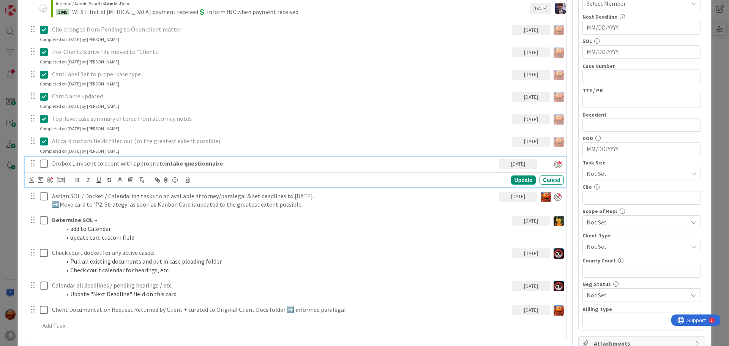
click at [27, 180] on div "Update Cancel" at bounding box center [295, 179] width 541 height 15
click at [32, 181] on icon at bounding box center [31, 180] width 5 height 6
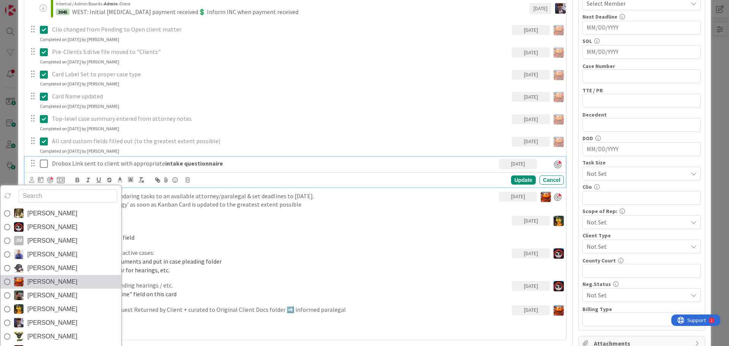
click at [60, 282] on span "[PERSON_NAME]" at bounding box center [52, 281] width 50 height 11
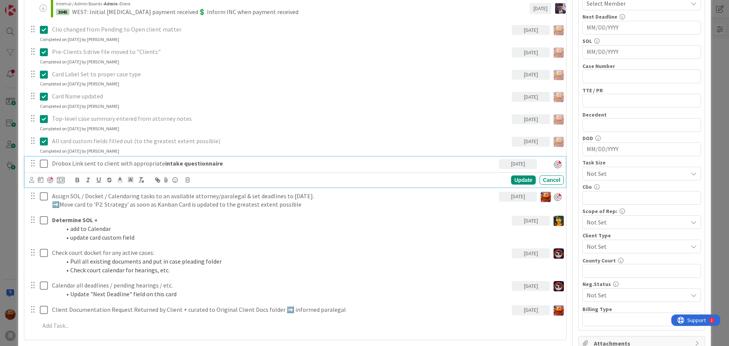
click at [6, 197] on div "ID 3044 Litigation Matter Workflow (FL2) Intake In Progress Title 13 / 128 [PER…" at bounding box center [364, 173] width 729 height 346
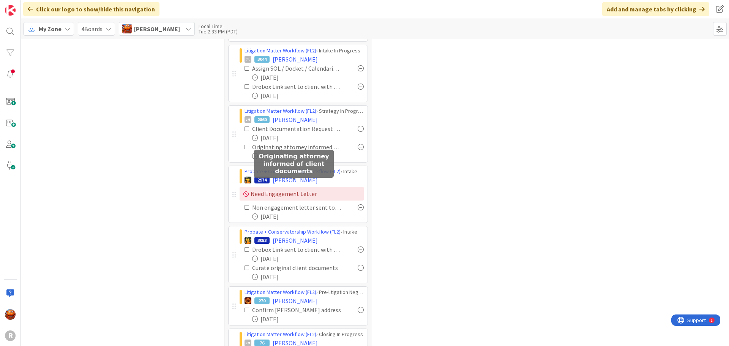
scroll to position [304, 0]
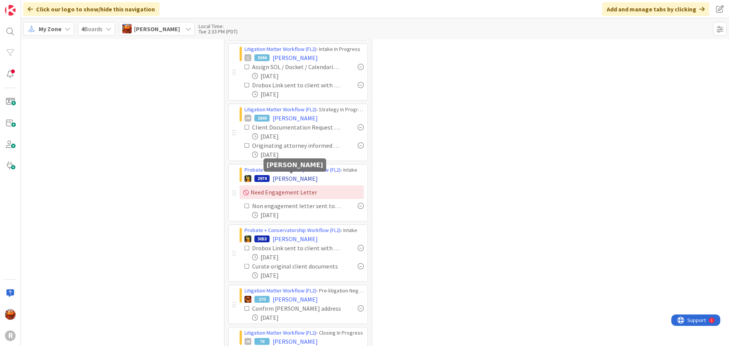
click at [298, 182] on span "[PERSON_NAME]" at bounding box center [295, 178] width 45 height 9
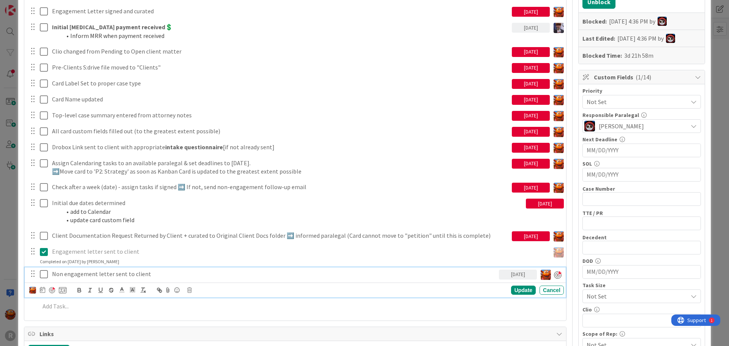
click at [149, 271] on p "Non engagement letter sent to client" at bounding box center [274, 273] width 444 height 9
drag, startPoint x: 149, startPoint y: 271, endPoint x: 122, endPoint y: 273, distance: 27.5
click at [122, 273] on p "Non engagement letter sent to client" at bounding box center [274, 273] width 444 height 9
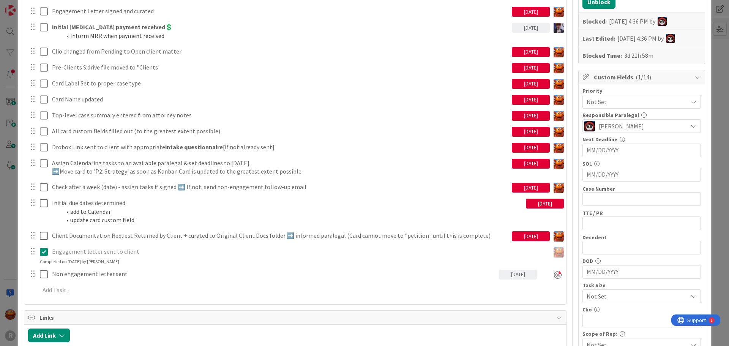
click at [11, 211] on div "ID 2974 Probate + Conservatorship Workflow (FL2) Intake Title 16 / 128 [PERSON_…" at bounding box center [364, 173] width 729 height 346
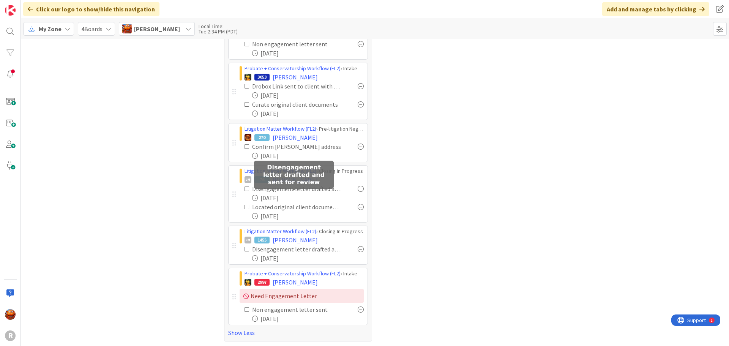
scroll to position [466, 0]
